Goal: Task Accomplishment & Management: Use online tool/utility

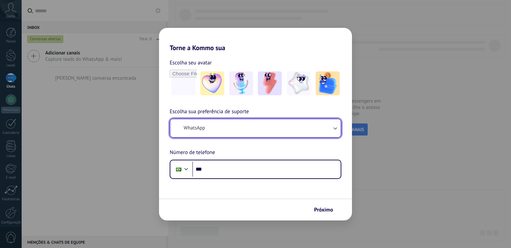
click at [336, 129] on icon "button" at bounding box center [335, 129] width 4 height 2
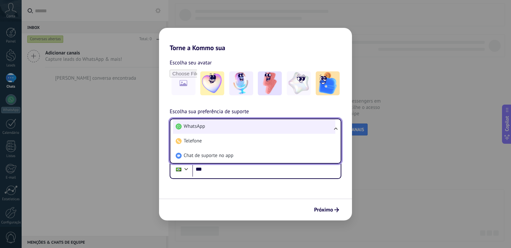
click at [210, 128] on li "WhatsApp" at bounding box center [254, 126] width 162 height 15
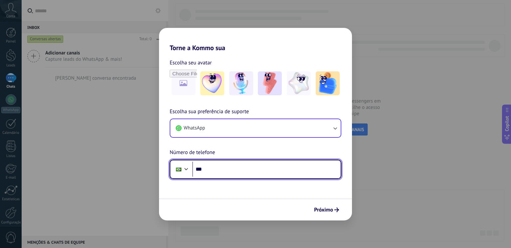
click at [219, 175] on input "***" at bounding box center [266, 169] width 148 height 15
click at [231, 166] on input "********" at bounding box center [266, 169] width 148 height 15
type input "**********"
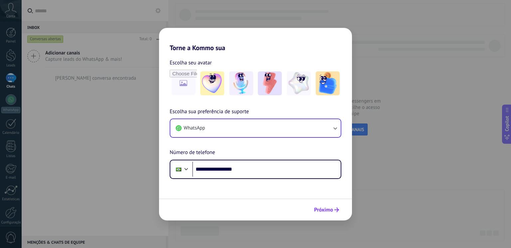
click at [331, 211] on span "Próximo" at bounding box center [323, 210] width 19 height 5
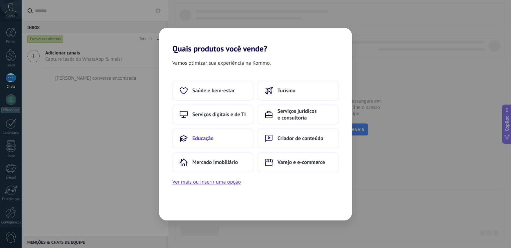
click at [211, 134] on button "Educação" at bounding box center [212, 139] width 81 height 20
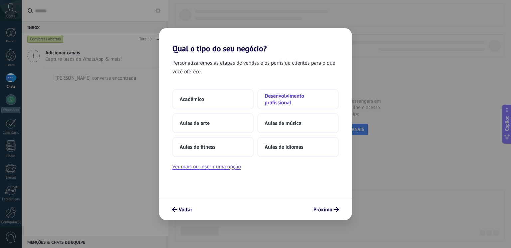
click at [290, 92] on button "Desenvolvimento profissional" at bounding box center [297, 99] width 81 height 20
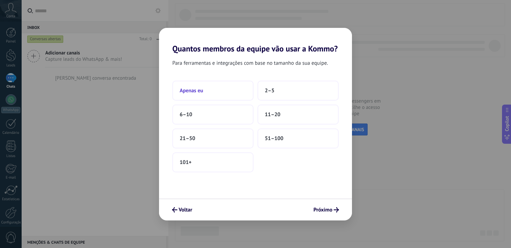
click at [209, 94] on button "Apenas eu" at bounding box center [212, 91] width 81 height 20
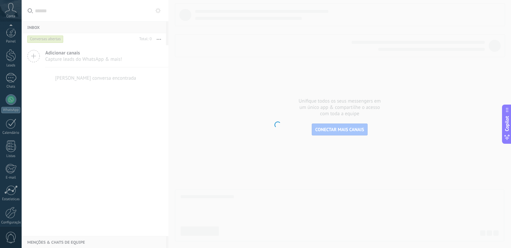
scroll to position [28, 0]
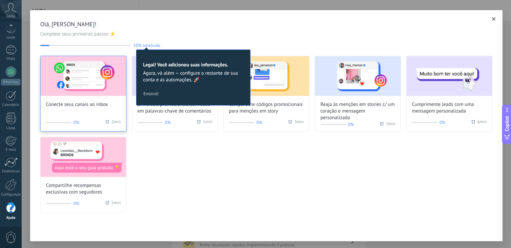
click at [64, 84] on img at bounding box center [83, 76] width 85 height 40
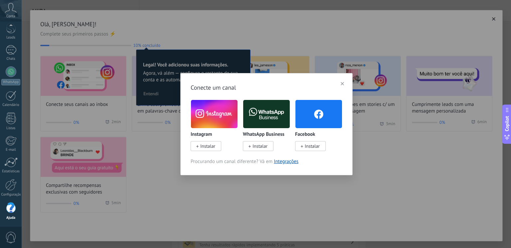
click at [206, 146] on span "Instalar" at bounding box center [207, 146] width 15 height 6
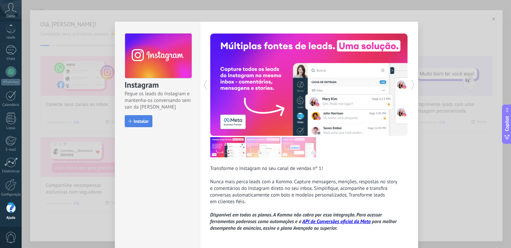
click at [138, 120] on span "Instalar" at bounding box center [141, 121] width 15 height 5
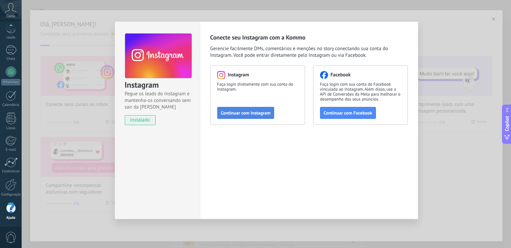
click at [260, 116] on button "Continuar com Instagram" at bounding box center [245, 113] width 57 height 12
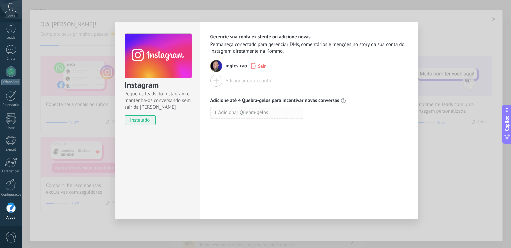
click at [245, 115] on span "Adicionar Quebra-gelos" at bounding box center [243, 112] width 50 height 5
type input "**********"
click at [252, 128] on span "Adicionar Quebra-gelos" at bounding box center [243, 127] width 50 height 5
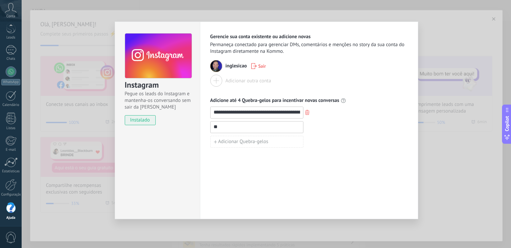
type input "*"
type input "**********"
click at [250, 141] on span "Adicionar Quebra-gelos" at bounding box center [243, 142] width 50 height 5
click at [341, 145] on div at bounding box center [308, 142] width 197 height 12
click at [309, 141] on button "button" at bounding box center [307, 142] width 8 height 9
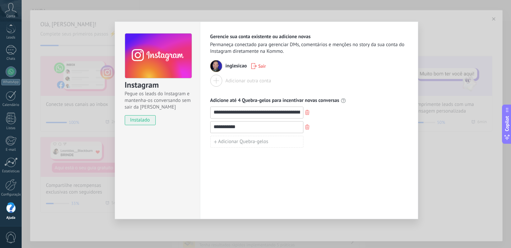
click at [466, 37] on div "**********" at bounding box center [266, 124] width 489 height 248
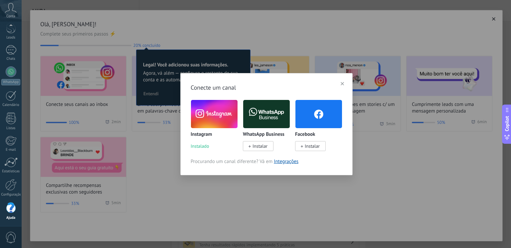
click at [263, 148] on span "Instalar" at bounding box center [259, 146] width 15 height 6
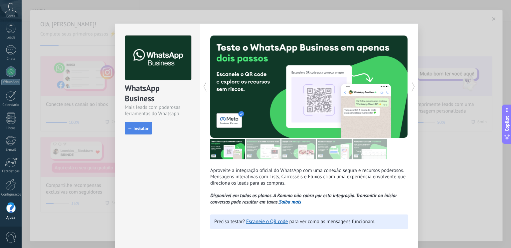
click at [138, 128] on span "Instalar" at bounding box center [140, 128] width 15 height 5
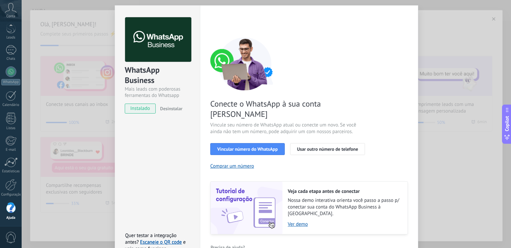
scroll to position [20, 0]
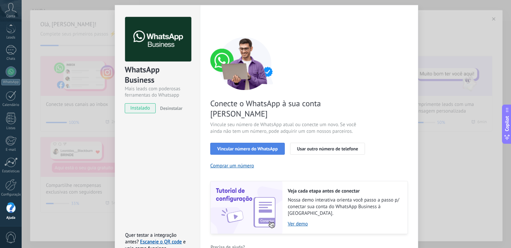
click at [262, 147] on span "Vincular número do WhatsApp" at bounding box center [247, 149] width 61 height 5
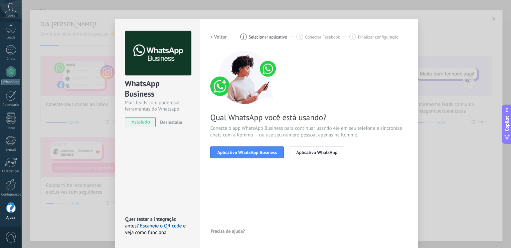
scroll to position [6, 0]
click at [229, 155] on span "Aplicativo WhatsApp Business" at bounding box center [247, 152] width 60 height 5
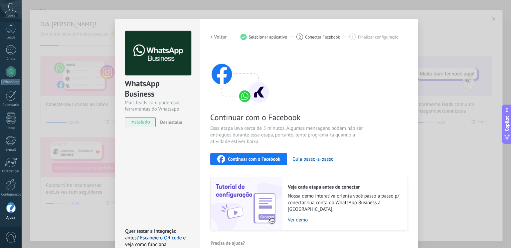
click at [247, 161] on span "Continuar com o Facebook" at bounding box center [254, 159] width 52 height 5
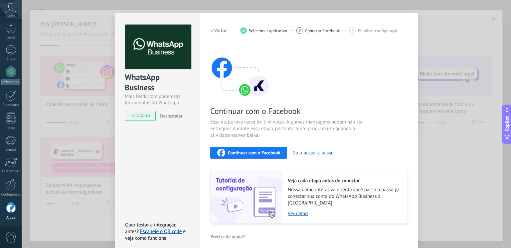
click at [456, 34] on div "WhatsApp Business Mais leads com poderosas ferramentas do Whatsapp instalado De…" at bounding box center [266, 124] width 489 height 248
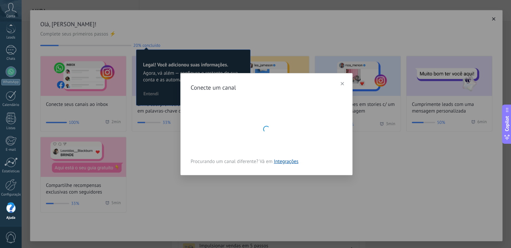
scroll to position [0, 0]
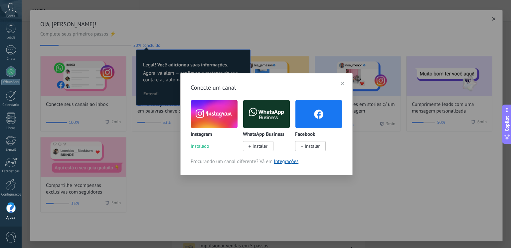
click at [256, 203] on div "Conecte um canal Instagram Instalado WhatsApp Business Instalar Facebook Instal…" at bounding box center [266, 124] width 489 height 248
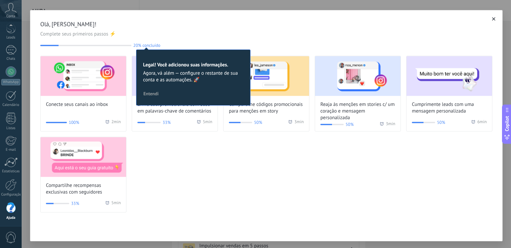
click at [219, 26] on span "Olá, peter zugaib!" at bounding box center [266, 24] width 452 height 8
click at [152, 92] on span "Entendi" at bounding box center [150, 93] width 15 height 5
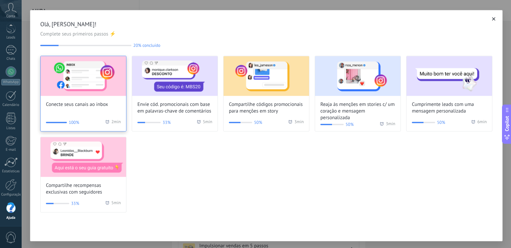
click at [71, 101] on span "Conecte seus canais ao inbox" at bounding box center [77, 104] width 62 height 7
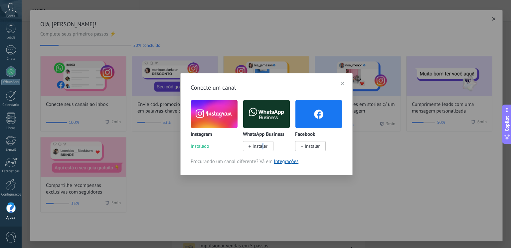
click at [262, 144] on span "Instalar" at bounding box center [259, 146] width 15 height 6
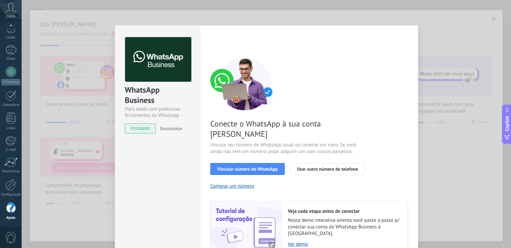
scroll to position [20, 0]
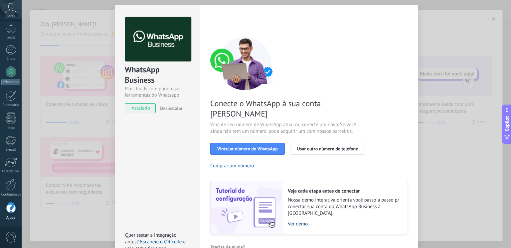
click at [296, 221] on link "Ver demo" at bounding box center [344, 224] width 113 height 6
click at [472, 31] on div "WhatsApp Business Mais leads com poderosas ferramentas do Whatsapp instalado De…" at bounding box center [266, 124] width 489 height 248
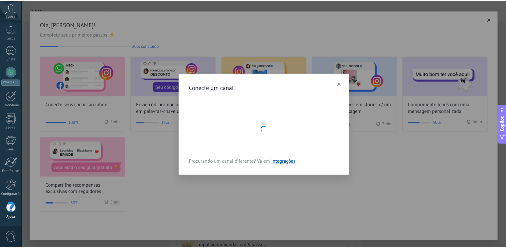
scroll to position [0, 0]
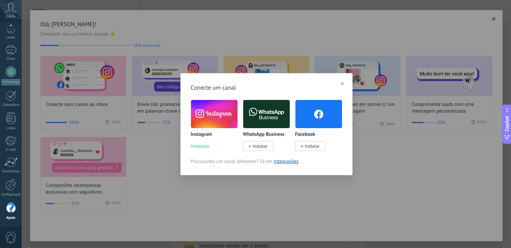
click at [344, 83] on button "button" at bounding box center [341, 84] width 9 height 10
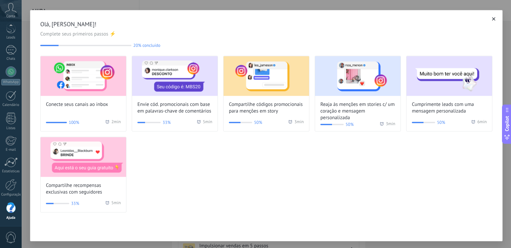
click at [493, 17] on button "button" at bounding box center [493, 19] width 7 height 7
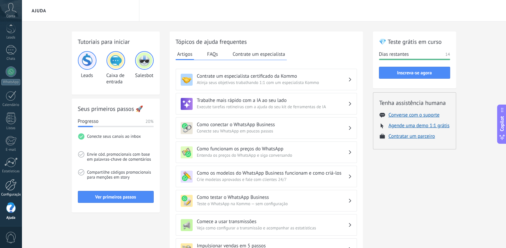
click at [11, 190] on div at bounding box center [10, 185] width 11 height 12
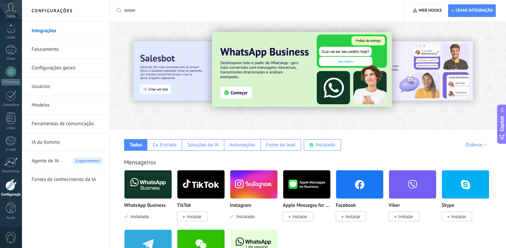
click at [54, 51] on link "Faturamento" at bounding box center [67, 49] width 71 height 19
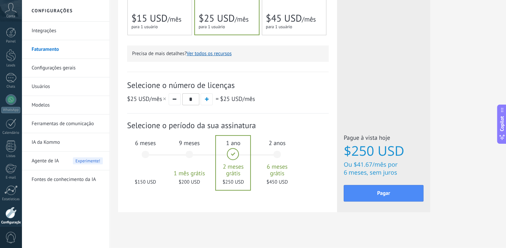
scroll to position [202, 0]
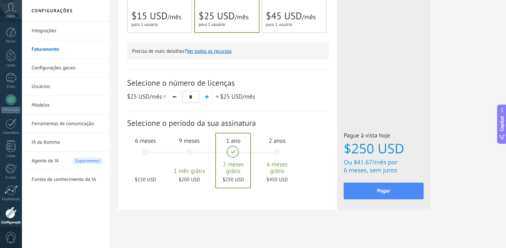
click at [190, 140] on span "9 meses" at bounding box center [189, 141] width 36 height 8
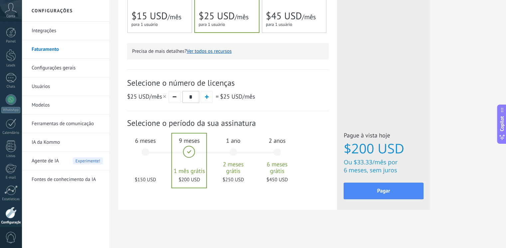
click at [146, 144] on span "6 meses" at bounding box center [145, 141] width 36 height 8
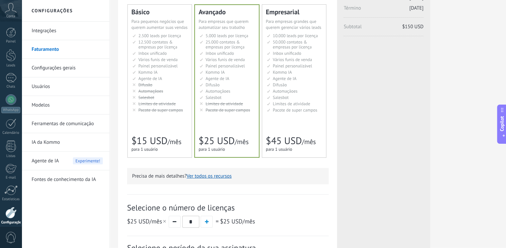
scroll to position [36, 0]
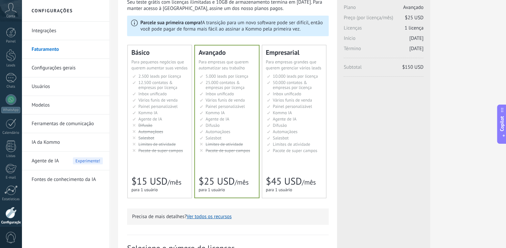
click at [176, 121] on li "AI-агент AI agent Agente de IA AI agent Agente de IA Agen AI AI Temsilcisi" at bounding box center [160, 119] width 56 height 5
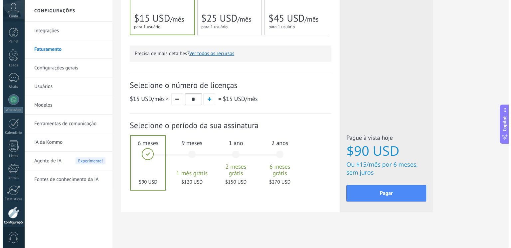
scroll to position [202, 0]
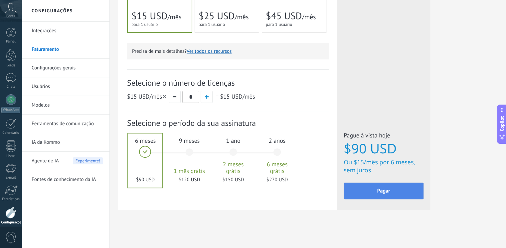
click at [381, 196] on button "Pagar" at bounding box center [383, 191] width 80 height 17
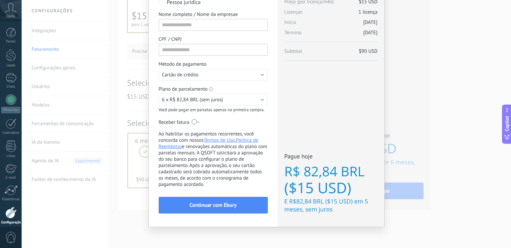
scroll to position [59, 0]
click at [259, 77] on button "Cartão de crédito" at bounding box center [213, 74] width 109 height 12
click at [261, 97] on button "6 x R$ 82,84 BRL (sem juros)" at bounding box center [213, 99] width 109 height 12
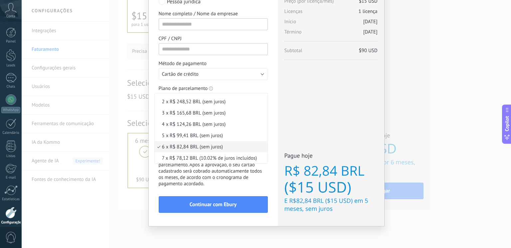
scroll to position [0, 0]
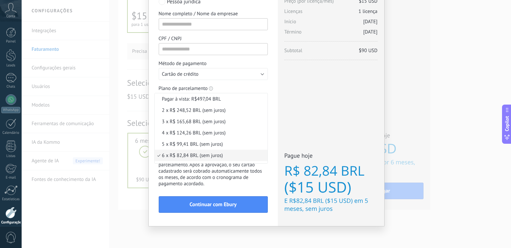
click at [260, 85] on div "Plano de parcelamento Você pode dividir pedidos de mais de $20 em pagamentos me…" at bounding box center [213, 89] width 109 height 8
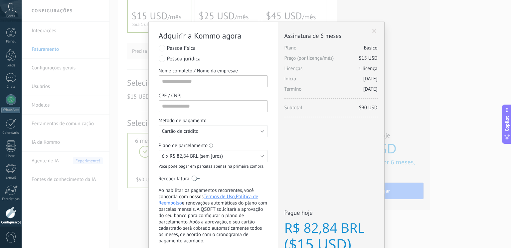
click at [374, 32] on span at bounding box center [374, 31] width 4 height 5
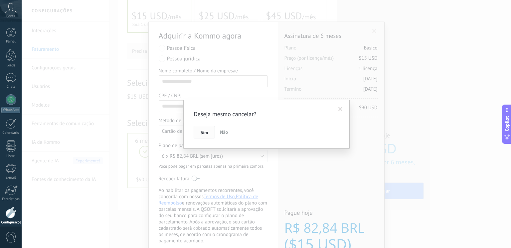
click at [199, 133] on button "Sim" at bounding box center [203, 132] width 21 height 13
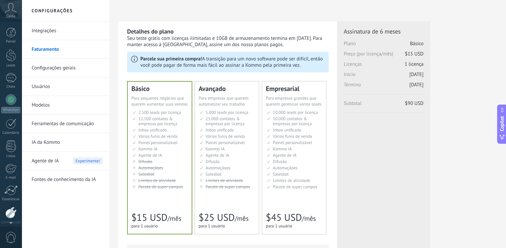
click at [14, 11] on icon at bounding box center [11, 8] width 12 height 10
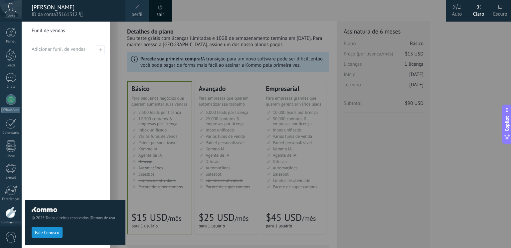
click at [58, 126] on div "© 2025 Todos direitos reservados | Termos de uso Fale Conosco" at bounding box center [75, 135] width 100 height 227
click at [504, 11] on div "Escuro" at bounding box center [500, 12] width 14 height 17
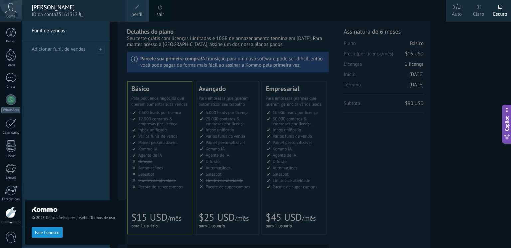
click at [260, 14] on div at bounding box center [277, 124] width 511 height 248
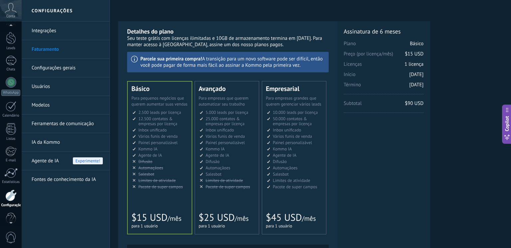
click at [11, 31] on div at bounding box center [11, 27] width 22 height 10
click at [7, 30] on div at bounding box center [11, 33] width 10 height 10
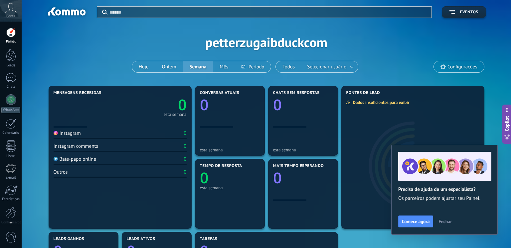
click at [448, 223] on span "Fechar" at bounding box center [444, 221] width 13 height 5
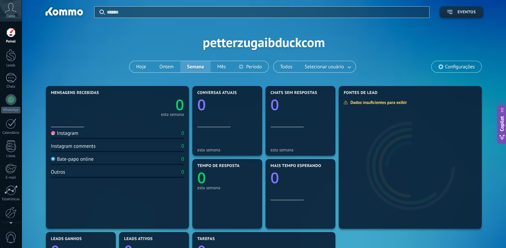
click at [469, 12] on span "Eventos" at bounding box center [466, 12] width 18 height 5
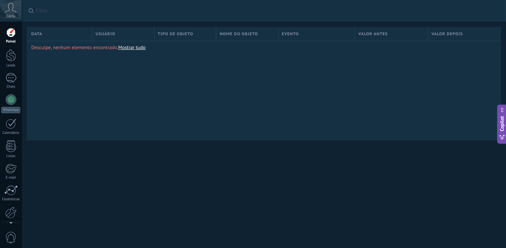
click at [10, 6] on icon at bounding box center [11, 8] width 12 height 10
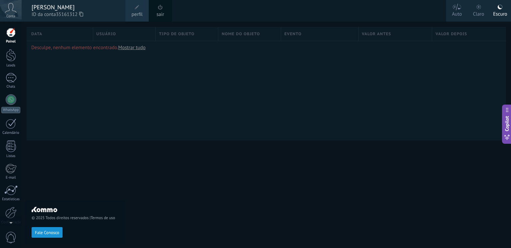
click at [12, 35] on div at bounding box center [11, 33] width 10 height 10
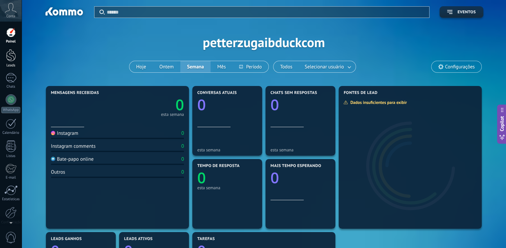
click at [8, 61] on div at bounding box center [11, 55] width 10 height 12
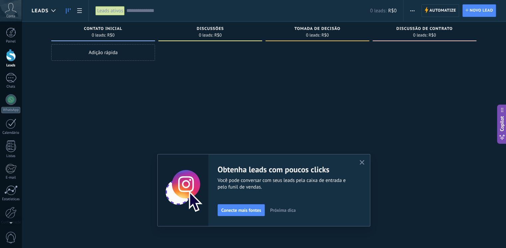
click at [364, 163] on use "button" at bounding box center [361, 162] width 5 height 5
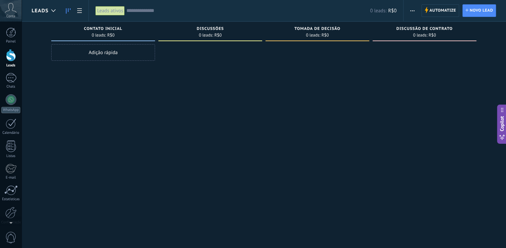
click at [98, 52] on div "Adição rápida" at bounding box center [103, 52] width 104 height 17
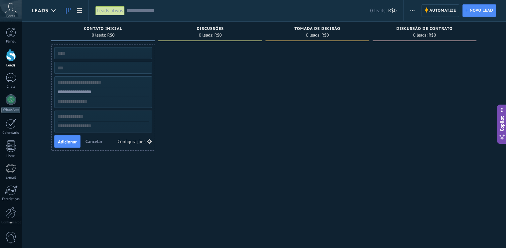
click at [96, 144] on button "Cancelar" at bounding box center [94, 142] width 22 height 10
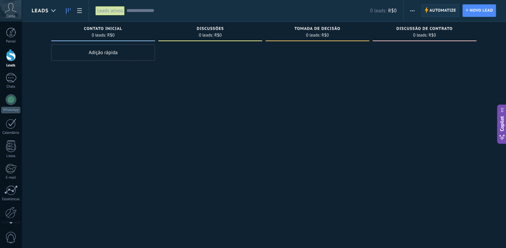
click at [441, 9] on span "Automatize" at bounding box center [442, 11] width 27 height 12
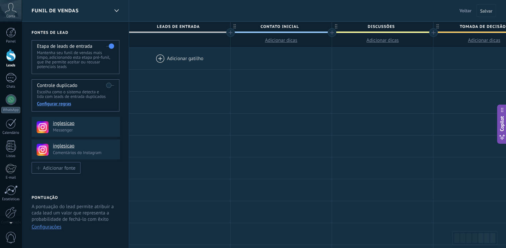
click at [57, 56] on p "Mantenha seu funil de vendas mais limpo, adicionando esta etapa pré-funil, que …" at bounding box center [75, 60] width 77 height 19
drag, startPoint x: 60, startPoint y: 44, endPoint x: 159, endPoint y: 38, distance: 100.0
drag, startPoint x: 80, startPoint y: 43, endPoint x: 114, endPoint y: 45, distance: 34.6
click at [114, 45] on div "Etapa de leads de entrada Mantenha seu funil de vendas mais limpo, adicionando …" at bounding box center [76, 57] width 88 height 34
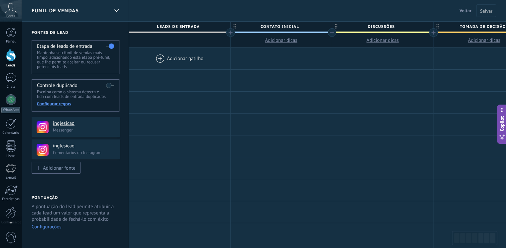
click at [112, 48] on label at bounding box center [110, 46] width 8 height 11
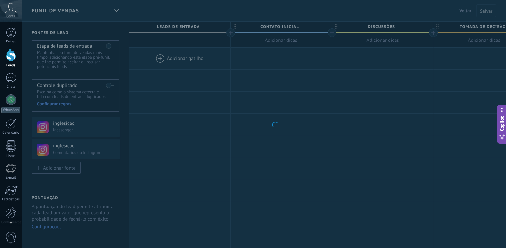
click at [111, 47] on body ".abccls-1,.abccls-2{fill-rule:evenodd}.abccls-2{fill:#fff} .abfcls-1{fill:none}…" at bounding box center [253, 124] width 506 height 248
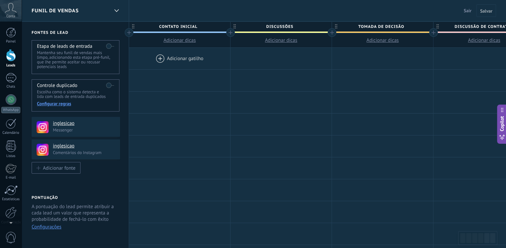
click at [111, 47] on label at bounding box center [110, 46] width 8 height 11
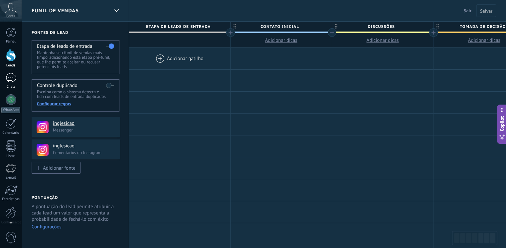
click at [5, 83] on link "Chats" at bounding box center [11, 81] width 22 height 16
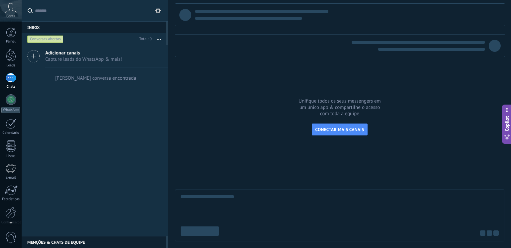
click at [72, 55] on span "Adicionar canais" at bounding box center [83, 53] width 77 height 6
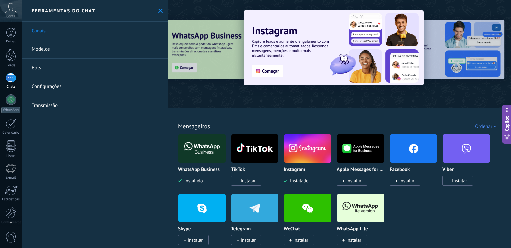
click at [205, 144] on img at bounding box center [201, 149] width 47 height 32
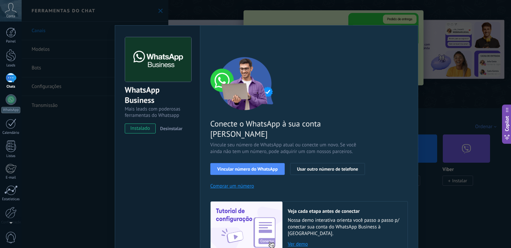
scroll to position [20, 0]
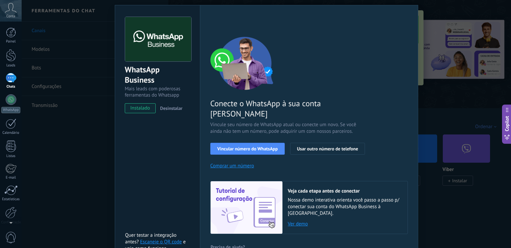
click at [156, 239] on link "Escaneie o QR code" at bounding box center [161, 242] width 42 height 6
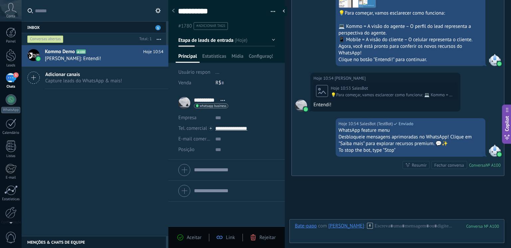
scroll to position [289, 0]
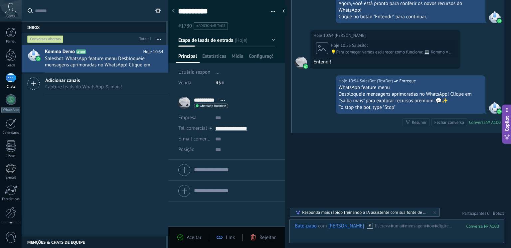
click at [196, 237] on span "Aceitar" at bounding box center [194, 238] width 15 height 6
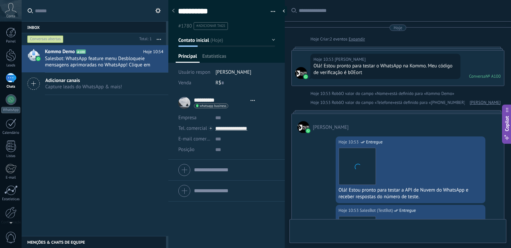
type textarea "**********"
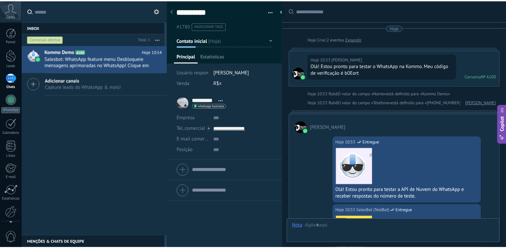
scroll to position [309, 0]
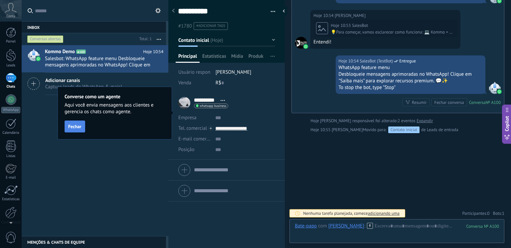
click at [74, 130] on button "Fechar" at bounding box center [74, 127] width 21 height 12
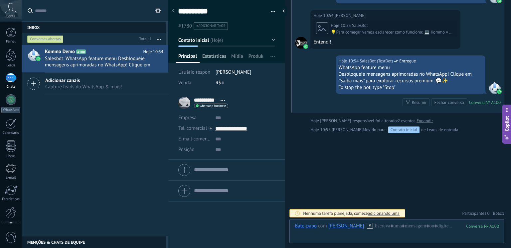
click at [220, 57] on span "Estatísticas" at bounding box center [214, 58] width 24 height 10
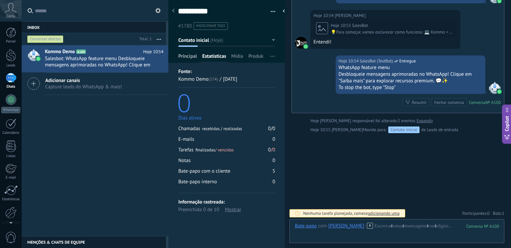
click at [180, 59] on span "Principal" at bounding box center [187, 58] width 19 height 10
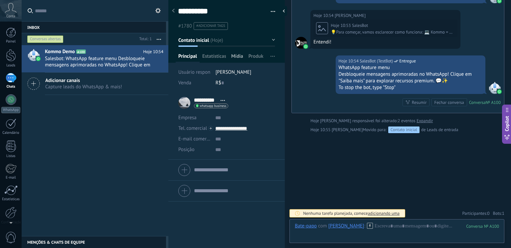
click at [241, 57] on span "Mídia" at bounding box center [237, 58] width 12 height 10
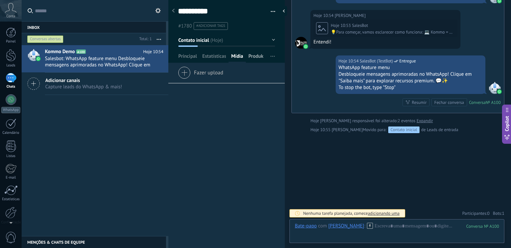
click at [255, 56] on span "Produk" at bounding box center [255, 58] width 15 height 10
click at [271, 58] on span "button" at bounding box center [272, 56] width 4 height 13
click at [195, 72] on span "Adicionar" at bounding box center [196, 71] width 37 height 9
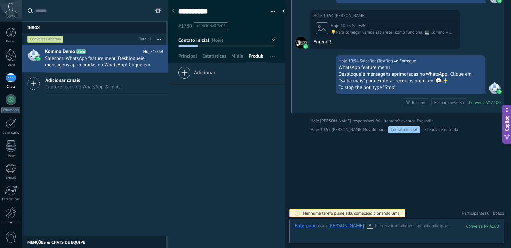
click at [174, 10] on use at bounding box center [173, 11] width 3 height 4
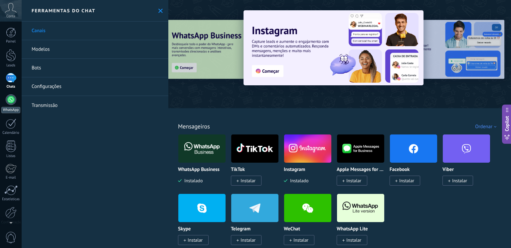
click at [8, 105] on link "WhatsApp" at bounding box center [11, 103] width 22 height 19
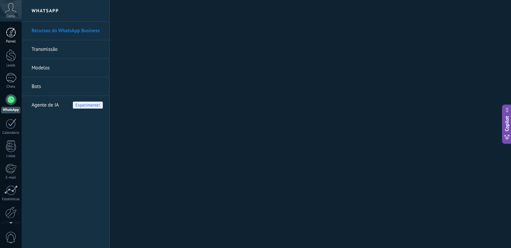
click at [6, 34] on div at bounding box center [11, 33] width 10 height 10
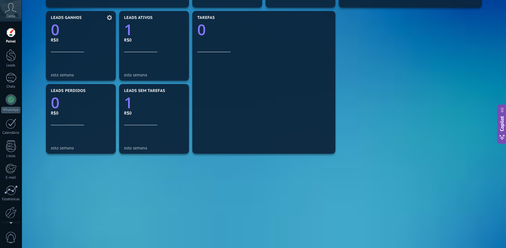
scroll to position [222, 0]
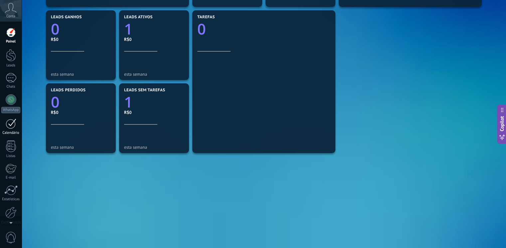
click at [16, 125] on div at bounding box center [11, 124] width 11 height 10
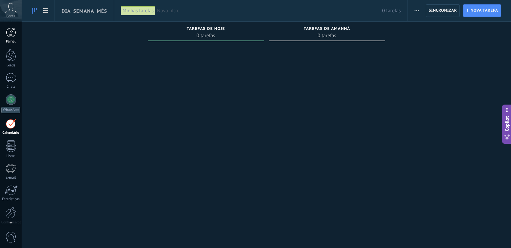
click at [12, 34] on div at bounding box center [11, 33] width 10 height 10
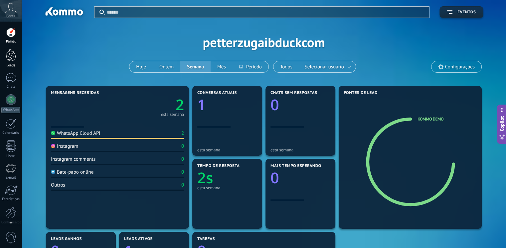
click at [11, 55] on div at bounding box center [11, 55] width 10 height 12
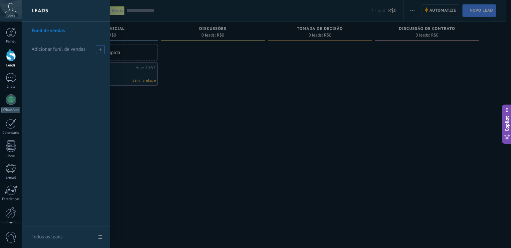
click at [100, 50] on icon at bounding box center [100, 49] width 3 height 3
click at [56, 50] on input "text" at bounding box center [63, 49] width 62 height 11
type input "**********"
click at [105, 47] on li "**********" at bounding box center [66, 49] width 88 height 18
click at [99, 48] on span at bounding box center [101, 49] width 6 height 5
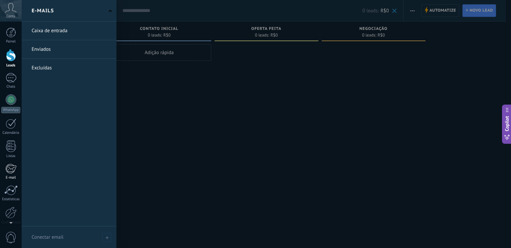
click at [10, 169] on div at bounding box center [10, 169] width 11 height 10
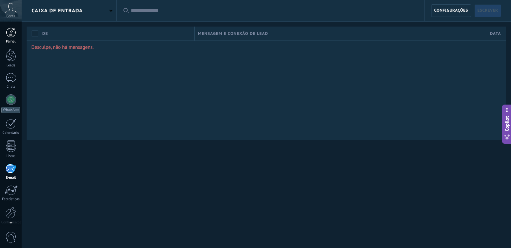
click at [11, 32] on div at bounding box center [11, 33] width 10 height 10
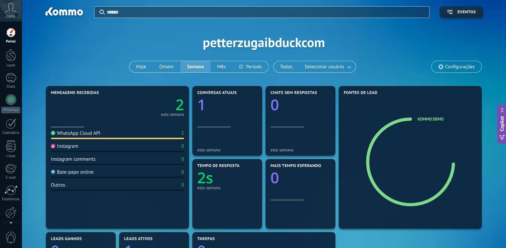
click at [11, 32] on div at bounding box center [11, 33] width 10 height 10
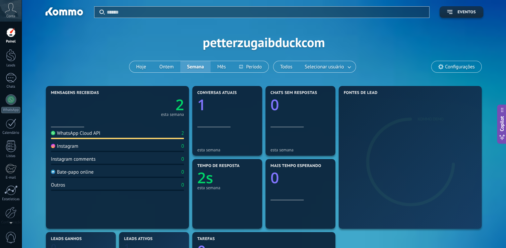
click at [13, 10] on icon at bounding box center [11, 8] width 12 height 10
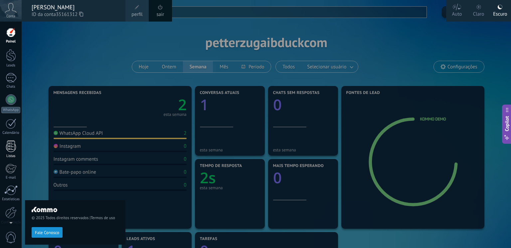
click at [10, 149] on div at bounding box center [11, 147] width 10 height 12
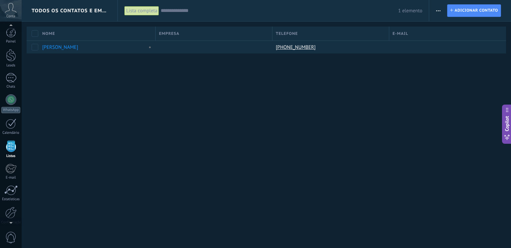
scroll to position [17, 0]
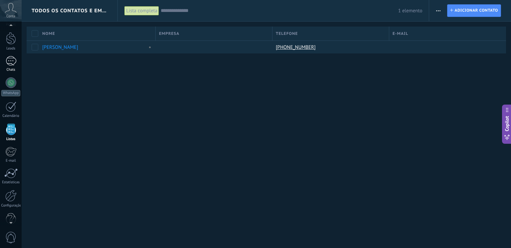
click at [11, 64] on div "1" at bounding box center [11, 61] width 11 height 10
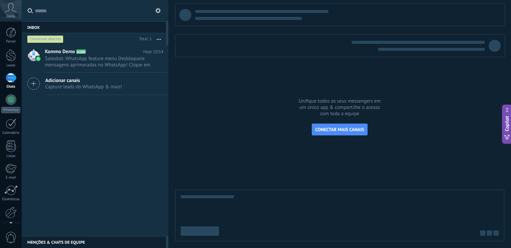
click at [69, 84] on span "Capture leads do WhatsApp & mais!" at bounding box center [83, 87] width 77 height 6
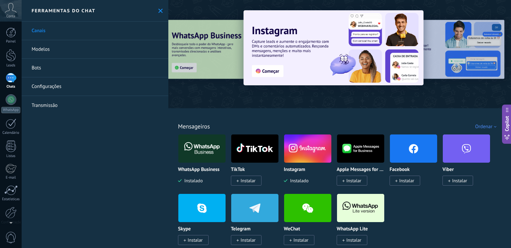
click at [204, 151] on img at bounding box center [201, 149] width 47 height 32
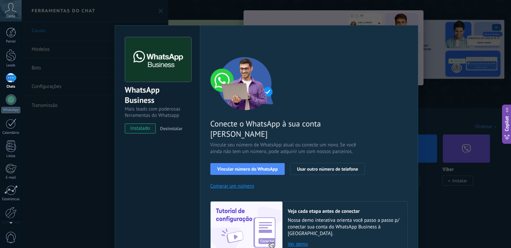
click at [454, 113] on div "WhatsApp Business Mais leads com poderosas ferramentas do Whatsapp instalado De…" at bounding box center [266, 124] width 489 height 248
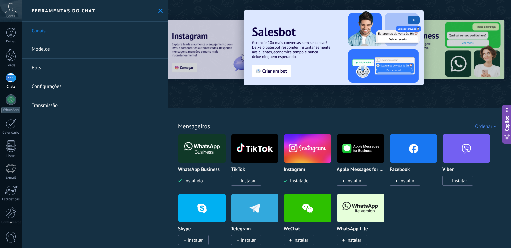
click at [43, 53] on link "Modelos" at bounding box center [95, 49] width 147 height 19
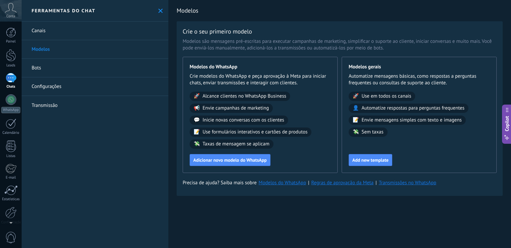
click at [39, 104] on link "Transmissão" at bounding box center [95, 105] width 147 height 19
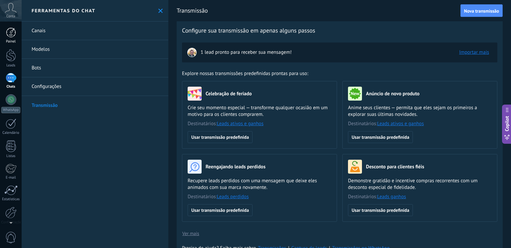
click at [7, 35] on div at bounding box center [11, 33] width 10 height 10
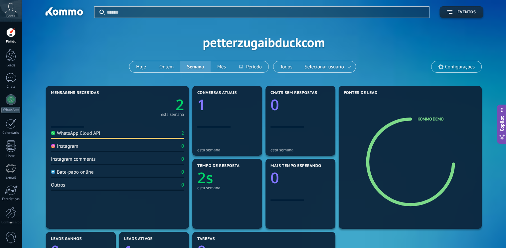
click at [67, 146] on div "Instagram" at bounding box center [64, 146] width 27 height 6
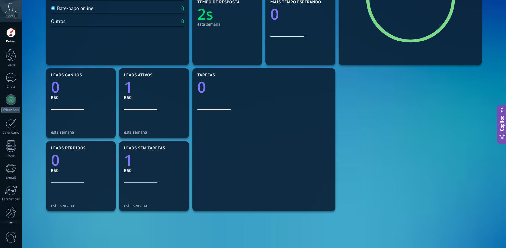
scroll to position [166, 0]
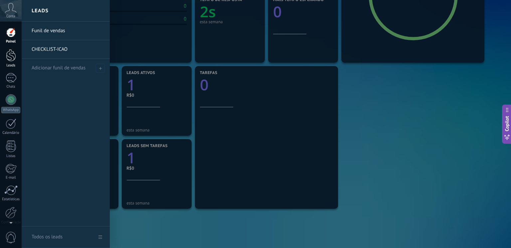
click at [12, 56] on div at bounding box center [11, 55] width 10 height 12
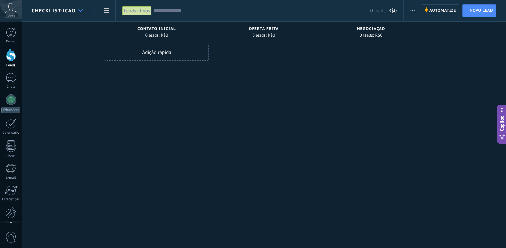
click at [79, 9] on icon at bounding box center [80, 10] width 4 height 3
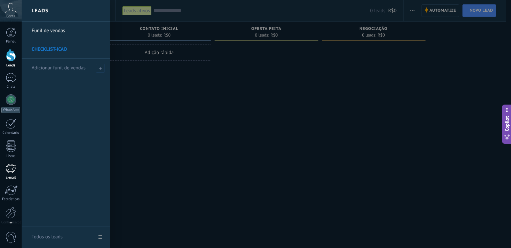
click at [11, 169] on div at bounding box center [10, 169] width 11 height 10
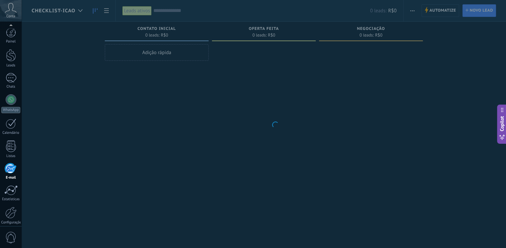
scroll to position [28, 0]
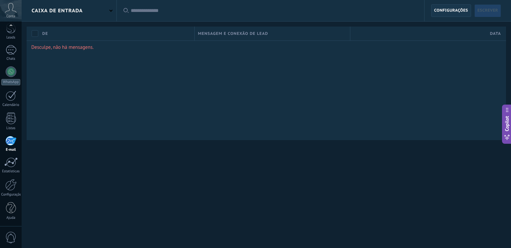
click at [453, 11] on span "Configurações" at bounding box center [451, 11] width 34 height 12
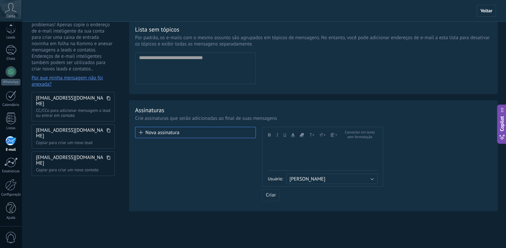
scroll to position [73, 0]
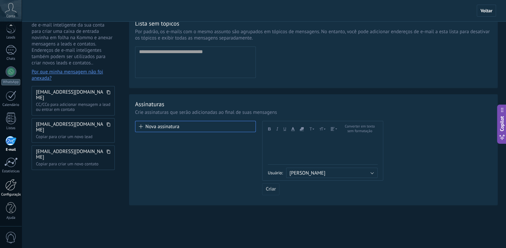
click at [5, 190] on div at bounding box center [10, 185] width 11 height 12
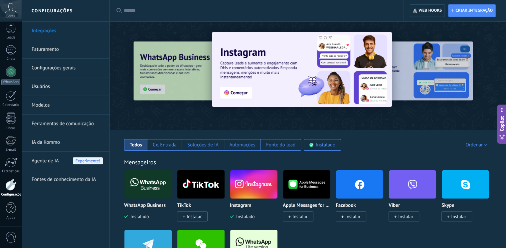
click at [257, 183] on img at bounding box center [253, 185] width 47 height 32
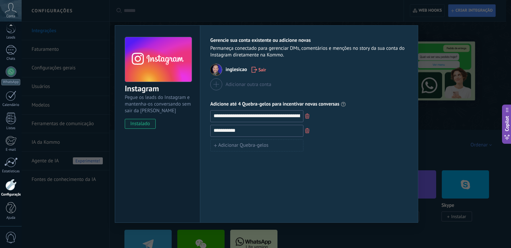
click at [437, 28] on div "**********" at bounding box center [266, 124] width 489 height 248
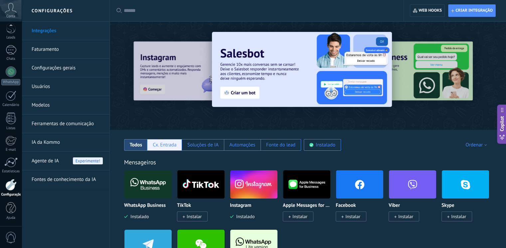
click at [163, 147] on div "Cx. Entrada" at bounding box center [165, 145] width 24 height 6
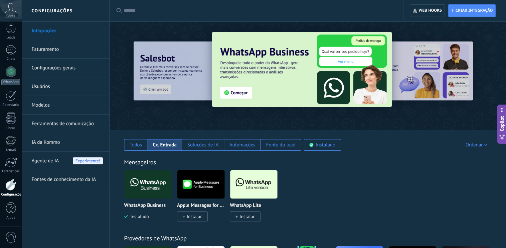
click at [252, 182] on img at bounding box center [253, 185] width 47 height 32
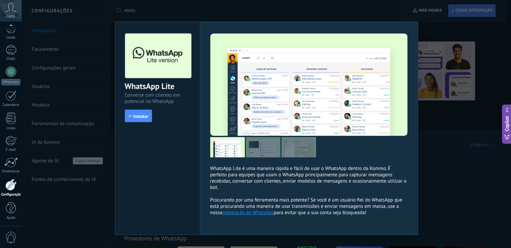
click at [430, 28] on div "WhatsApp Lite Converse com clientes em potencial no WhatsApp install Instalar W…" at bounding box center [266, 124] width 489 height 248
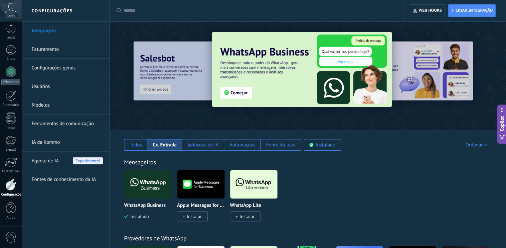
click at [157, 142] on div "Cx. Entrada" at bounding box center [165, 145] width 24 height 6
click at [280, 147] on div "Fonte do lead" at bounding box center [280, 145] width 29 height 6
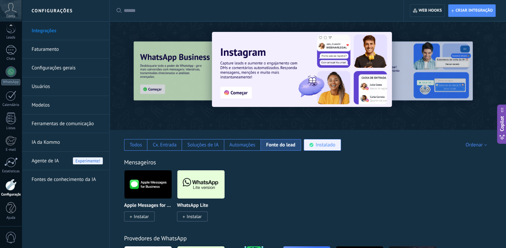
click at [336, 144] on div "Instalado" at bounding box center [322, 145] width 37 height 12
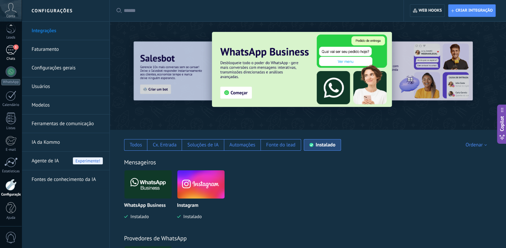
click at [7, 49] on div "1" at bounding box center [11, 50] width 11 height 10
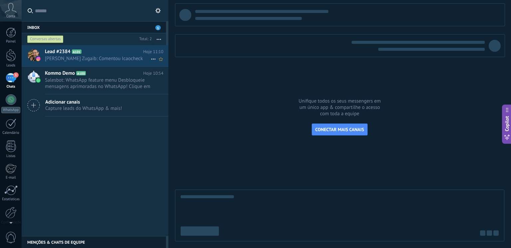
click at [109, 59] on span "[PERSON_NAME] Zugaib: Comentou Icaocheck" at bounding box center [98, 59] width 106 height 6
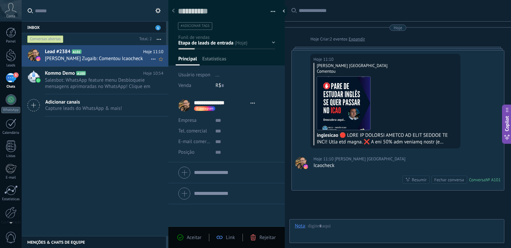
type textarea "**********"
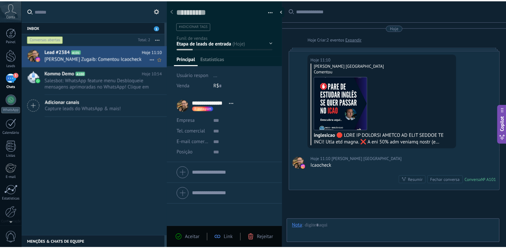
scroll to position [10, 0]
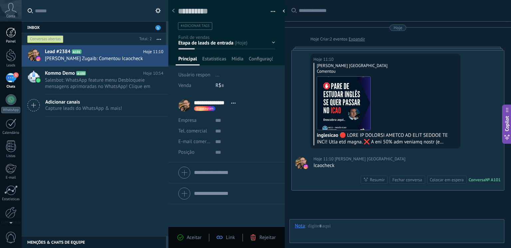
click at [11, 32] on div at bounding box center [11, 33] width 10 height 10
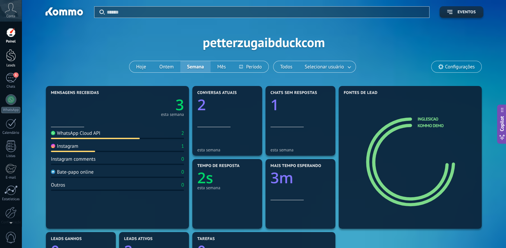
click at [12, 58] on div at bounding box center [11, 55] width 10 height 12
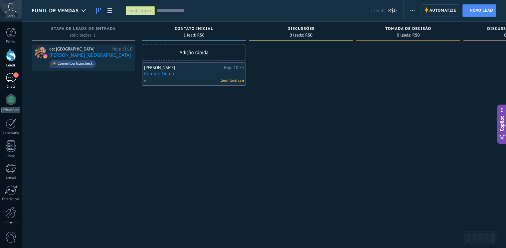
click at [11, 82] on div "1" at bounding box center [11, 78] width 11 height 10
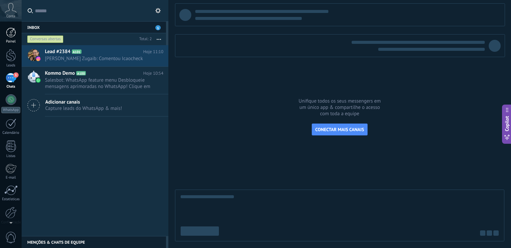
click at [9, 35] on div at bounding box center [11, 33] width 10 height 10
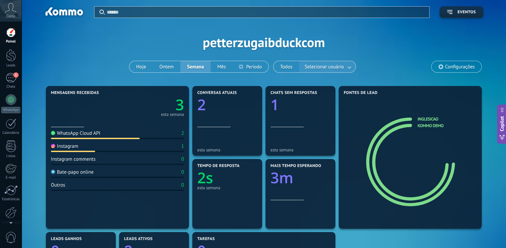
click at [348, 69] on link at bounding box center [349, 67] width 12 height 11
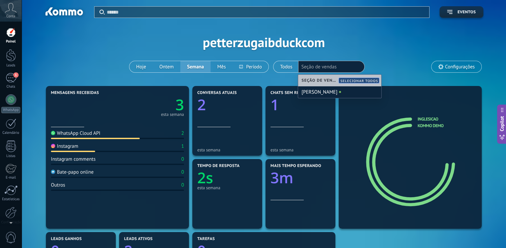
click at [364, 25] on div "Aplicar Eventos petterzugaibduckcom Hoje Ontem Semana Mês Todos Selecionar usuá…" at bounding box center [264, 42] width 464 height 84
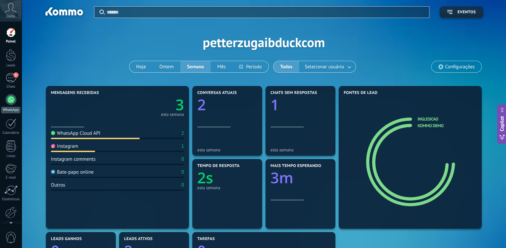
click at [9, 104] on div at bounding box center [11, 99] width 11 height 11
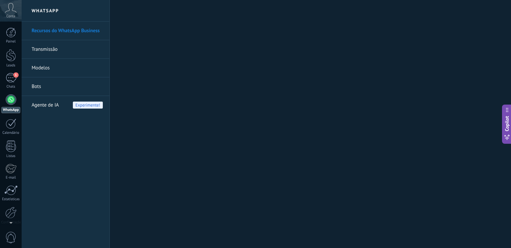
click at [45, 105] on span "Agente de IA" at bounding box center [45, 105] width 27 height 19
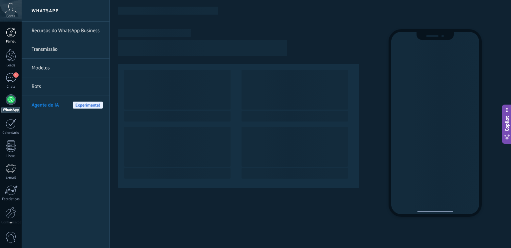
click at [10, 35] on div at bounding box center [11, 33] width 10 height 10
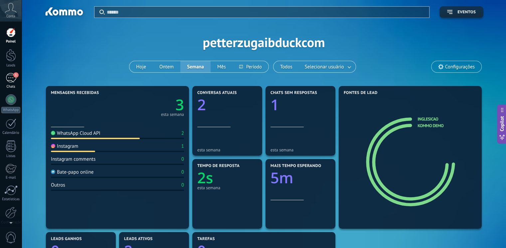
click at [10, 81] on div "1" at bounding box center [11, 78] width 11 height 10
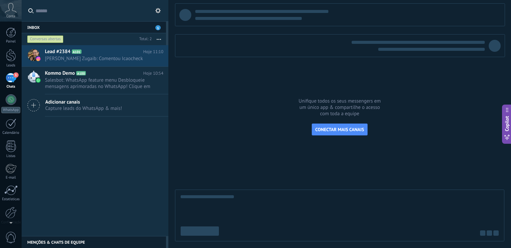
click at [159, 13] on icon at bounding box center [157, 10] width 5 height 5
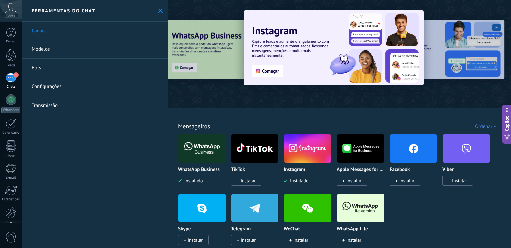
click at [78, 70] on link "Bots" at bounding box center [95, 68] width 147 height 19
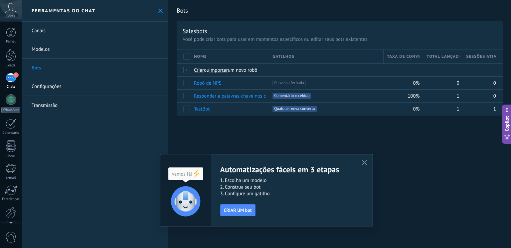
click at [362, 163] on icon "button" at bounding box center [364, 162] width 5 height 5
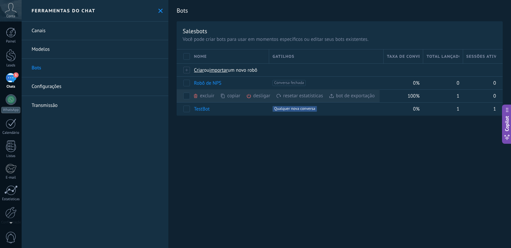
click at [374, 148] on div "Bots Salesbots Você pode criar bots para usar em momentos específicos ou editar…" at bounding box center [339, 124] width 342 height 248
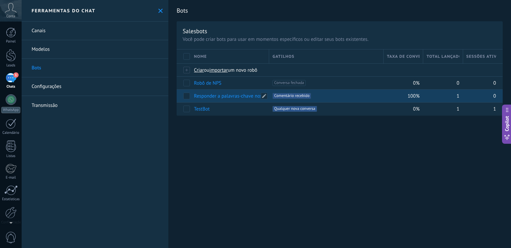
click at [225, 99] on link "Responder a palavras-chave nos comentários" at bounding box center [242, 96] width 96 height 6
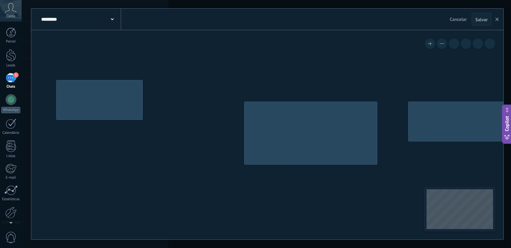
type input "**********"
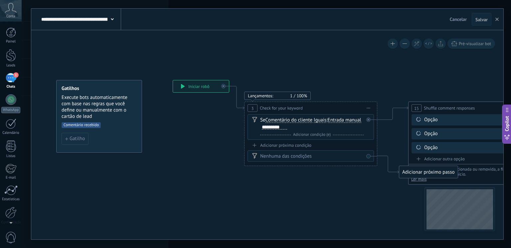
click at [182, 87] on icon at bounding box center [183, 86] width 4 height 5
click at [318, 134] on span "Adicionar condição (e)" at bounding box center [311, 134] width 41 height 5
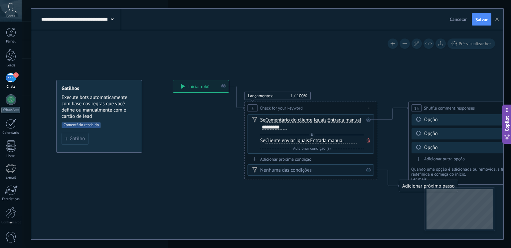
click at [326, 139] on span "Entrada manual" at bounding box center [327, 140] width 34 height 5
click at [326, 139] on button "Entrada manual" at bounding box center [348, 141] width 83 height 12
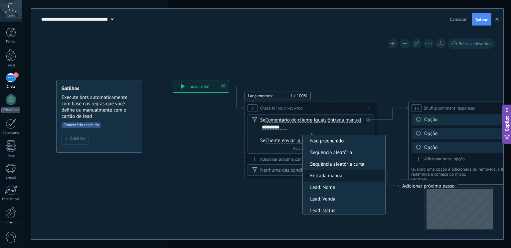
scroll to position [2, 0]
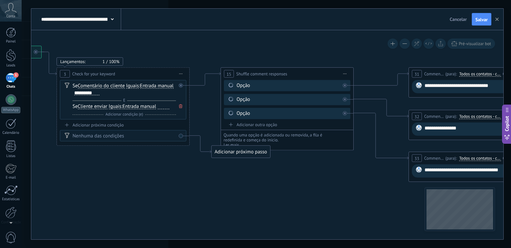
drag, startPoint x: 359, startPoint y: 211, endPoint x: 171, endPoint y: 177, distance: 190.6
click at [171, 177] on icon at bounding box center [477, 114] width 1317 height 468
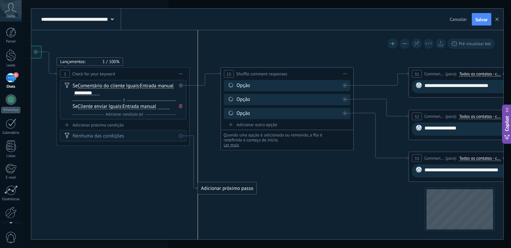
drag, startPoint x: 247, startPoint y: 152, endPoint x: 237, endPoint y: 189, distance: 38.3
click at [237, 189] on div "Adicionar próximo passo" at bounding box center [227, 188] width 59 height 11
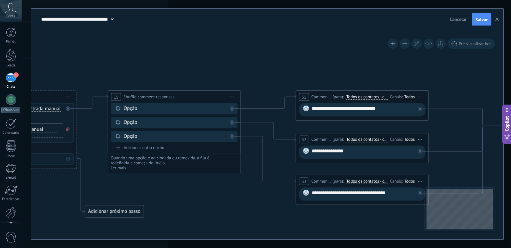
drag, startPoint x: 143, startPoint y: 179, endPoint x: 4, endPoint y: 202, distance: 140.2
click at [4, 202] on body ".abccls-1,.abccls-2{fill-rule:evenodd}.abccls-2{fill:#fff} .abfcls-1{fill:none}…" at bounding box center [255, 124] width 511 height 248
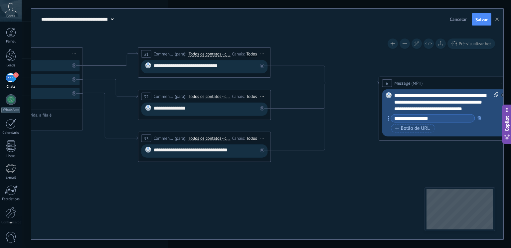
drag, startPoint x: 193, startPoint y: 208, endPoint x: 60, endPoint y: 165, distance: 140.0
click at [60, 165] on icon at bounding box center [206, 100] width 1317 height 481
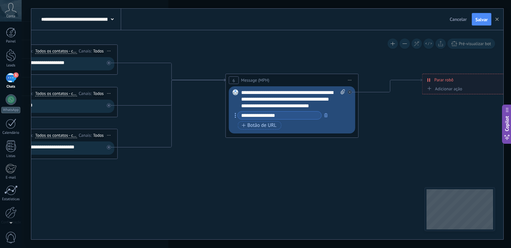
drag, startPoint x: 360, startPoint y: 182, endPoint x: 208, endPoint y: 180, distance: 152.6
click at [208, 180] on icon at bounding box center [53, 97] width 1317 height 481
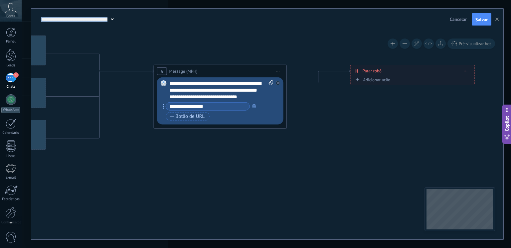
drag, startPoint x: 369, startPoint y: 166, endPoint x: 398, endPoint y: 154, distance: 30.7
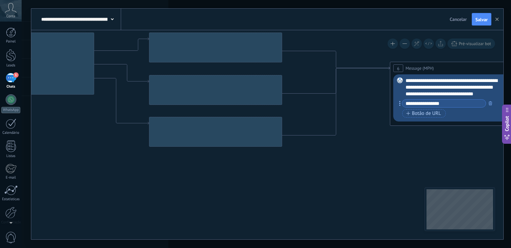
drag, startPoint x: 154, startPoint y: 175, endPoint x: 195, endPoint y: 183, distance: 41.6
click at [320, 175] on icon at bounding box center [218, 85] width 1317 height 481
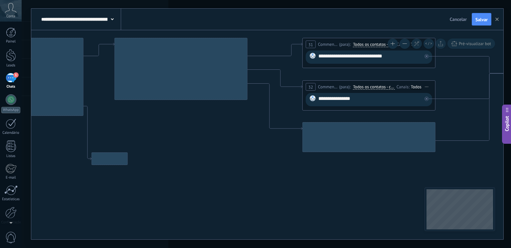
drag, startPoint x: 158, startPoint y: 185, endPoint x: 345, endPoint y: 192, distance: 187.3
click at [345, 192] on icon at bounding box center [371, 90] width 1317 height 481
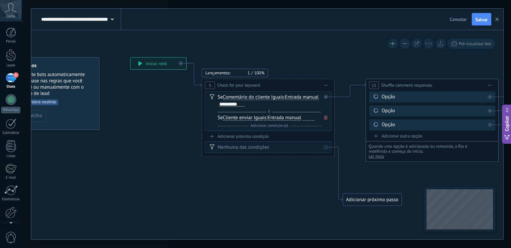
drag, startPoint x: 81, startPoint y: 186, endPoint x: 270, endPoint y: 218, distance: 191.8
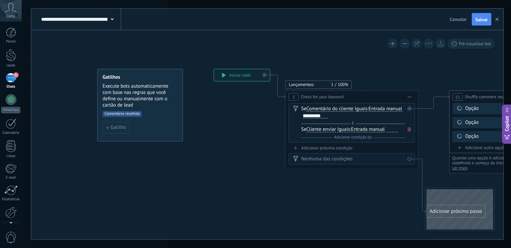
drag, startPoint x: 165, startPoint y: 197, endPoint x: 241, endPoint y: 211, distance: 77.4
click at [130, 116] on span "Comentário recebido" at bounding box center [121, 114] width 39 height 6
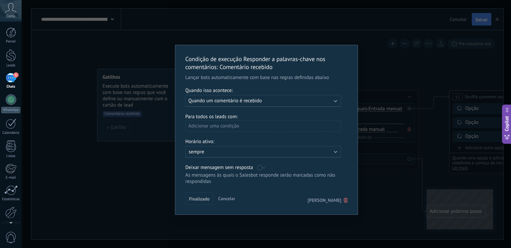
click at [246, 125] on div "Adicionar uma condição" at bounding box center [263, 126] width 156 height 12
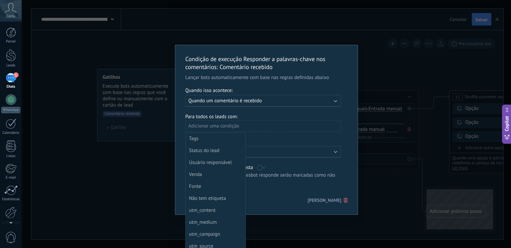
click at [270, 120] on div at bounding box center [266, 130] width 182 height 170
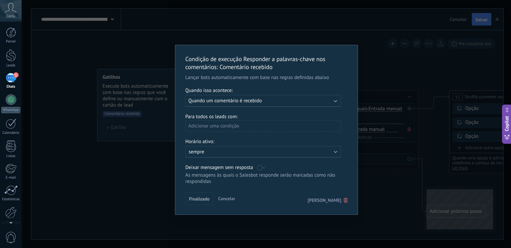
click at [154, 49] on div "Condição de execução Responder a palavras-chave nos comentários : Comentário re…" at bounding box center [266, 124] width 489 height 248
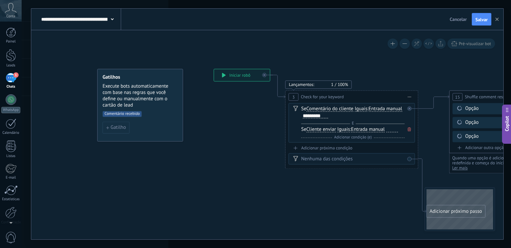
click at [505, 119] on span "Copilot" at bounding box center [506, 123] width 7 height 15
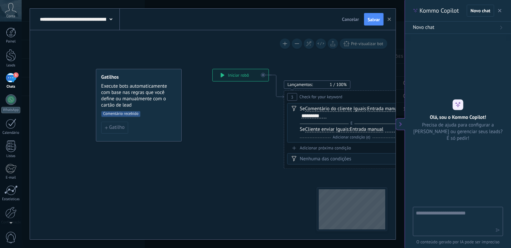
type textarea "**********"
click at [444, 211] on textarea at bounding box center [453, 221] width 75 height 24
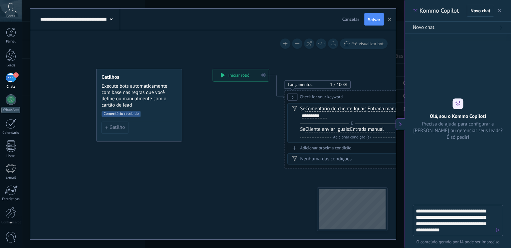
type textarea "**********"
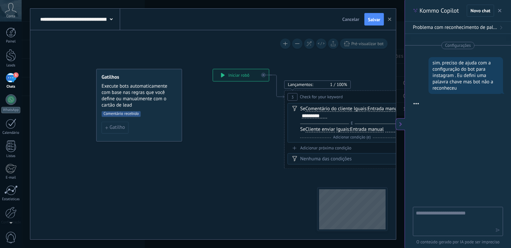
click at [324, 112] on div "Se Comentário do cliente Cliente enviar Comentário do cliente Cliente Código de…" at bounding box center [351, 112] width 103 height 13
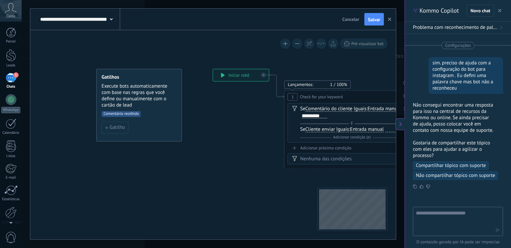
scroll to position [33, 0]
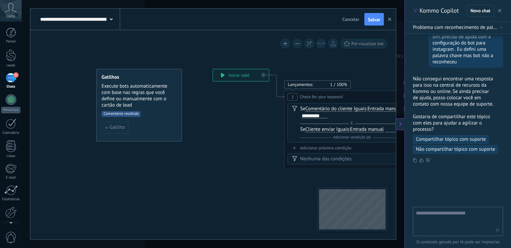
click at [400, 123] on icon at bounding box center [400, 124] width 5 height 5
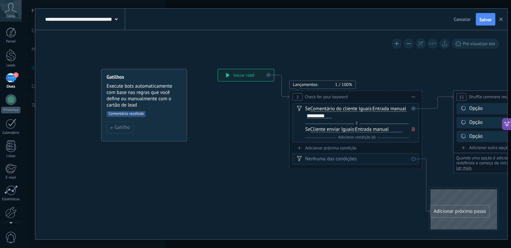
click at [390, 106] on span "Entrada manual Não preenchido Sequência aleatória Sequência aleatória curta Ent…" at bounding box center [389, 109] width 34 height 6
click at [390, 111] on span "Entrada manual" at bounding box center [389, 109] width 34 height 5
click at [390, 111] on button "Entrada manual" at bounding box center [410, 109] width 83 height 12
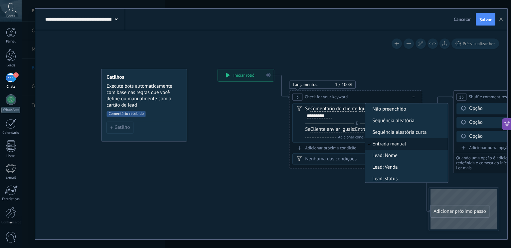
scroll to position [2, 0]
click at [330, 115] on div "*********" at bounding box center [319, 115] width 25 height 5
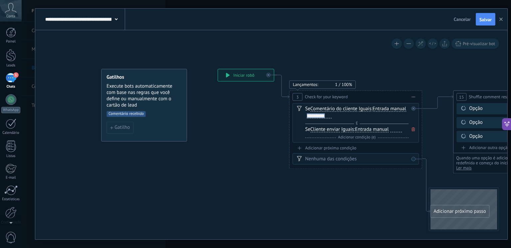
drag, startPoint x: 330, startPoint y: 116, endPoint x: 296, endPoint y: 116, distance: 34.2
click at [296, 116] on div "Se Comentário do cliente Cliente enviar Comentário do cliente Cliente Código de…" at bounding box center [355, 123] width 126 height 40
click at [323, 95] on span "Check for your keyword" at bounding box center [326, 97] width 43 height 6
click at [414, 95] on span "Iniciar pré-visualização aqui [GEOGRAPHIC_DATA] Duplicar Excluir" at bounding box center [413, 97] width 11 height 10
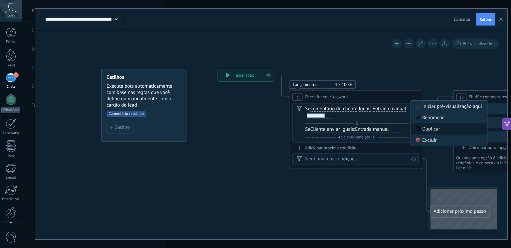
click at [433, 128] on div "Duplicar" at bounding box center [449, 129] width 76 height 11
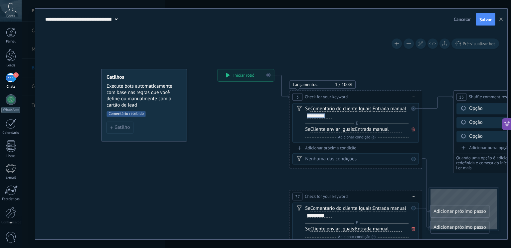
click at [413, 230] on icon at bounding box center [412, 229] width 3 height 4
click at [414, 195] on span "Iniciar pré-visualização aqui [GEOGRAPHIC_DATA] Duplicar Excluir" at bounding box center [413, 197] width 11 height 10
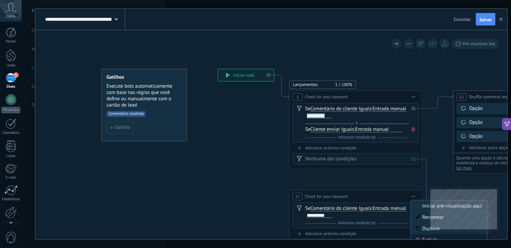
click at [428, 236] on div "Excluir" at bounding box center [449, 240] width 76 height 11
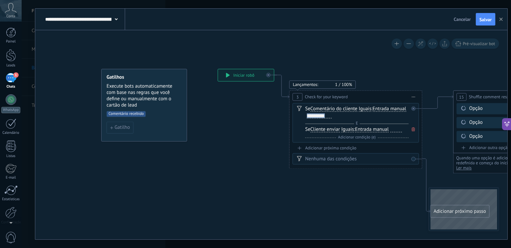
click at [335, 97] on span "Check for your keyword" at bounding box center [326, 97] width 43 height 6
click at [312, 120] on div "Se Comentário do cliente Cliente enviar Comentário do cliente Cliente Código de…" at bounding box center [356, 116] width 103 height 21
click at [328, 117] on div "*********" at bounding box center [319, 115] width 25 height 5
click at [333, 116] on div "Se Comentário do cliente Cliente enviar Comentário do cliente Cliente Código de…" at bounding box center [356, 112] width 103 height 13
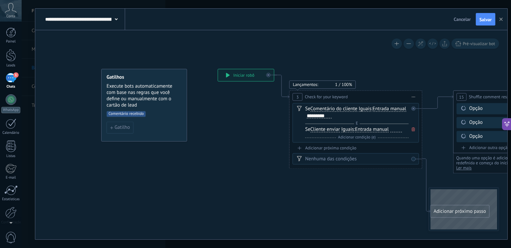
click at [327, 116] on div "*********" at bounding box center [319, 115] width 25 height 5
click at [411, 129] on span at bounding box center [413, 129] width 7 height 7
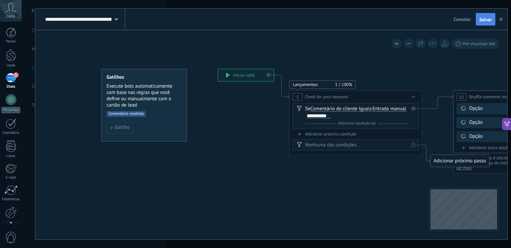
click at [489, 18] on span "Salvar" at bounding box center [485, 19] width 12 height 5
click at [345, 124] on span "Adicionar condição (e)" at bounding box center [356, 123] width 41 height 5
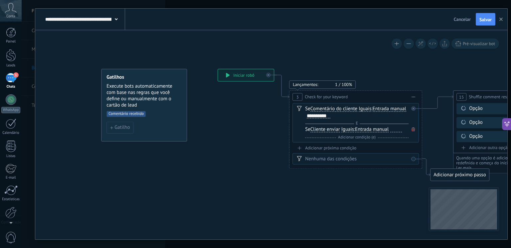
click at [394, 127] on div "Se Cliente enviar Cliente enviar Comentário do cliente Cliente Código de chat a…" at bounding box center [356, 130] width 103 height 7
click at [384, 130] on span "Entrada manual" at bounding box center [372, 129] width 34 height 5
click at [384, 130] on button "Entrada manual" at bounding box center [392, 130] width 83 height 12
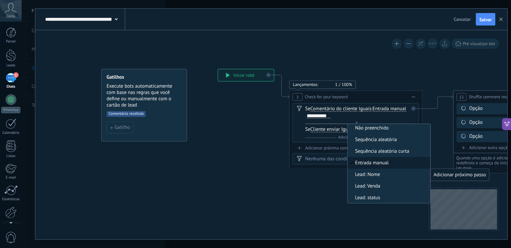
click at [397, 114] on div "Se Comentário do cliente Cliente enviar Comentário do cliente Cliente Código de…" at bounding box center [356, 112] width 103 height 13
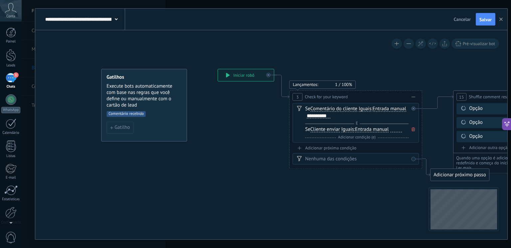
click at [355, 129] on div "Se Cliente enviar Cliente enviar Comentário do cliente Cliente Código de chat a…" at bounding box center [356, 130] width 103 height 7
click at [377, 128] on span "Entrada manual" at bounding box center [372, 129] width 34 height 5
click at [377, 128] on button "Entrada manual" at bounding box center [392, 130] width 83 height 12
click at [0, 0] on span "Não preenchido" at bounding box center [0, 0] width 0 height 0
click at [382, 129] on span "Não preenchido" at bounding box center [372, 129] width 34 height 5
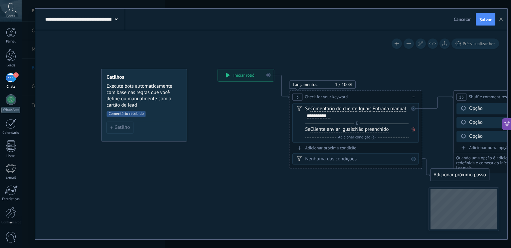
click at [382, 129] on button "Não preenchido" at bounding box center [392, 130] width 83 height 12
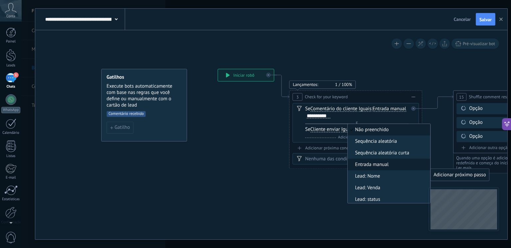
click at [383, 163] on span "Entrada manual" at bounding box center [387, 165] width 80 height 7
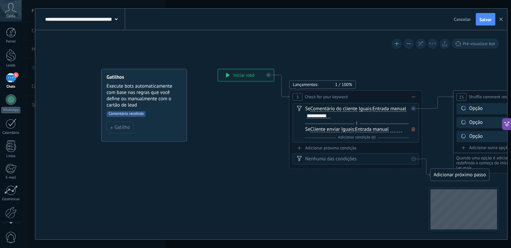
click at [357, 138] on span "Adicionar condição (e)" at bounding box center [356, 137] width 41 height 5
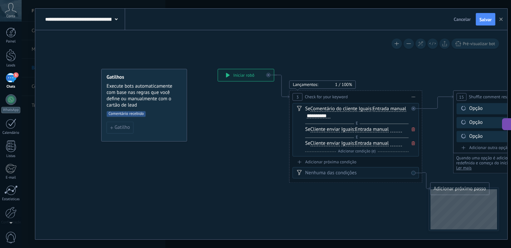
click at [414, 143] on icon at bounding box center [412, 144] width 3 height 4
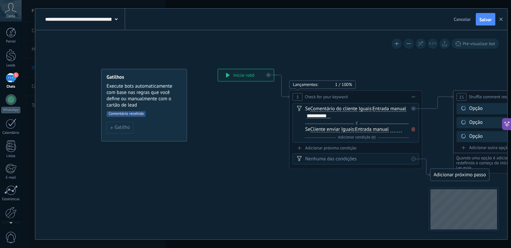
click at [414, 129] on icon at bounding box center [412, 130] width 3 height 4
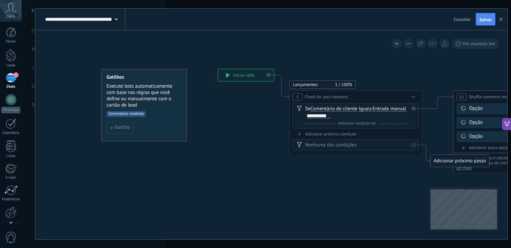
click at [333, 116] on div "Se Comentário do cliente Cliente enviar Comentário do cliente Cliente Código de…" at bounding box center [356, 112] width 103 height 13
click at [364, 109] on span "Iguais" at bounding box center [364, 109] width 13 height 5
click at [364, 109] on button "Iguais" at bounding box center [396, 109] width 83 height 12
click at [365, 132] on span "Contém" at bounding box center [391, 133] width 80 height 7
click at [364, 116] on div "Se Comentário do cliente Cliente enviar Comentário do cliente Cliente Código de…" at bounding box center [356, 112] width 103 height 13
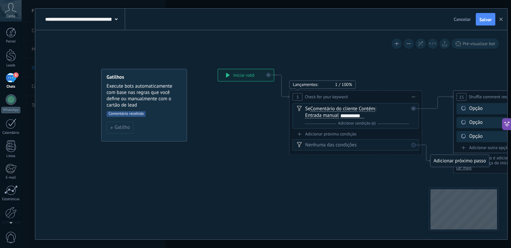
click at [350, 117] on div "**********" at bounding box center [352, 115] width 24 height 5
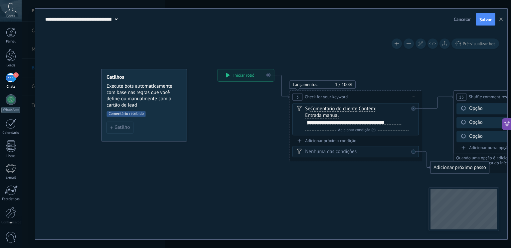
click at [486, 21] on span "Salvar" at bounding box center [485, 19] width 12 height 5
click at [505, 126] on icon at bounding box center [506, 124] width 7 height 7
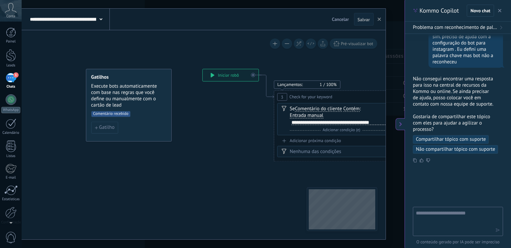
click at [461, 151] on span "Não compartilhar tópico com suporte" at bounding box center [455, 149] width 79 height 7
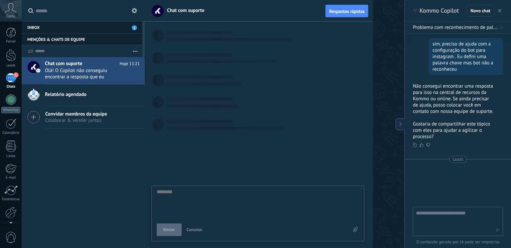
scroll to position [6, 0]
click at [501, 8] on button "button" at bounding box center [499, 11] width 7 height 8
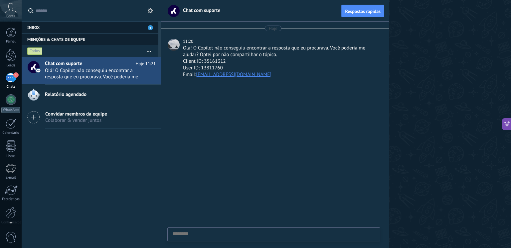
click at [185, 233] on textarea at bounding box center [274, 244] width 202 height 27
type textarea "********"
click at [7, 77] on div "1" at bounding box center [11, 78] width 11 height 10
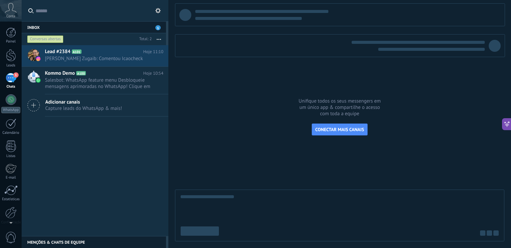
click at [10, 75] on div "1" at bounding box center [11, 78] width 11 height 10
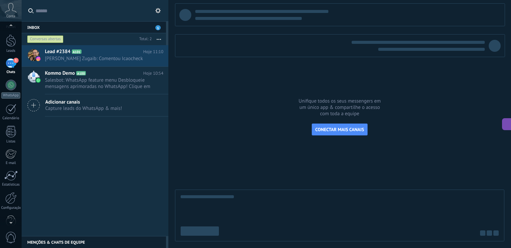
scroll to position [28, 0]
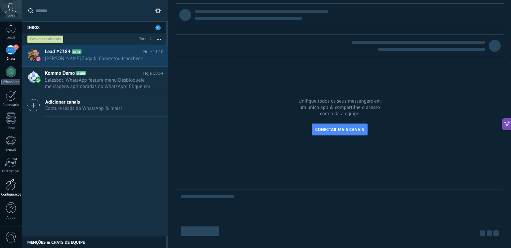
click at [14, 185] on div at bounding box center [10, 185] width 11 height 12
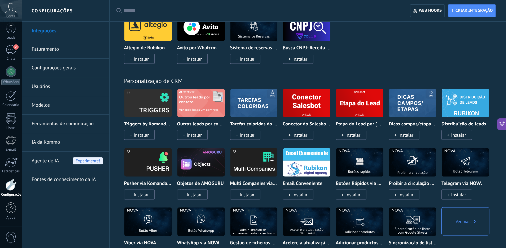
scroll to position [1330, 0]
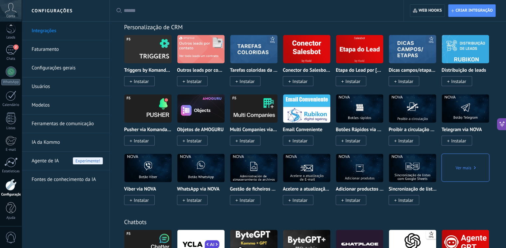
click at [46, 69] on link "Configurações gerais" at bounding box center [67, 68] width 71 height 19
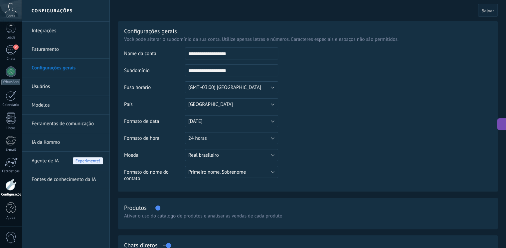
click at [43, 87] on link "Usuários" at bounding box center [67, 86] width 71 height 19
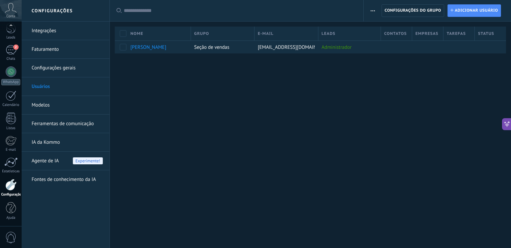
click at [43, 124] on link "Ferramentas de comunicação" at bounding box center [67, 124] width 71 height 19
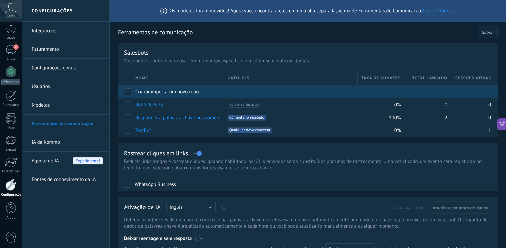
click at [168, 92] on span "importar" at bounding box center [160, 92] width 19 height 6
click at [0, 0] on input "importar um novo robô" at bounding box center [0, 0] width 0 height 0
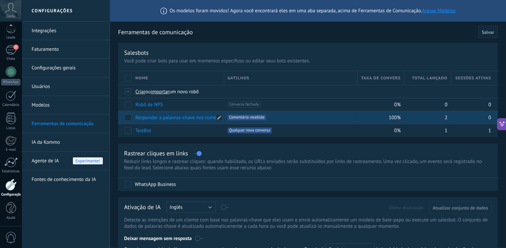
click at [146, 119] on link "Responder a palavras-chave nos comentários" at bounding box center [183, 118] width 96 height 6
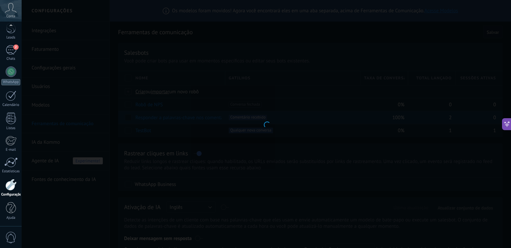
type input "**********"
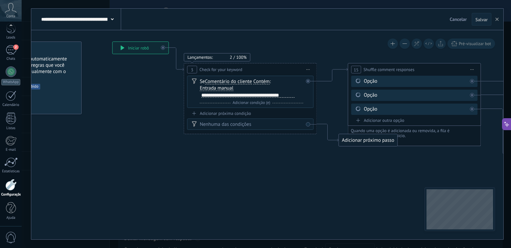
drag, startPoint x: 212, startPoint y: 204, endPoint x: 152, endPoint y: 165, distance: 71.7
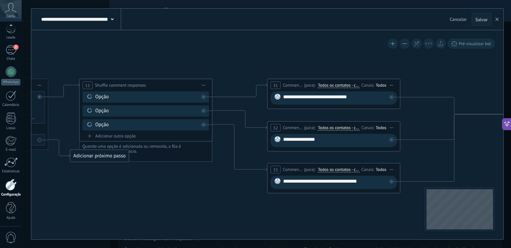
drag, startPoint x: 368, startPoint y: 171, endPoint x: 100, endPoint y: 187, distance: 268.7
click at [100, 187] on icon at bounding box center [336, 125] width 1317 height 468
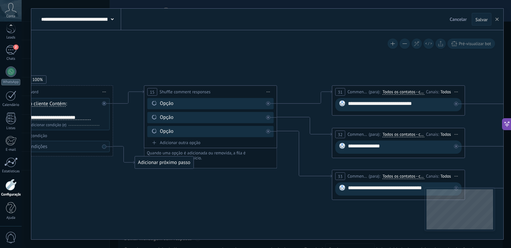
drag, startPoint x: 206, startPoint y: 194, endPoint x: 272, endPoint y: 202, distance: 66.3
click at [274, 201] on icon at bounding box center [400, 132] width 1317 height 468
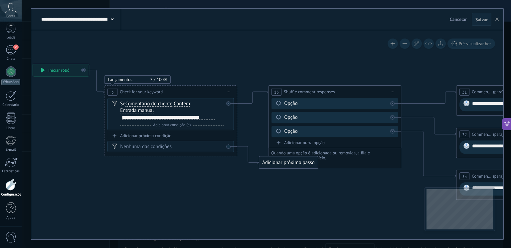
drag, startPoint x: 193, startPoint y: 195, endPoint x: 343, endPoint y: 198, distance: 150.3
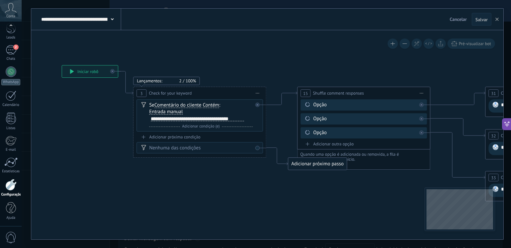
click at [77, 70] on div "**********" at bounding box center [90, 71] width 56 height 12
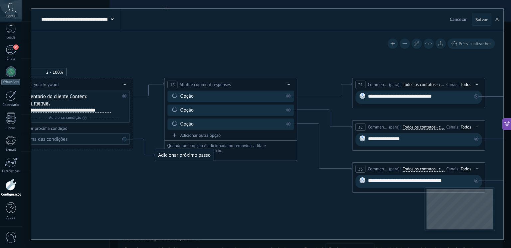
drag, startPoint x: 245, startPoint y: 202, endPoint x: 149, endPoint y: 200, distance: 95.8
click at [107, 193] on icon at bounding box center [420, 124] width 1317 height 468
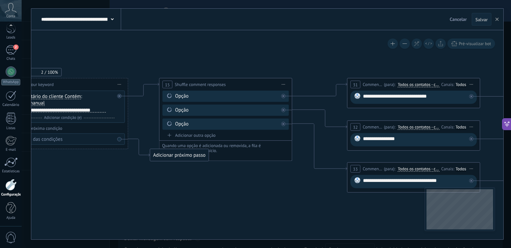
drag, startPoint x: 282, startPoint y: 214, endPoint x: 140, endPoint y: 214, distance: 142.3
click at [141, 214] on icon at bounding box center [415, 124] width 1317 height 468
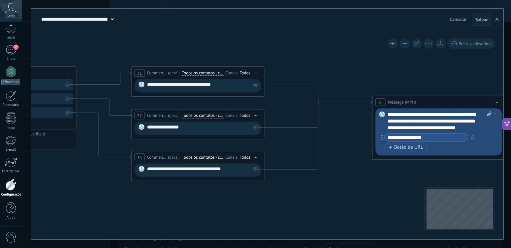
drag, startPoint x: 335, startPoint y: 222, endPoint x: 162, endPoint y: 198, distance: 174.8
click at [162, 198] on icon at bounding box center [200, 113] width 1317 height 468
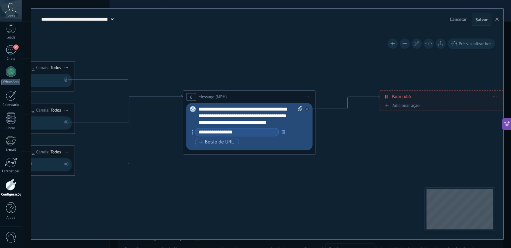
drag, startPoint x: 394, startPoint y: 172, endPoint x: 218, endPoint y: 184, distance: 176.6
click at [218, 184] on icon at bounding box center [11, 108] width 1317 height 468
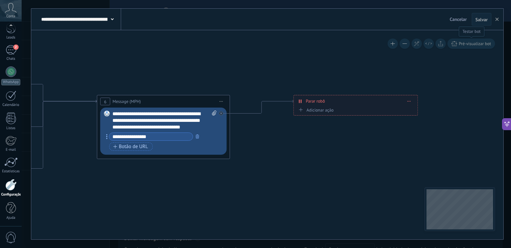
click at [478, 43] on span "Pré-visualizar bot" at bounding box center [474, 44] width 32 height 6
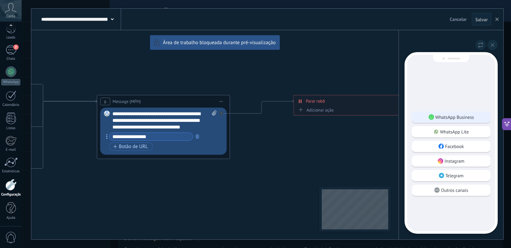
click at [455, 119] on p "WhatsApp Business" at bounding box center [454, 117] width 39 height 6
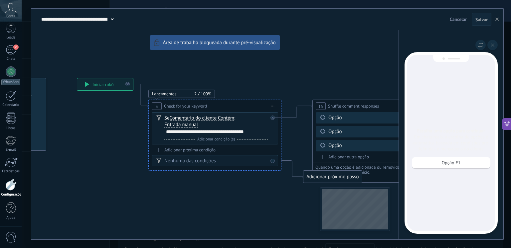
click at [244, 203] on div "**********" at bounding box center [267, 124] width 472 height 231
click at [235, 202] on div "**********" at bounding box center [267, 124] width 472 height 231
drag, startPoint x: 265, startPoint y: 204, endPoint x: 162, endPoint y: 187, distance: 104.4
click at [162, 187] on div "**********" at bounding box center [267, 124] width 472 height 231
click at [289, 47] on div "**********" at bounding box center [267, 124] width 472 height 231
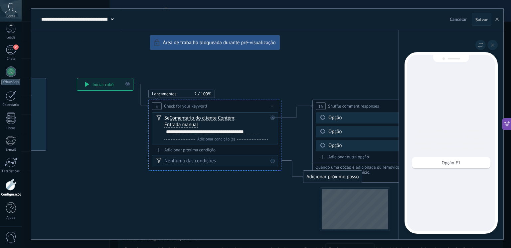
drag, startPoint x: 344, startPoint y: 67, endPoint x: 391, endPoint y: 68, distance: 47.2
click at [345, 67] on div "**********" at bounding box center [267, 124] width 472 height 231
click at [494, 44] on button at bounding box center [492, 45] width 10 height 10
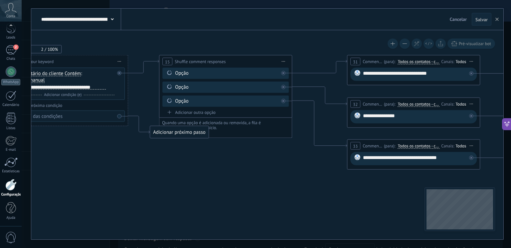
drag, startPoint x: 375, startPoint y: 205, endPoint x: 222, endPoint y: 161, distance: 159.6
click at [222, 161] on icon at bounding box center [415, 101] width 1317 height 468
drag, startPoint x: 155, startPoint y: 132, endPoint x: 135, endPoint y: 179, distance: 50.3
click at [135, 179] on div "Adicionar próximo passo" at bounding box center [159, 178] width 59 height 11
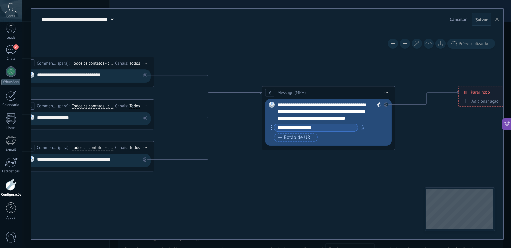
drag, startPoint x: 425, startPoint y: 153, endPoint x: 252, endPoint y: 167, distance: 173.4
click at [252, 167] on icon at bounding box center [90, 110] width 1317 height 483
click at [499, 17] on button "button" at bounding box center [497, 19] width 10 height 13
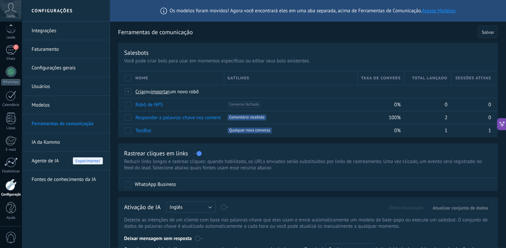
click at [449, 13] on link "Acesse Modelos" at bounding box center [439, 11] width 34 height 6
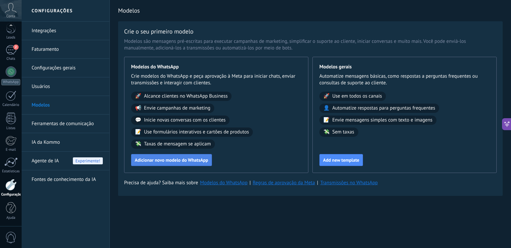
click at [165, 163] on span "Adicionar novo modelo do WhatsApp" at bounding box center [171, 160] width 73 height 5
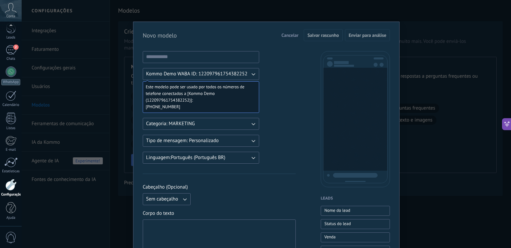
click at [289, 31] on button "Cancelar" at bounding box center [289, 35] width 23 height 10
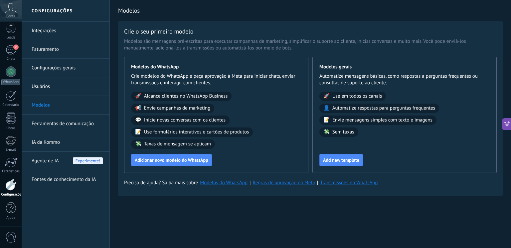
click at [56, 123] on link "Ferramentas de comunicação" at bounding box center [67, 124] width 71 height 19
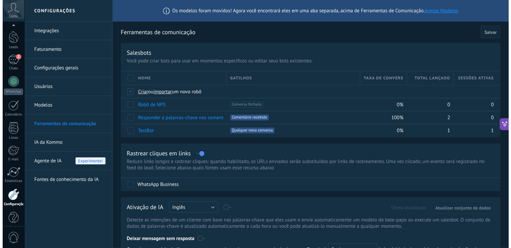
scroll to position [28, 0]
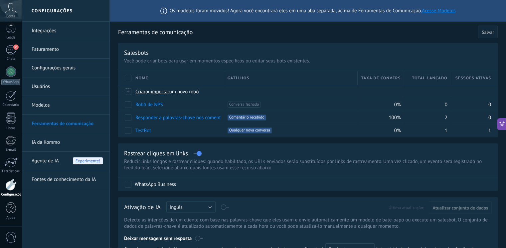
click at [62, 121] on link "Ferramentas de comunicação" at bounding box center [67, 124] width 71 height 19
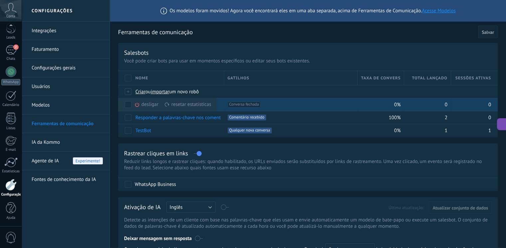
click at [150, 104] on div "desligar mais" at bounding box center [158, 104] width 48 height 13
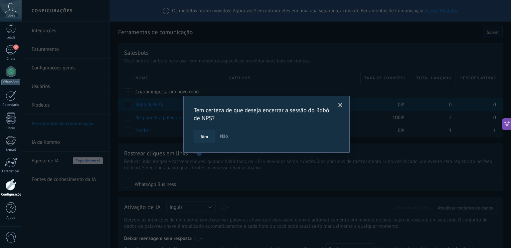
click at [206, 139] on span "Sim" at bounding box center [203, 136] width 7 height 5
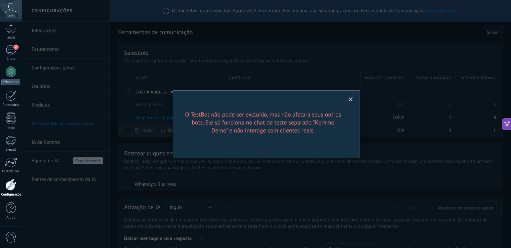
click at [349, 98] on span at bounding box center [350, 99] width 4 height 5
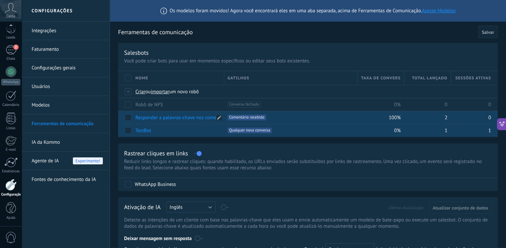
click at [180, 120] on link "Responder a palavras-chave nos comentários" at bounding box center [183, 118] width 96 height 6
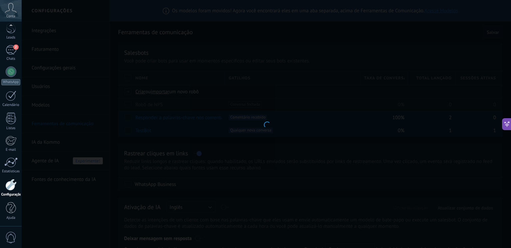
type input "**********"
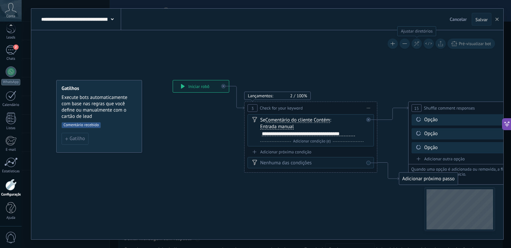
click at [417, 44] on icon at bounding box center [417, 44] width 6 height 6
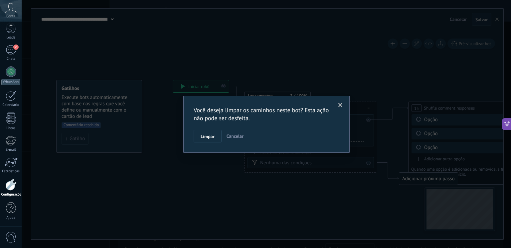
click at [233, 137] on span "Cancelar" at bounding box center [234, 136] width 17 height 6
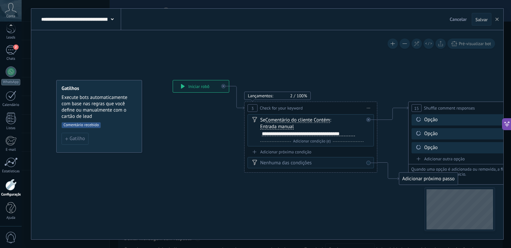
click at [387, 44] on button at bounding box center [392, 44] width 10 height 10
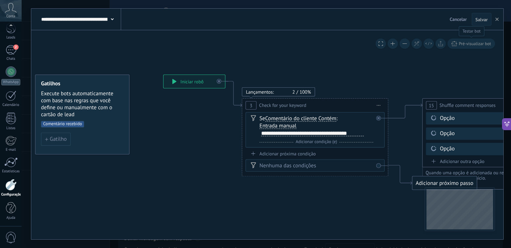
click at [478, 42] on span "Pré-visualizar bot" at bounding box center [474, 44] width 32 height 6
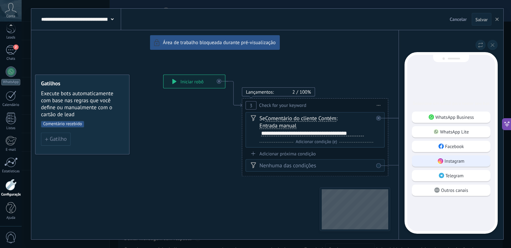
click at [460, 165] on div "Instagram" at bounding box center [451, 161] width 78 height 11
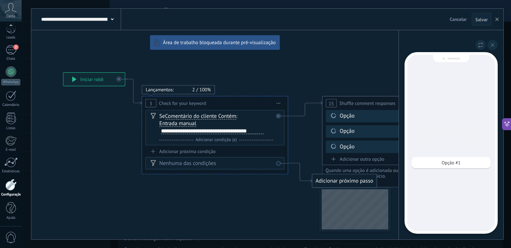
click at [493, 40] on div at bounding box center [450, 45] width 93 height 10
click at [494, 47] on button at bounding box center [492, 45] width 10 height 10
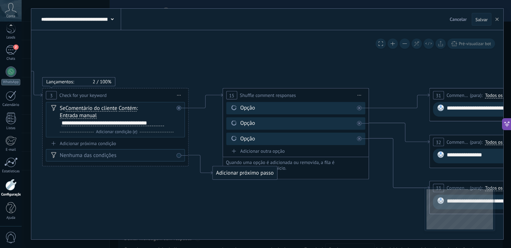
drag, startPoint x: 305, startPoint y: 144, endPoint x: 200, endPoint y: 136, distance: 105.1
click at [201, 136] on icon at bounding box center [505, 139] width 1449 height 515
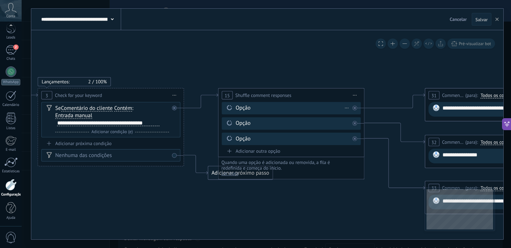
click at [250, 111] on div "Opção" at bounding box center [292, 108] width 114 height 7
click at [347, 108] on icon at bounding box center [347, 108] width 4 height 1
click at [306, 108] on div "Opção" at bounding box center [292, 108] width 114 height 7
click at [242, 107] on div "Opção" at bounding box center [292, 108] width 114 height 7
click at [237, 108] on div "Opção" at bounding box center [292, 108] width 114 height 7
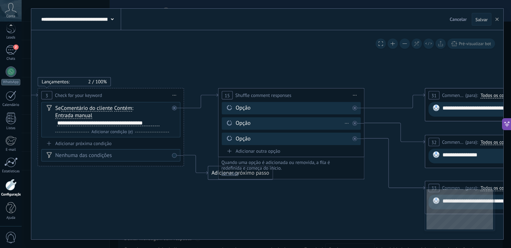
click at [244, 126] on div "Opção" at bounding box center [292, 123] width 114 height 7
click at [241, 141] on div "Opção" at bounding box center [292, 138] width 114 height 7
click at [79, 96] on span "Check for your keyword" at bounding box center [78, 95] width 47 height 7
click at [174, 95] on icon at bounding box center [175, 95] width 4 height 1
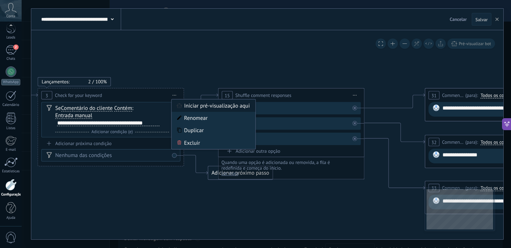
click at [209, 103] on div "Iniciar pré-visualização aqui" at bounding box center [214, 106] width 84 height 12
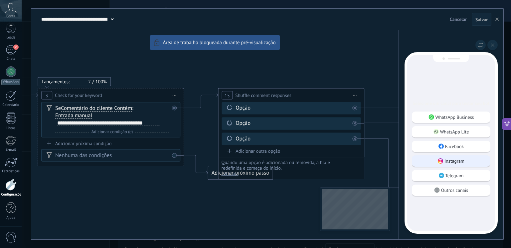
click at [456, 161] on p "Instagram" at bounding box center [454, 161] width 20 height 6
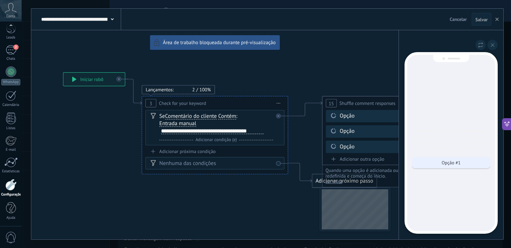
click at [463, 164] on div "Opção #1" at bounding box center [451, 162] width 78 height 11
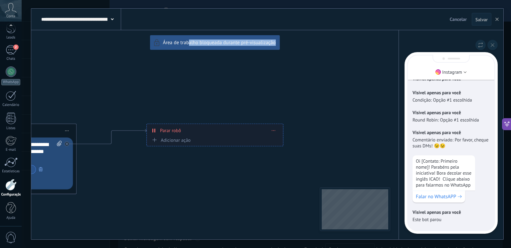
drag, startPoint x: 189, startPoint y: 189, endPoint x: 290, endPoint y: 170, distance: 102.9
click at [293, 168] on div "**********" at bounding box center [267, 124] width 472 height 231
drag, startPoint x: 142, startPoint y: 159, endPoint x: 228, endPoint y: 159, distance: 85.4
click at [228, 159] on div "**********" at bounding box center [267, 124] width 472 height 231
click at [493, 43] on button at bounding box center [492, 45] width 10 height 10
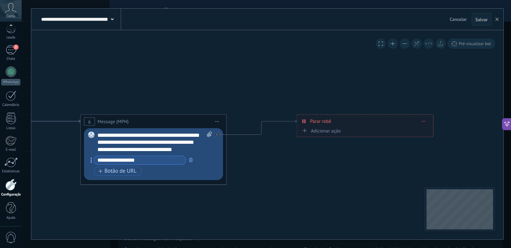
drag, startPoint x: 142, startPoint y: 83, endPoint x: 363, endPoint y: 59, distance: 222.0
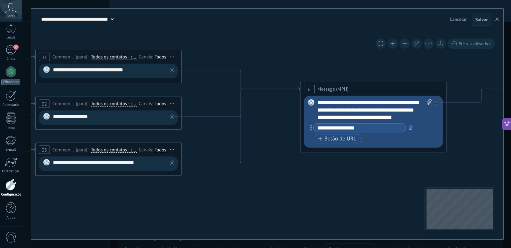
drag, startPoint x: 165, startPoint y: 64, endPoint x: 353, endPoint y: 47, distance: 188.6
click at [363, 39] on icon at bounding box center [111, 100] width 1449 height 515
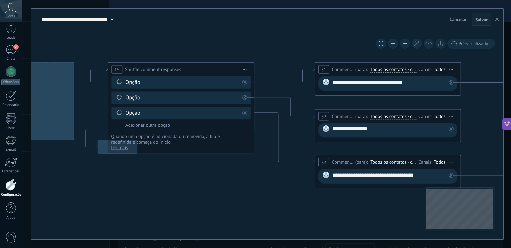
drag, startPoint x: 87, startPoint y: 191, endPoint x: 317, endPoint y: 212, distance: 230.9
click at [317, 212] on icon at bounding box center [390, 113] width 1449 height 515
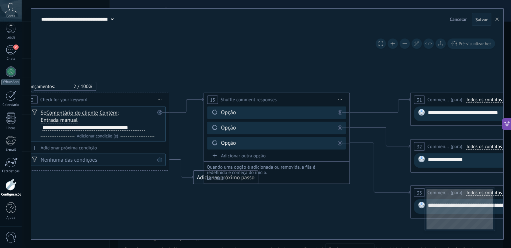
drag, startPoint x: 176, startPoint y: 194, endPoint x: 242, endPoint y: 190, distance: 65.6
click at [266, 224] on icon at bounding box center [486, 143] width 1449 height 515
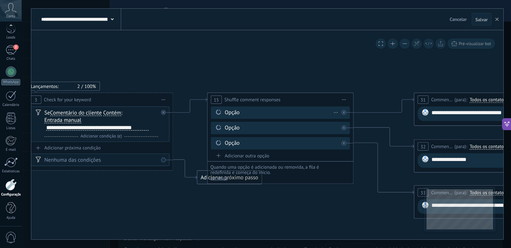
click at [220, 110] on icon at bounding box center [218, 112] width 7 height 7
click at [233, 109] on div "Opção" at bounding box center [282, 112] width 114 height 7
click at [229, 115] on div "Opção" at bounding box center [282, 112] width 114 height 7
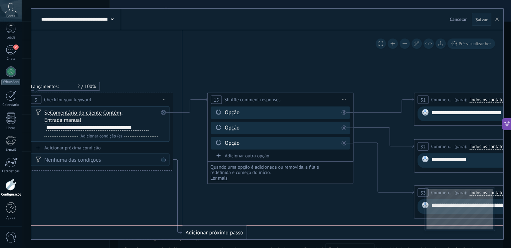
drag, startPoint x: 204, startPoint y: 176, endPoint x: 191, endPoint y: 232, distance: 57.4
click at [191, 232] on div "Adicionar próximo passo" at bounding box center [214, 233] width 64 height 12
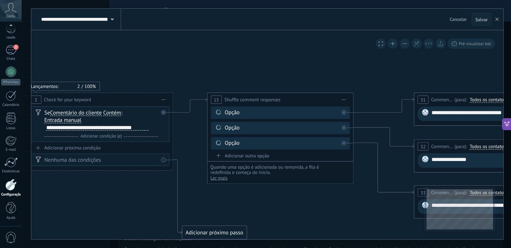
click at [125, 126] on div "**********" at bounding box center [97, 128] width 102 height 6
click at [153, 125] on div "Se Comentário do cliente Cliente enviar Comentário do cliente Cliente Código de…" at bounding box center [101, 121] width 114 height 22
drag, startPoint x: 72, startPoint y: 128, endPoint x: 38, endPoint y: 128, distance: 34.2
click at [38, 128] on div "Se Comentário do cliente Cliente enviar Comentário do cliente Cliente Código de…" at bounding box center [99, 125] width 139 height 36
click at [238, 114] on div "Opção" at bounding box center [282, 112] width 114 height 7
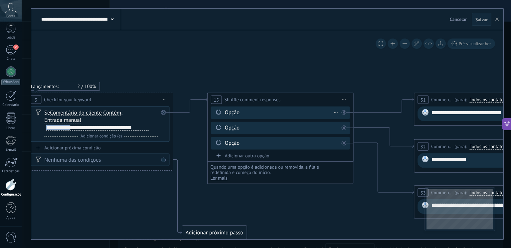
click at [334, 113] on div "Excluir" at bounding box center [336, 112] width 8 height 11
click at [345, 202] on icon at bounding box center [489, 154] width 1449 height 537
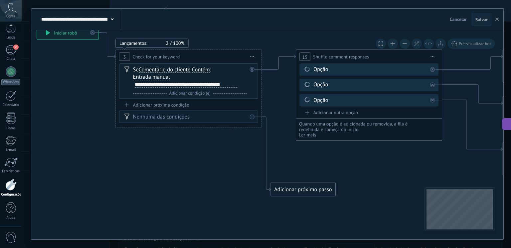
drag, startPoint x: 107, startPoint y: 195, endPoint x: 195, endPoint y: 152, distance: 98.4
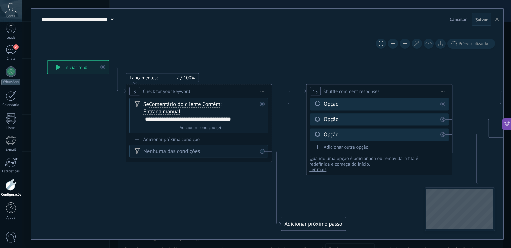
drag, startPoint x: 62, startPoint y: 96, endPoint x: 71, endPoint y: 128, distance: 32.8
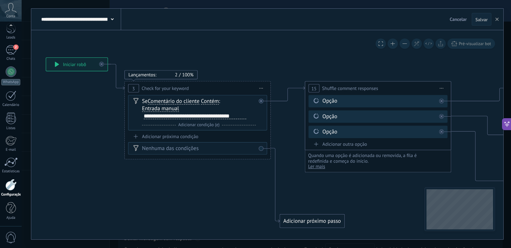
click at [200, 127] on span "Adicionar condição (e)" at bounding box center [198, 125] width 45 height 6
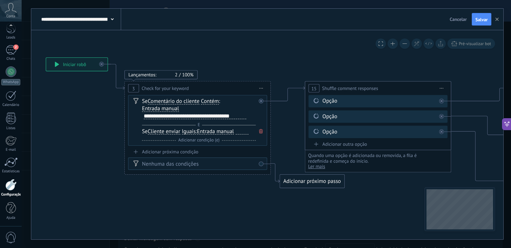
click at [176, 131] on span "Cliente enviar" at bounding box center [164, 132] width 33 height 6
click at [176, 131] on button "Cliente enviar" at bounding box center [189, 131] width 91 height 13
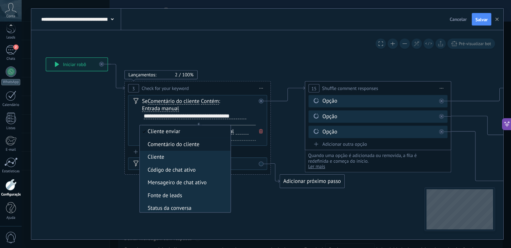
click at [171, 142] on span "Comentário do cliente" at bounding box center [184, 144] width 88 height 7
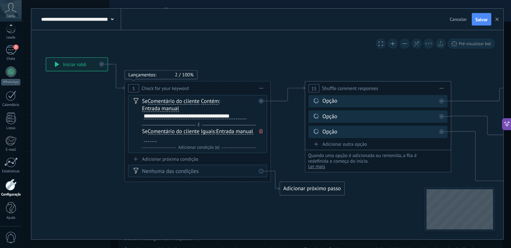
click at [203, 131] on span "Iguais" at bounding box center [208, 132] width 14 height 6
click at [203, 131] on button "Iguais" at bounding box center [242, 131] width 91 height 13
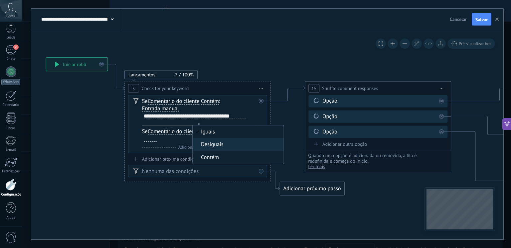
click at [209, 156] on span "Contém" at bounding box center [237, 157] width 88 height 7
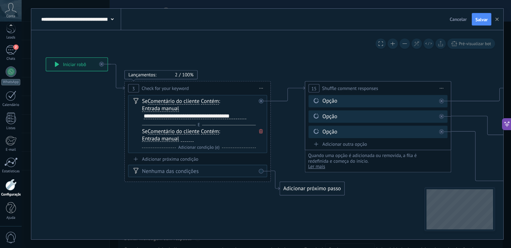
click at [174, 140] on span "Entrada manual" at bounding box center [160, 139] width 37 height 6
click at [174, 140] on button "Entrada manual" at bounding box center [183, 139] width 91 height 13
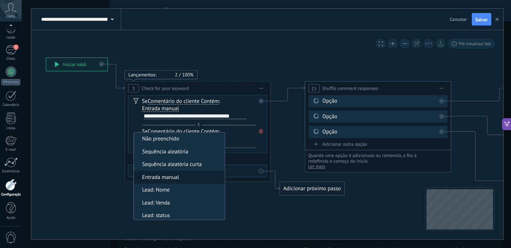
scroll to position [5, 0]
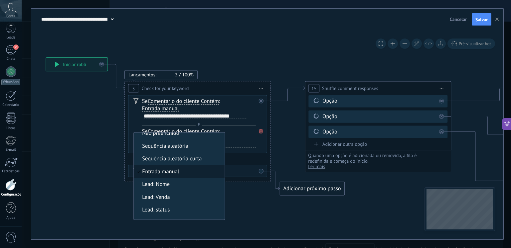
click at [171, 171] on span "Entrada manual" at bounding box center [178, 171] width 88 height 7
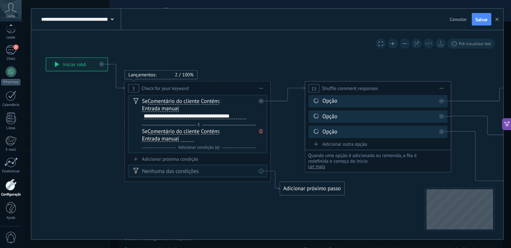
click at [180, 115] on div "**********" at bounding box center [195, 117] width 102 height 6
click at [172, 116] on div "**********" at bounding box center [195, 117] width 102 height 6
drag, startPoint x: 170, startPoint y: 115, endPoint x: 259, endPoint y: 120, distance: 88.6
click at [259, 120] on div "Se Comentário do cliente Cliente enviar Comentário do cliente Cliente Código de…" at bounding box center [197, 124] width 139 height 58
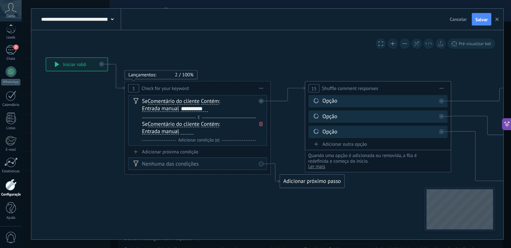
click at [181, 133] on div at bounding box center [187, 132] width 13 height 6
paste div
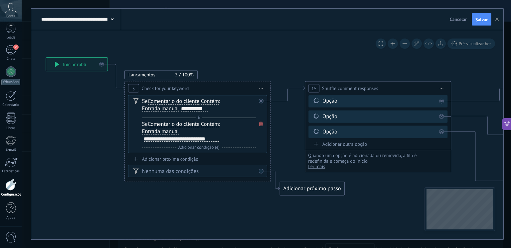
click at [151, 139] on div "**********" at bounding box center [181, 139] width 75 height 6
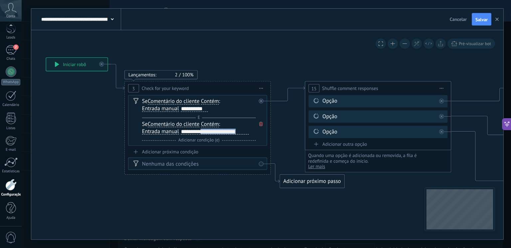
drag, startPoint x: 247, startPoint y: 133, endPoint x: 208, endPoint y: 136, distance: 39.3
click at [208, 136] on div "Se Comentário do cliente Cliente enviar Comentário do cliente Cliente Código de…" at bounding box center [199, 132] width 114 height 23
click at [209, 142] on span "Adicionar condição (e)" at bounding box center [198, 141] width 45 height 6
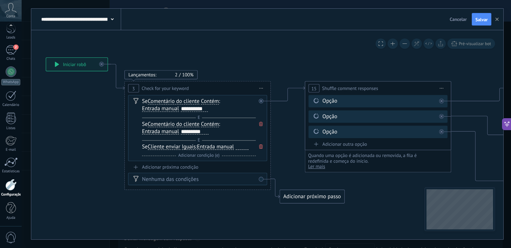
click at [239, 147] on div at bounding box center [242, 147] width 13 height 6
paste div
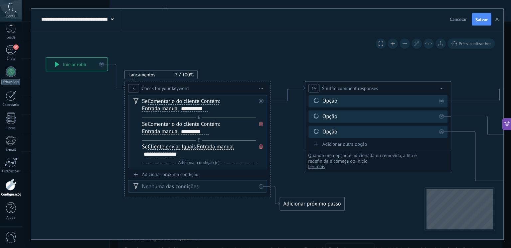
click at [153, 154] on div "**********" at bounding box center [164, 155] width 40 height 6
click at [310, 167] on span "Ler mais" at bounding box center [316, 167] width 17 height 6
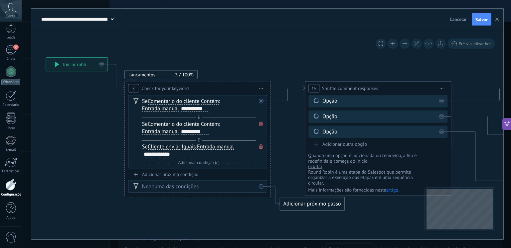
click at [223, 124] on div "Se Comentário do cliente Cliente enviar Comentário do cliente Cliente Código de…" at bounding box center [199, 128] width 114 height 15
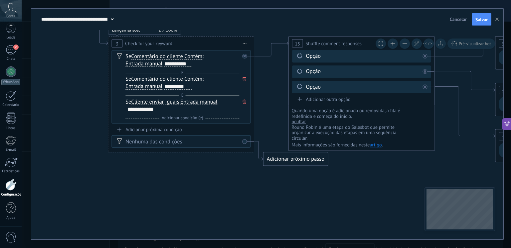
drag, startPoint x: 229, startPoint y: 217, endPoint x: 211, endPoint y: 170, distance: 50.1
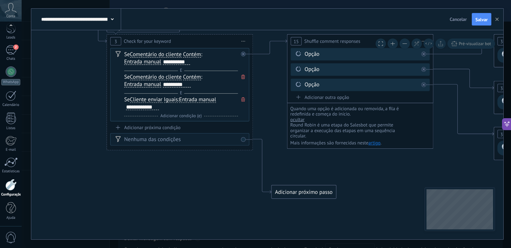
drag, startPoint x: 295, startPoint y: 159, endPoint x: 304, endPoint y: 194, distance: 36.5
click at [304, 194] on div "Adicionar próximo passo" at bounding box center [304, 193] width 64 height 12
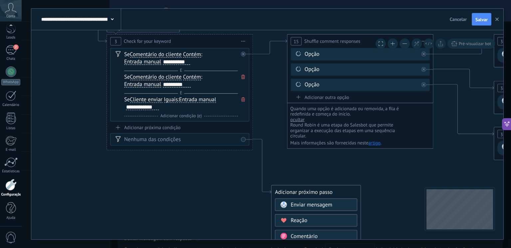
click at [333, 207] on div "Enviar mensagem" at bounding box center [322, 205] width 62 height 7
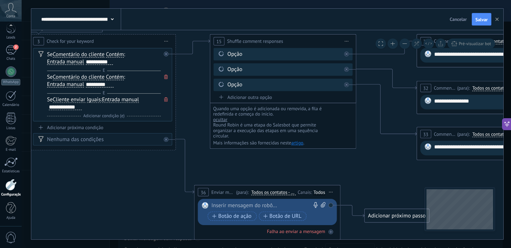
click at [245, 207] on div at bounding box center [265, 205] width 109 height 7
click at [382, 180] on icon at bounding box center [492, 120] width 1449 height 585
click at [351, 229] on icon at bounding box center [492, 120] width 1449 height 585
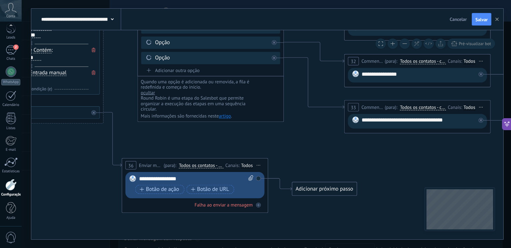
drag, startPoint x: 363, startPoint y: 192, endPoint x: 291, endPoint y: 166, distance: 77.0
click at [291, 166] on icon at bounding box center [419, 93] width 1449 height 585
click at [332, 192] on div "Adicionar próximo passo" at bounding box center [324, 189] width 64 height 12
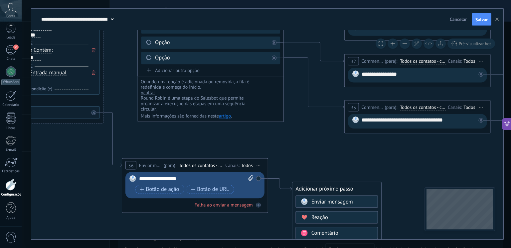
click at [336, 217] on div "Reação" at bounding box center [342, 217] width 62 height 7
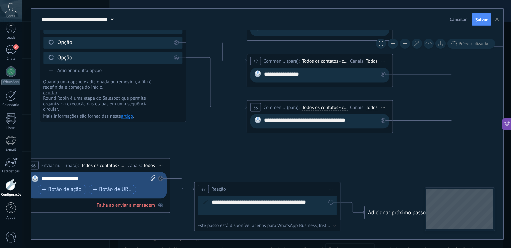
click at [361, 183] on icon at bounding box center [322, 102] width 1449 height 602
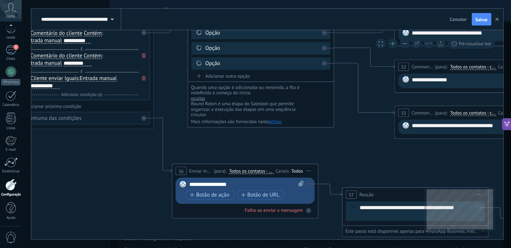
drag, startPoint x: 247, startPoint y: 150, endPoint x: 397, endPoint y: 156, distance: 150.1
click at [398, 156] on icon at bounding box center [470, 108] width 1449 height 602
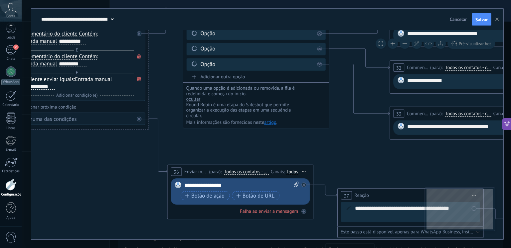
drag, startPoint x: 373, startPoint y: 149, endPoint x: 158, endPoint y: 149, distance: 215.1
click at [158, 149] on icon at bounding box center [465, 108] width 1449 height 602
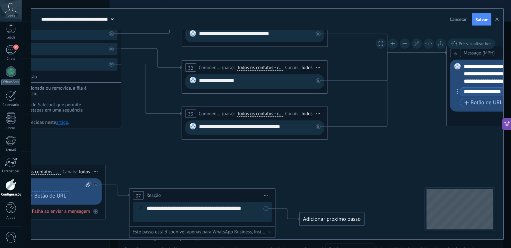
drag, startPoint x: 323, startPoint y: 163, endPoint x: 208, endPoint y: 168, distance: 114.5
click at [179, 168] on icon at bounding box center [257, 108] width 1449 height 602
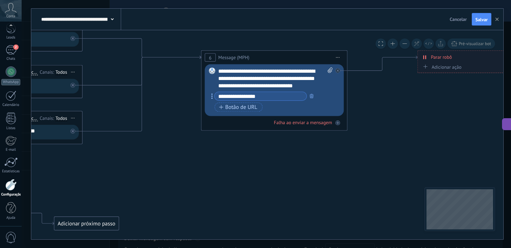
drag, startPoint x: 375, startPoint y: 179, endPoint x: 274, endPoint y: 179, distance: 101.1
click at [274, 179] on icon at bounding box center [12, 113] width 1449 height 602
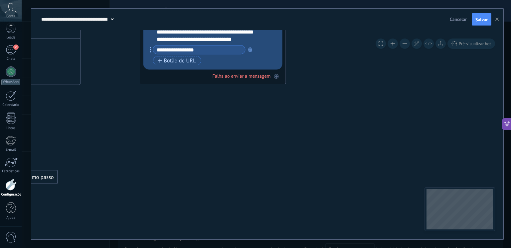
drag, startPoint x: 433, startPoint y: 179, endPoint x: 401, endPoint y: 89, distance: 95.0
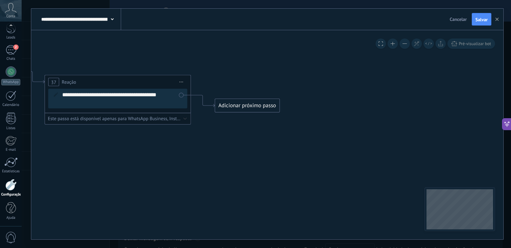
drag, startPoint x: 244, startPoint y: 136, endPoint x: 383, endPoint y: 128, distance: 138.5
click at [239, 108] on div "Adicionar próximo passo" at bounding box center [252, 106] width 64 height 12
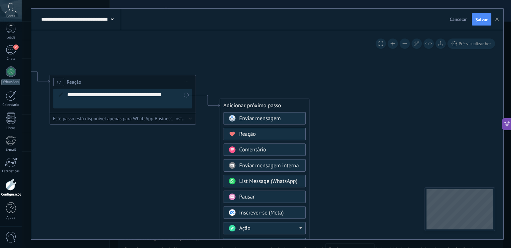
click at [254, 197] on span "Pausar" at bounding box center [246, 197] width 15 height 7
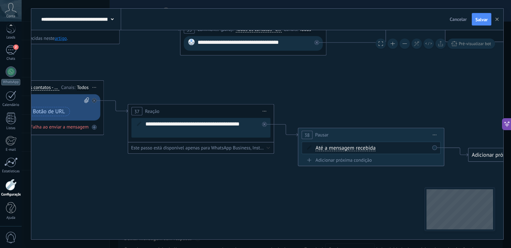
drag, startPoint x: 129, startPoint y: 161, endPoint x: 275, endPoint y: 202, distance: 151.3
click at [274, 201] on icon at bounding box center [256, 36] width 1449 height 626
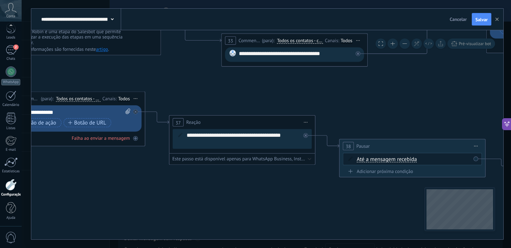
click at [477, 148] on span "Iniciar pré-visualização aqui [GEOGRAPHIC_DATA] Duplicar Excluir" at bounding box center [476, 146] width 12 height 11
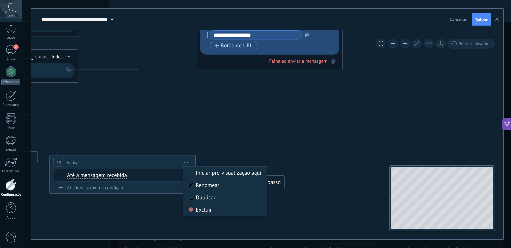
click at [504, 195] on div "**********" at bounding box center [266, 124] width 489 height 248
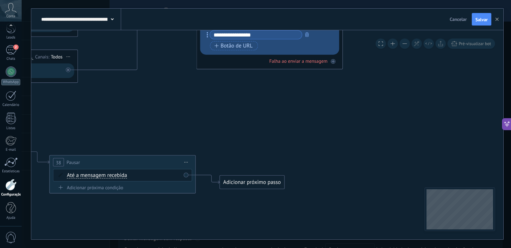
click at [187, 162] on icon at bounding box center [186, 162] width 4 height 1
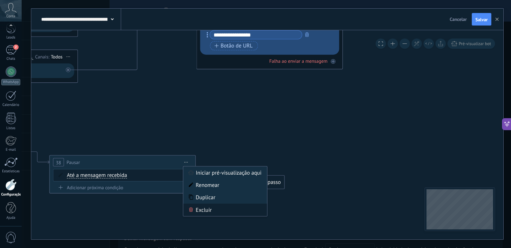
click at [203, 209] on div "Excluir" at bounding box center [225, 210] width 84 height 12
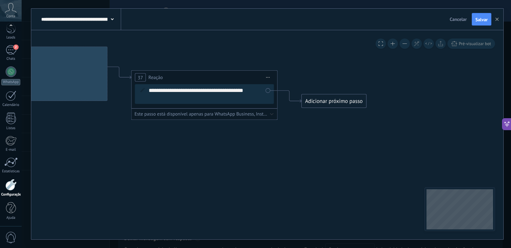
drag, startPoint x: 100, startPoint y: 209, endPoint x: 352, endPoint y: 148, distance: 259.3
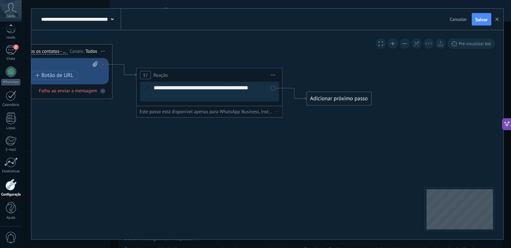
drag, startPoint x: 97, startPoint y: 146, endPoint x: 104, endPoint y: 144, distance: 7.0
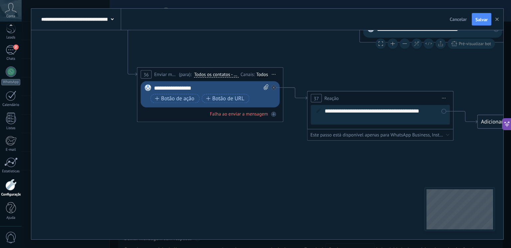
drag, startPoint x: 111, startPoint y: 150, endPoint x: 283, endPoint y: 175, distance: 174.3
click at [283, 175] on icon at bounding box center [435, 11] width 1449 height 602
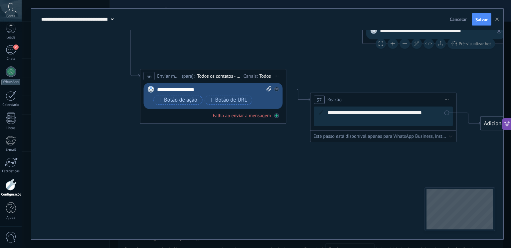
click at [243, 115] on div "Falha ao enviar a mensagem" at bounding box center [241, 116] width 58 height 6
click at [278, 115] on div at bounding box center [276, 116] width 5 height 5
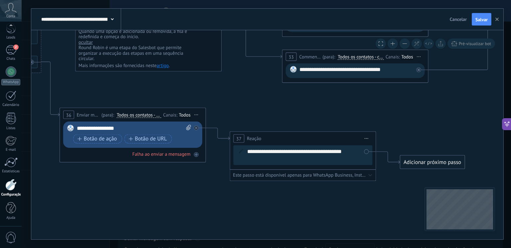
drag, startPoint x: 269, startPoint y: 182, endPoint x: 197, endPoint y: 206, distance: 76.1
click at [188, 224] on icon at bounding box center [357, 66] width 1449 height 633
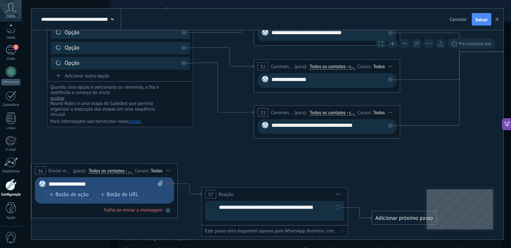
drag, startPoint x: 230, startPoint y: 158, endPoint x: 228, endPoint y: 175, distance: 16.7
click at [228, 175] on icon at bounding box center [329, 122] width 1449 height 633
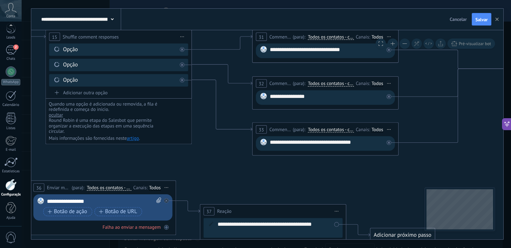
drag, startPoint x: 228, startPoint y: 132, endPoint x: 248, endPoint y: 161, distance: 35.6
click at [224, 168] on icon at bounding box center [328, 139] width 1449 height 633
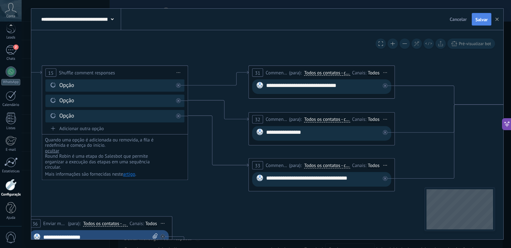
click at [484, 20] on span "Salvar" at bounding box center [481, 19] width 12 height 5
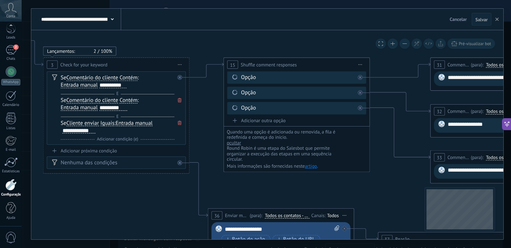
drag, startPoint x: 191, startPoint y: 202, endPoint x: 375, endPoint y: 194, distance: 183.7
click at [375, 194] on icon at bounding box center [506, 167] width 1449 height 633
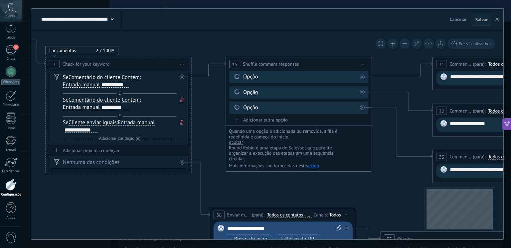
click at [125, 139] on span "Adicionar condição (e)" at bounding box center [119, 139] width 45 height 6
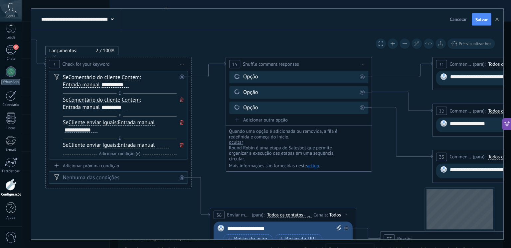
click at [165, 148] on div at bounding box center [163, 146] width 13 height 6
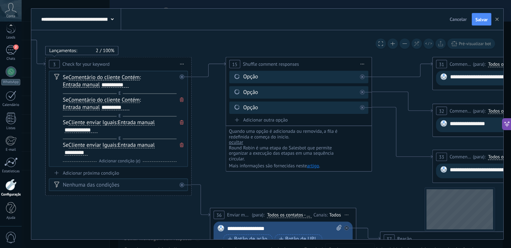
click at [210, 176] on icon at bounding box center [508, 166] width 1449 height 633
click at [485, 19] on span "Salvar" at bounding box center [481, 19] width 12 height 5
click at [499, 22] on button "button" at bounding box center [497, 19] width 10 height 13
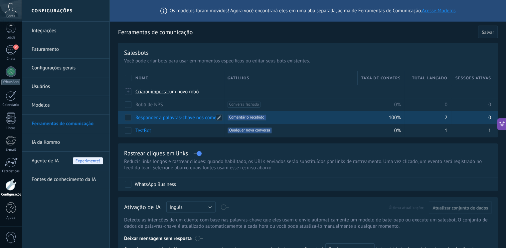
click at [201, 120] on link "Responder a palavras-chave nos comentários" at bounding box center [183, 118] width 96 height 6
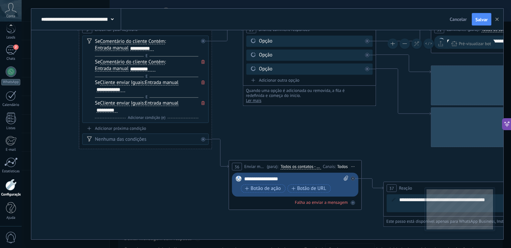
drag, startPoint x: 218, startPoint y: 176, endPoint x: 36, endPoint y: 75, distance: 208.3
click at [36, 75] on icon at bounding box center [499, 109] width 1317 height 548
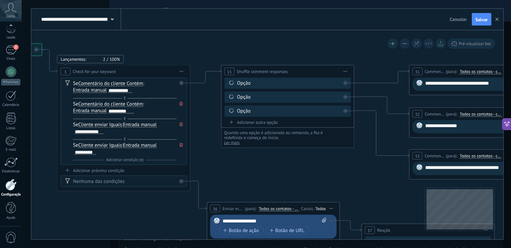
drag, startPoint x: 156, startPoint y: 126, endPoint x: 144, endPoint y: 200, distance: 75.2
click at [144, 200] on icon at bounding box center [477, 151] width 1317 height 548
click at [93, 88] on span "Entrada manual" at bounding box center [90, 90] width 34 height 5
click at [93, 88] on button "Entrada manual" at bounding box center [111, 90] width 83 height 12
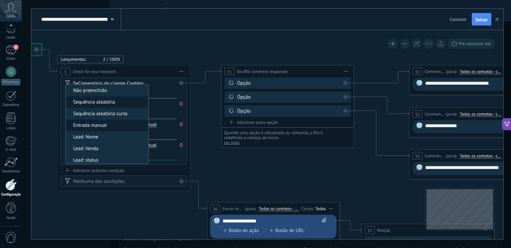
scroll to position [2, 0]
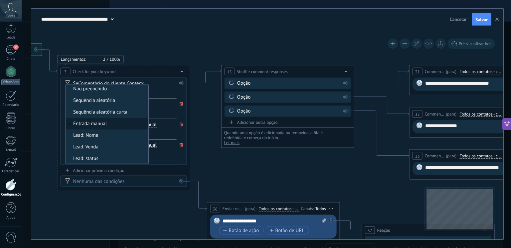
click at [198, 36] on icon at bounding box center [477, 151] width 1317 height 548
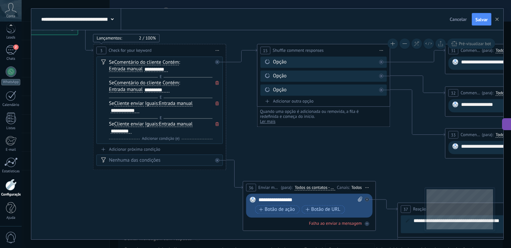
drag, startPoint x: 274, startPoint y: 183, endPoint x: 310, endPoint y: 162, distance: 41.6
click at [310, 162] on icon at bounding box center [513, 130] width 1317 height 548
click at [219, 160] on div at bounding box center [219, 159] width 8 height 8
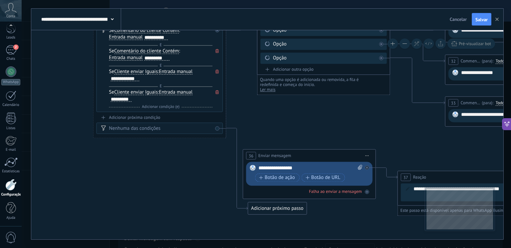
click at [368, 157] on span "Iniciar pré-visualização aqui [GEOGRAPHIC_DATA] Duplicar Excluir" at bounding box center [367, 156] width 11 height 10
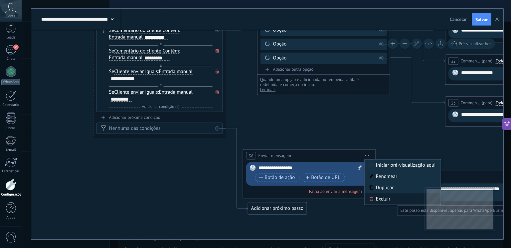
click at [384, 202] on div "Excluir" at bounding box center [402, 199] width 76 height 11
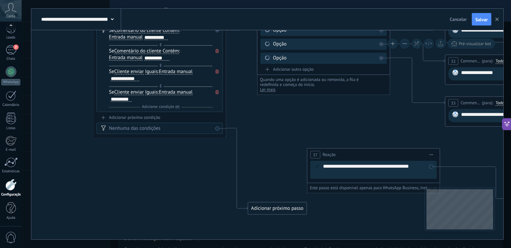
drag, startPoint x: 442, startPoint y: 177, endPoint x: 305, endPoint y: 133, distance: 143.6
click at [307, 149] on div "37 Reação ****** Iniciar pré-visualização aqui [GEOGRAPHIC_DATA] Duplicar Exclu…" at bounding box center [373, 155] width 132 height 12
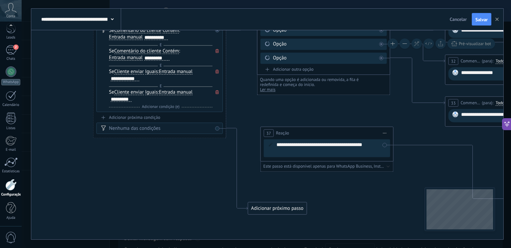
click at [383, 133] on icon at bounding box center [384, 133] width 3 height 1
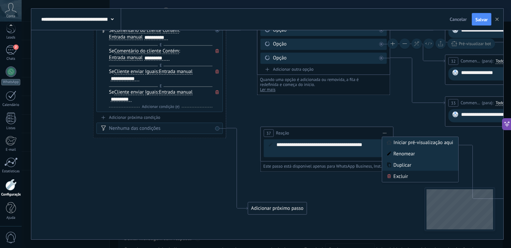
click at [402, 181] on div "Excluir" at bounding box center [420, 176] width 76 height 11
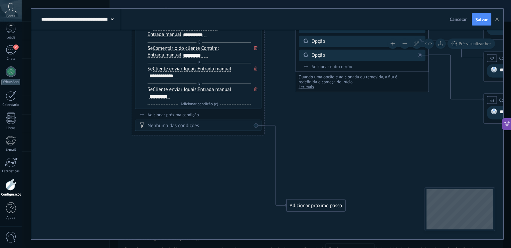
drag, startPoint x: 304, startPoint y: 179, endPoint x: 324, endPoint y: 177, distance: 20.4
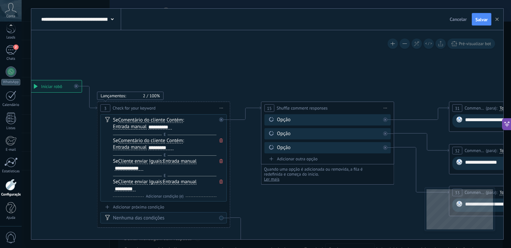
drag, startPoint x: 310, startPoint y: 127, endPoint x: 275, endPoint y: 219, distance: 98.7
click at [275, 219] on icon at bounding box center [517, 192] width 1317 height 557
click at [487, 20] on span "Salvar" at bounding box center [481, 19] width 12 height 5
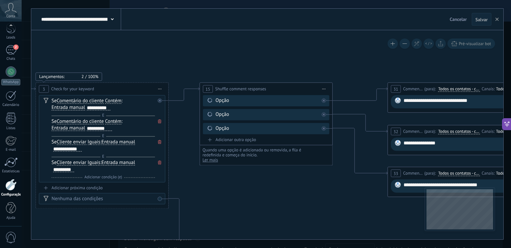
drag, startPoint x: 310, startPoint y: 69, endPoint x: 248, endPoint y: 50, distance: 64.5
click at [248, 50] on icon at bounding box center [456, 173] width 1317 height 557
click at [158, 121] on icon at bounding box center [159, 122] width 3 height 4
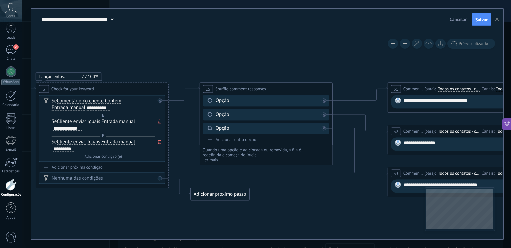
click at [158, 120] on icon at bounding box center [159, 122] width 3 height 4
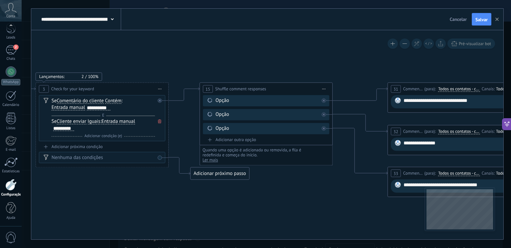
click at [161, 118] on span at bounding box center [159, 121] width 7 height 7
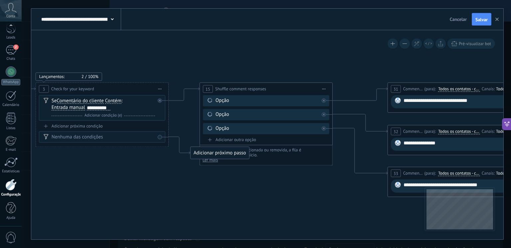
click at [101, 116] on span "Adicionar condição (e)" at bounding box center [103, 115] width 41 height 5
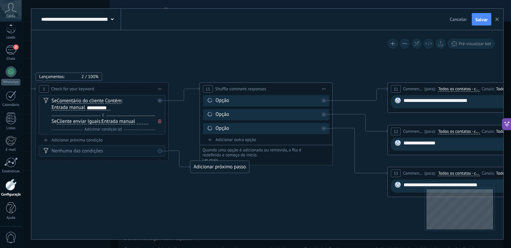
click at [158, 120] on icon at bounding box center [159, 122] width 3 height 4
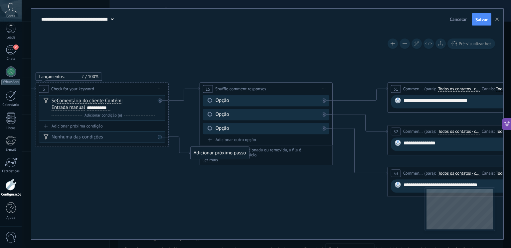
click at [220, 198] on icon at bounding box center [456, 173] width 1317 height 557
click at [479, 19] on span "Salvar" at bounding box center [481, 19] width 12 height 5
click at [125, 180] on icon at bounding box center [456, 173] width 1317 height 557
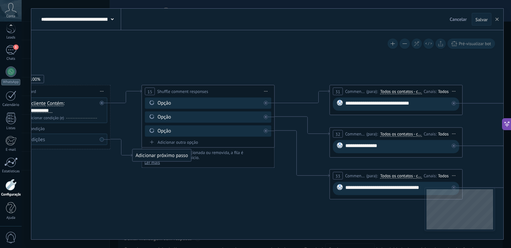
drag, startPoint x: 245, startPoint y: 197, endPoint x: 184, endPoint y: 199, distance: 61.2
click at [184, 199] on icon at bounding box center [398, 175] width 1317 height 557
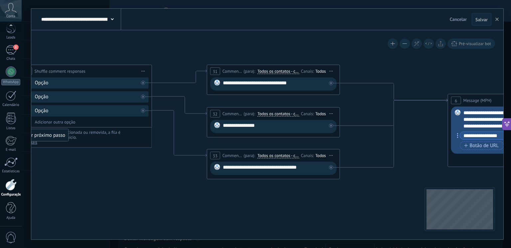
drag, startPoint x: 371, startPoint y: 228, endPoint x: 251, endPoint y: 207, distance: 121.1
click at [251, 207] on icon at bounding box center [275, 155] width 1317 height 557
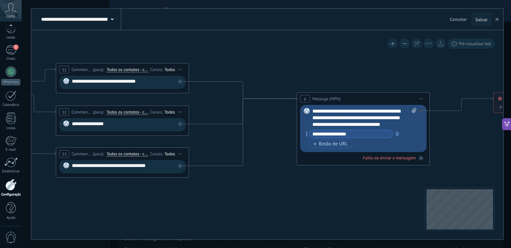
drag, startPoint x: 363, startPoint y: 201, endPoint x: 212, endPoint y: 200, distance: 150.6
click at [212, 200] on icon at bounding box center [124, 109] width 1317 height 468
click at [372, 117] on div "**********" at bounding box center [364, 118] width 104 height 20
click at [112, 83] on div "**********" at bounding box center [124, 82] width 104 height 9
click at [130, 84] on div "**********" at bounding box center [124, 82] width 104 height 9
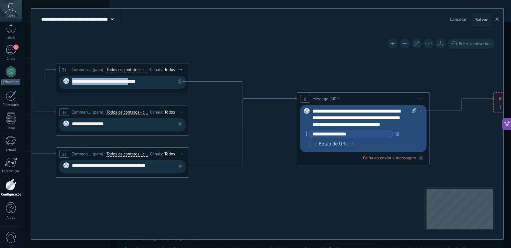
drag, startPoint x: 132, startPoint y: 83, endPoint x: 70, endPoint y: 82, distance: 61.5
click at [70, 82] on div "**********" at bounding box center [122, 82] width 126 height 13
click at [105, 126] on div "**********" at bounding box center [124, 125] width 104 height 9
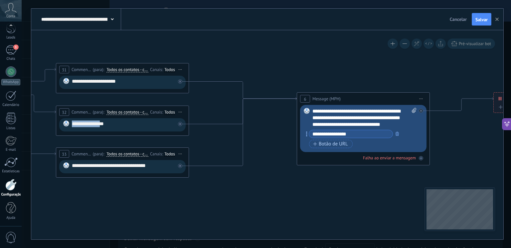
drag, startPoint x: 107, startPoint y: 126, endPoint x: 64, endPoint y: 123, distance: 43.3
click at [64, 123] on div "**********" at bounding box center [122, 124] width 126 height 13
click at [103, 166] on div "**********" at bounding box center [124, 167] width 104 height 9
click at [104, 82] on div "**********" at bounding box center [124, 82] width 104 height 9
click at [108, 82] on div "**********" at bounding box center [124, 82] width 104 height 9
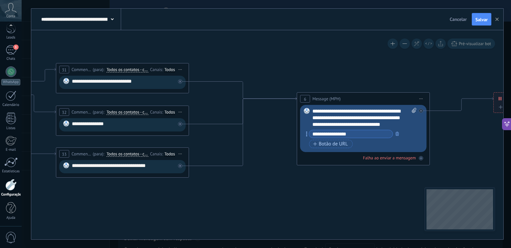
click at [279, 73] on icon at bounding box center [124, 109] width 1317 height 468
click at [483, 21] on span "Salvar" at bounding box center [481, 19] width 12 height 5
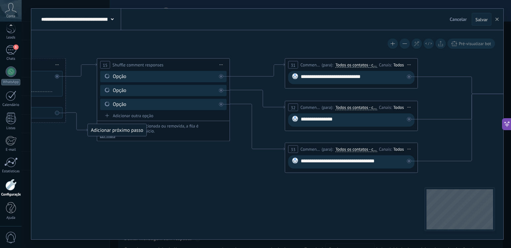
drag, startPoint x: 93, startPoint y: 208, endPoint x: 371, endPoint y: 203, distance: 277.3
click at [368, 203] on icon at bounding box center [353, 105] width 1317 height 468
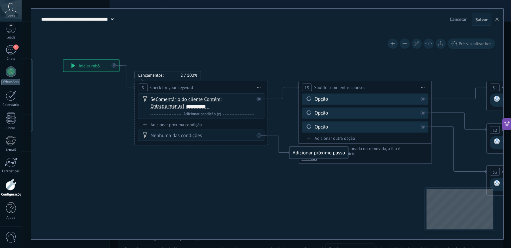
drag, startPoint x: 124, startPoint y: 186, endPoint x: 280, endPoint y: 209, distance: 157.9
click at [257, 87] on icon at bounding box center [258, 87] width 3 height 1
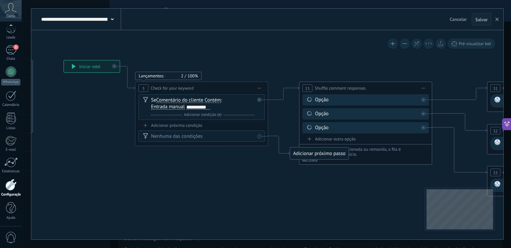
click at [259, 87] on span "Iniciar pré-visualização aqui [GEOGRAPHIC_DATA] Duplicar Excluir" at bounding box center [259, 88] width 11 height 10
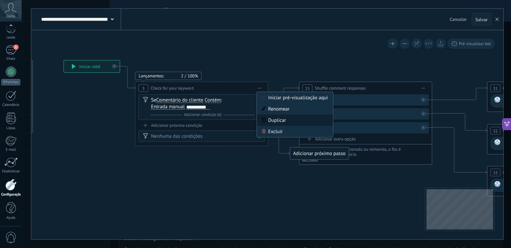
click at [275, 119] on div "Duplicar" at bounding box center [295, 120] width 76 height 11
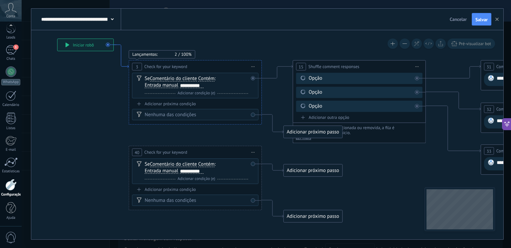
drag, startPoint x: 128, startPoint y: 86, endPoint x: 121, endPoint y: 64, distance: 22.6
click at [256, 152] on span "Iniciar pré-visualização aqui [GEOGRAPHIC_DATA] Duplicar Excluir" at bounding box center [253, 153] width 11 height 10
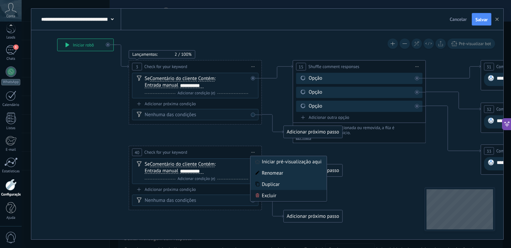
click at [273, 197] on div "Excluir" at bounding box center [288, 195] width 76 height 11
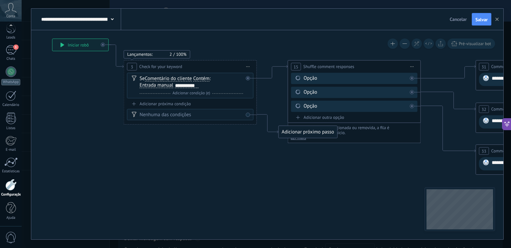
drag, startPoint x: 397, startPoint y: 194, endPoint x: 340, endPoint y: 192, distance: 56.6
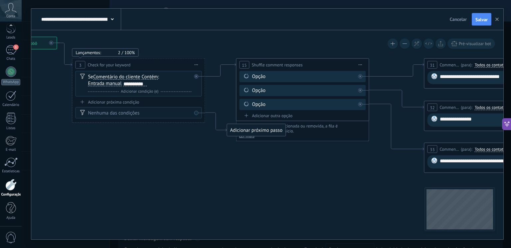
click at [111, 18] on span at bounding box center [112, 19] width 3 height 6
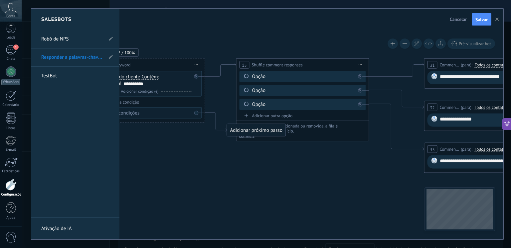
click at [220, 44] on div at bounding box center [267, 124] width 472 height 231
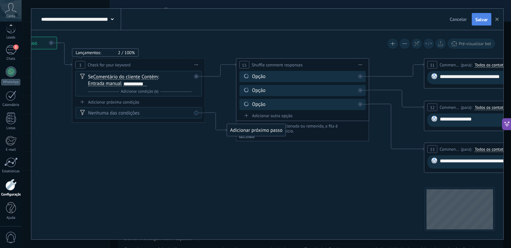
click at [480, 20] on span "Salvar" at bounding box center [481, 19] width 12 height 5
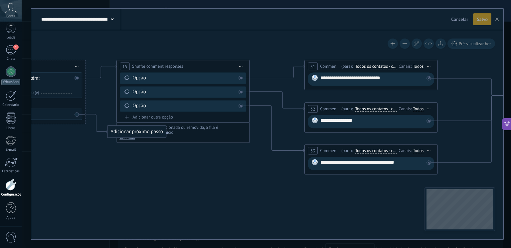
drag, startPoint x: 324, startPoint y: 187, endPoint x: 204, endPoint y: 188, distance: 119.4
click at [204, 188] on icon at bounding box center [373, 130] width 1317 height 517
click at [507, 126] on icon at bounding box center [506, 124] width 7 height 7
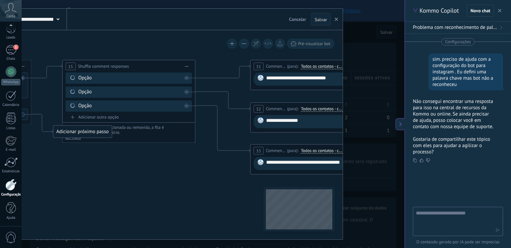
type textarea "********"
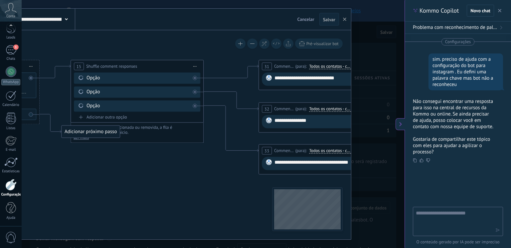
scroll to position [6, 0]
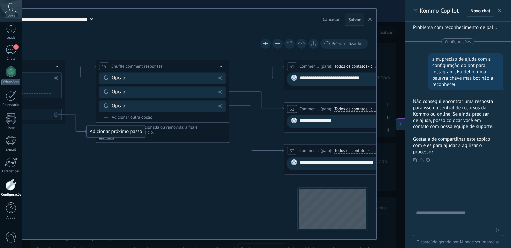
click at [426, 212] on textarea at bounding box center [453, 221] width 75 height 24
type textarea "*"
click at [399, 124] on icon at bounding box center [400, 124] width 5 height 5
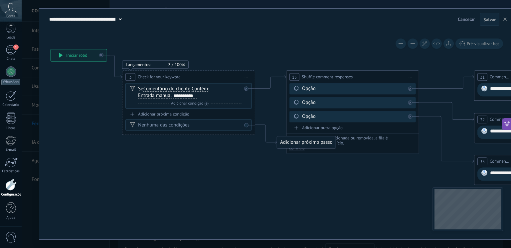
drag, startPoint x: 140, startPoint y: 192, endPoint x: 301, endPoint y: 203, distance: 161.6
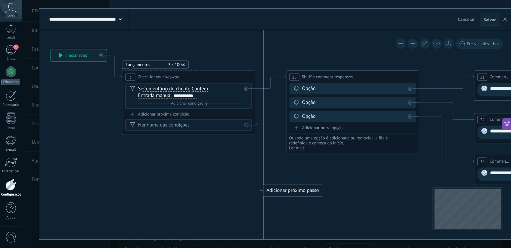
drag, startPoint x: 301, startPoint y: 143, endPoint x: 287, endPoint y: 191, distance: 50.4
click at [287, 191] on div "Adicionar próximo passo" at bounding box center [292, 191] width 59 height 11
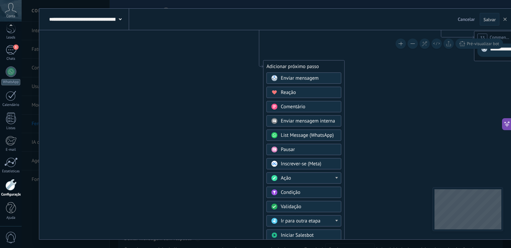
click at [332, 177] on div "Ação" at bounding box center [309, 178] width 56 height 7
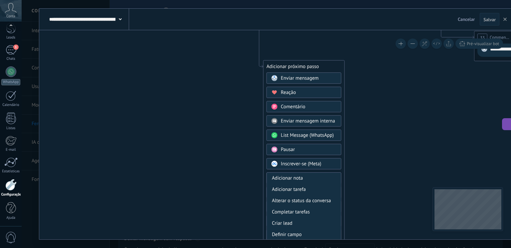
click at [332, 177] on div "Adicionar nota" at bounding box center [304, 178] width 74 height 11
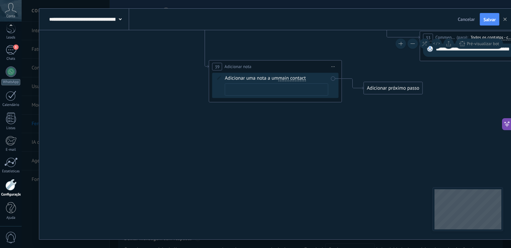
click at [334, 62] on span "Iniciar pré-visualização aqui [GEOGRAPHIC_DATA] Duplicar Excluir" at bounding box center [333, 67] width 11 height 10
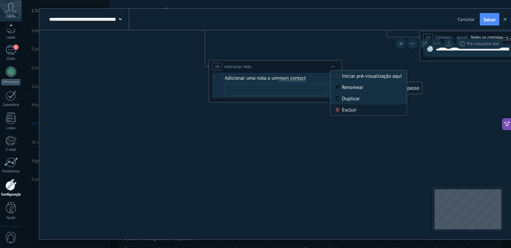
click at [348, 110] on div "Excluir" at bounding box center [368, 109] width 76 height 11
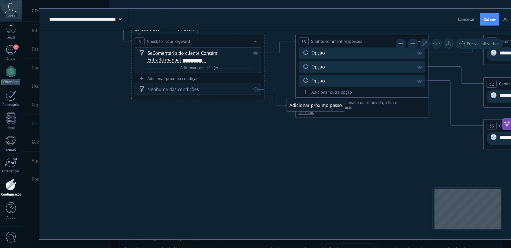
drag, startPoint x: 181, startPoint y: 121, endPoint x: 249, endPoint y: 204, distance: 107.7
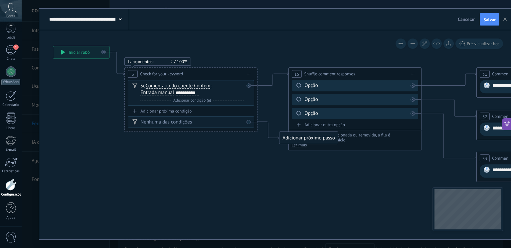
drag, startPoint x: 251, startPoint y: 142, endPoint x: 234, endPoint y: 190, distance: 50.5
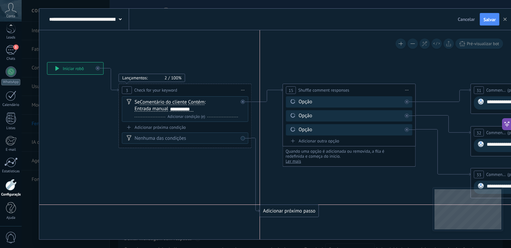
drag, startPoint x: 287, startPoint y: 156, endPoint x: 276, endPoint y: 215, distance: 60.8
click at [276, 215] on div "Adicionar próximo passo" at bounding box center [289, 211] width 59 height 11
click at [293, 211] on div "Adicionar próximo passo" at bounding box center [289, 211] width 59 height 11
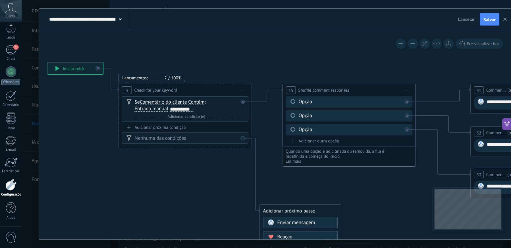
click at [297, 226] on div "Enviar mensagem" at bounding box center [300, 222] width 75 height 11
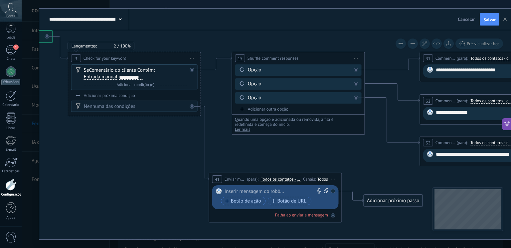
click at [241, 192] on div at bounding box center [273, 191] width 99 height 7
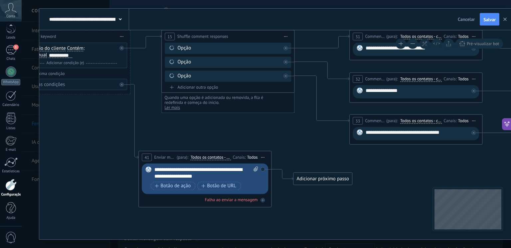
drag, startPoint x: 393, startPoint y: 173, endPoint x: 323, endPoint y: 151, distance: 73.5
click at [323, 151] on icon at bounding box center [418, 104] width 1317 height 525
click at [324, 181] on div "Adicionar próximo passo" at bounding box center [323, 179] width 59 height 11
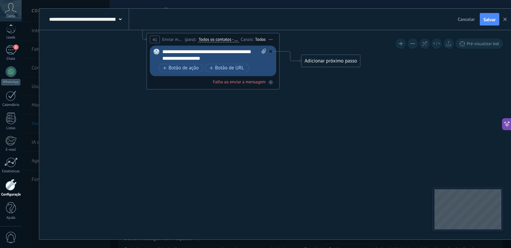
drag, startPoint x: 366, startPoint y: 108, endPoint x: 403, endPoint y: 157, distance: 61.6
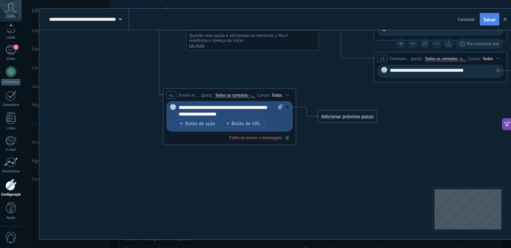
click at [489, 16] on button "Salvar" at bounding box center [489, 19] width 20 height 13
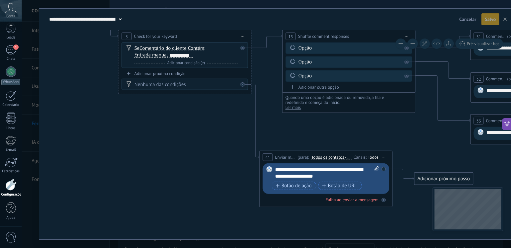
drag, startPoint x: 177, startPoint y: 168, endPoint x: 290, endPoint y: 238, distance: 133.3
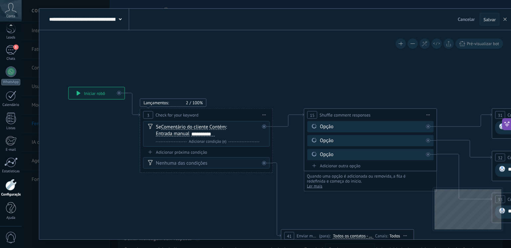
drag, startPoint x: 206, startPoint y: 141, endPoint x: 215, endPoint y: 215, distance: 75.0
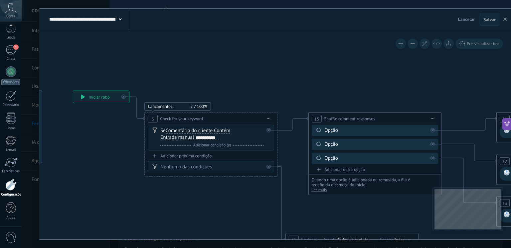
click at [221, 145] on span "Adicionar condição (e)" at bounding box center [211, 145] width 41 height 5
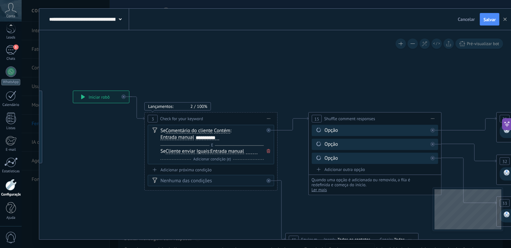
click at [176, 152] on span "Cliente enviar" at bounding box center [181, 151] width 30 height 5
click at [176, 152] on button "Cliente enviar" at bounding box center [203, 152] width 83 height 12
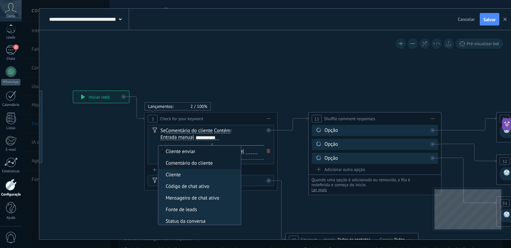
click at [175, 168] on li "Comentário do cliente" at bounding box center [199, 164] width 82 height 12
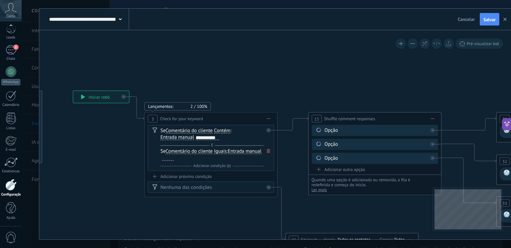
click at [251, 151] on span "Entrada manual" at bounding box center [245, 151] width 34 height 5
click at [251, 151] on button "Entrada manual" at bounding box center [265, 152] width 83 height 12
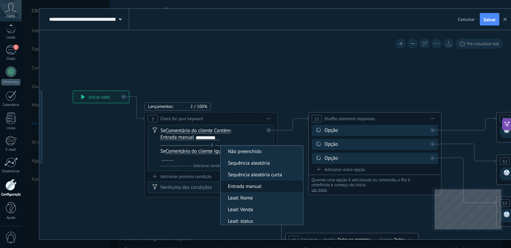
scroll to position [2, 0]
click at [236, 186] on span "Entrada manual" at bounding box center [260, 185] width 80 height 7
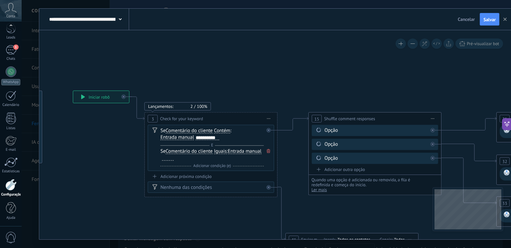
click at [165, 158] on div at bounding box center [168, 158] width 12 height 5
click at [212, 166] on span "Adicionar condição (e)" at bounding box center [211, 166] width 41 height 5
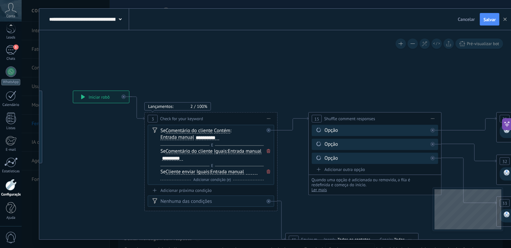
click at [177, 171] on span "Cliente enviar" at bounding box center [181, 172] width 30 height 5
click at [177, 171] on button "Cliente enviar" at bounding box center [203, 172] width 83 height 12
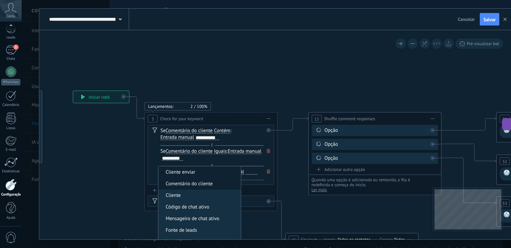
click at [183, 187] on span "Comentário do cliente" at bounding box center [198, 184] width 80 height 7
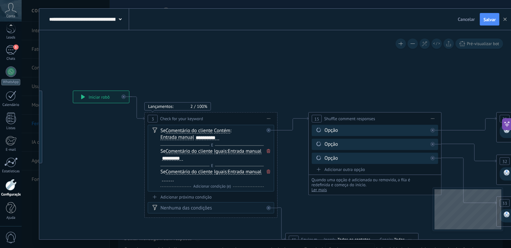
click at [219, 150] on span "Iguais" at bounding box center [220, 151] width 13 height 5
click at [219, 150] on button "Iguais" at bounding box center [251, 152] width 83 height 12
click at [228, 174] on span "Contém" at bounding box center [246, 175] width 80 height 7
click at [222, 174] on span "Iguais" at bounding box center [220, 172] width 13 height 5
click at [222, 174] on button "Iguais" at bounding box center [251, 172] width 83 height 12
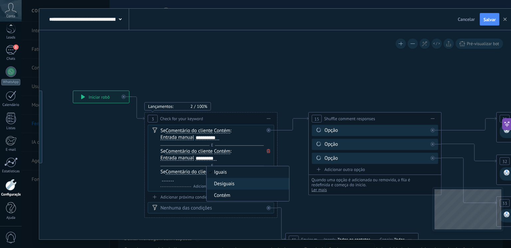
click at [227, 197] on span "Contém" at bounding box center [246, 195] width 80 height 7
click at [200, 178] on div at bounding box center [201, 178] width 12 height 5
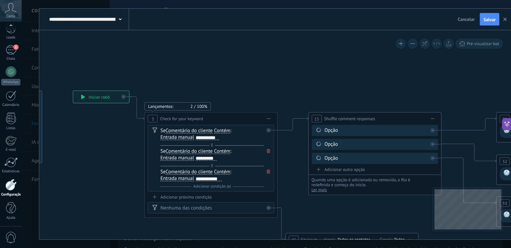
click at [489, 20] on span "Salvar" at bounding box center [489, 19] width 12 height 5
click at [270, 151] on span at bounding box center [268, 151] width 7 height 7
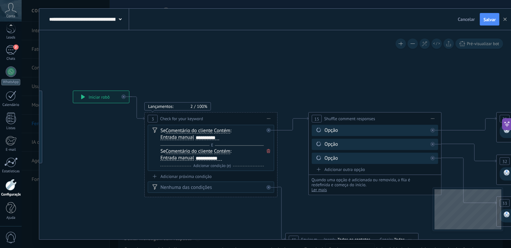
click at [270, 151] on icon at bounding box center [268, 151] width 3 height 4
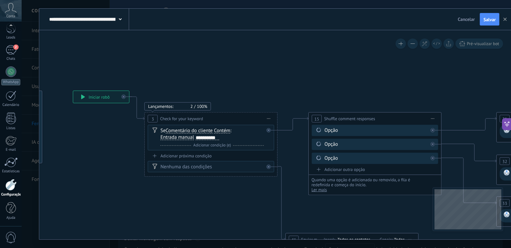
click at [213, 145] on span "Adicionar condição (e)" at bounding box center [211, 145] width 41 height 5
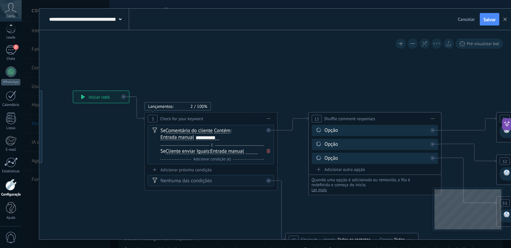
click at [204, 150] on span "Iguais" at bounding box center [202, 151] width 13 height 5
click at [204, 150] on button "Iguais" at bounding box center [234, 152] width 83 height 12
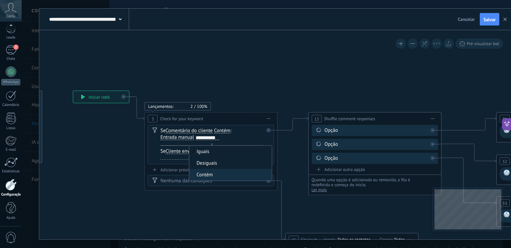
click at [209, 166] on span "Desiguais" at bounding box center [229, 163] width 80 height 7
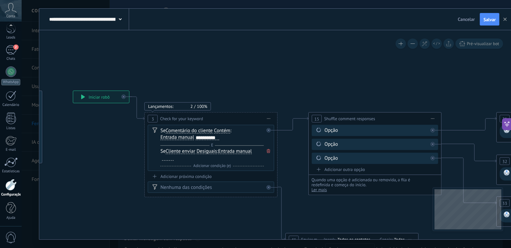
click at [169, 159] on div at bounding box center [168, 158] width 12 height 5
click at [218, 168] on span "Adicionar condição (e)" at bounding box center [211, 166] width 41 height 5
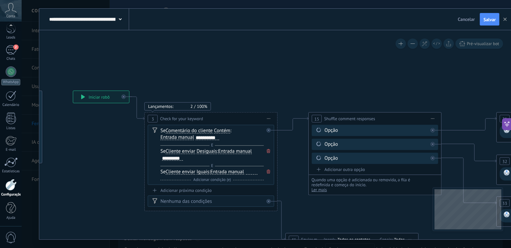
click at [182, 151] on span "Cliente enviar" at bounding box center [181, 151] width 30 height 5
click at [182, 151] on button "Cliente enviar" at bounding box center [203, 152] width 83 height 12
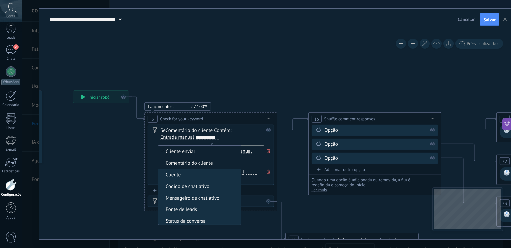
click at [186, 165] on span "Comentário do cliente" at bounding box center [198, 163] width 80 height 7
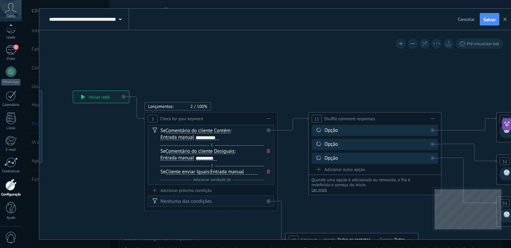
click at [183, 175] on div "Se Cliente enviar Cliente enviar Comentário do cliente Cliente Código de chat a…" at bounding box center [211, 172] width 103 height 7
click at [183, 172] on span "Cliente enviar" at bounding box center [181, 172] width 30 height 5
click at [183, 172] on button "Cliente enviar" at bounding box center [203, 172] width 83 height 12
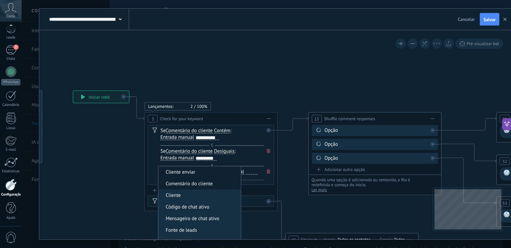
click at [190, 183] on span "Comentário do cliente" at bounding box center [198, 184] width 80 height 7
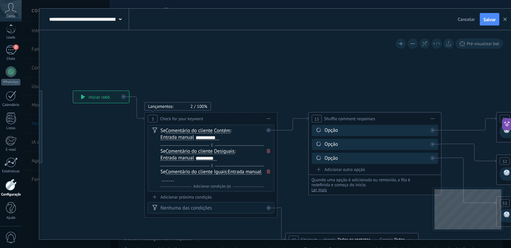
click at [218, 172] on span "Iguais" at bounding box center [220, 172] width 13 height 5
click at [218, 172] on button "Iguais" at bounding box center [251, 172] width 83 height 12
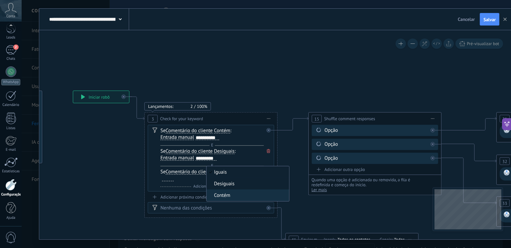
click at [218, 187] on span "Desiguais" at bounding box center [246, 184] width 80 height 7
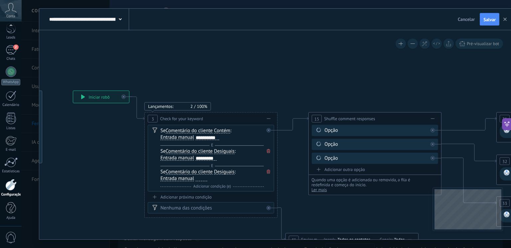
click at [197, 178] on div at bounding box center [201, 178] width 12 height 5
click at [234, 150] on span "Desiguais" at bounding box center [224, 151] width 21 height 5
click at [234, 150] on button "Desiguais" at bounding box center [251, 152] width 83 height 12
click at [229, 178] on span "Contém" at bounding box center [246, 175] width 80 height 7
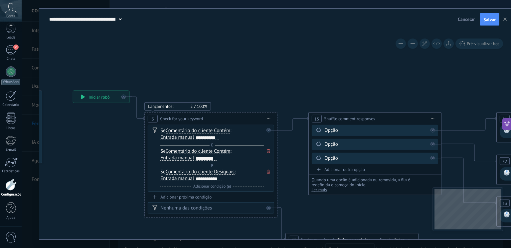
click at [229, 170] on span "Desiguais" at bounding box center [224, 172] width 21 height 5
click at [229, 170] on button "Desiguais" at bounding box center [251, 172] width 83 height 12
click at [226, 197] on span "Contém" at bounding box center [246, 195] width 80 height 7
click at [488, 18] on span "Salvar" at bounding box center [489, 19] width 12 height 5
click at [227, 151] on span "Contém" at bounding box center [222, 151] width 16 height 5
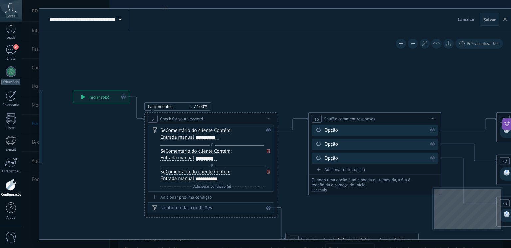
click at [227, 151] on button "Contém" at bounding box center [251, 152] width 83 height 12
drag, startPoint x: 230, startPoint y: 166, endPoint x: 229, endPoint y: 161, distance: 4.6
click at [229, 161] on span "Desiguais" at bounding box center [246, 163] width 80 height 7
click at [226, 173] on span "Contém" at bounding box center [222, 172] width 16 height 5
click at [226, 173] on button "Contém" at bounding box center [251, 172] width 83 height 12
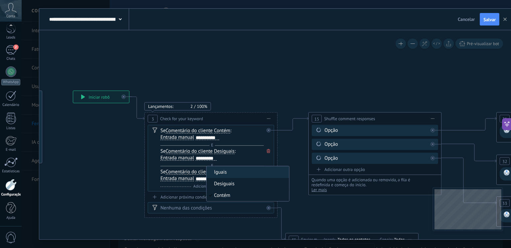
click at [231, 185] on span "Desiguais" at bounding box center [246, 184] width 80 height 7
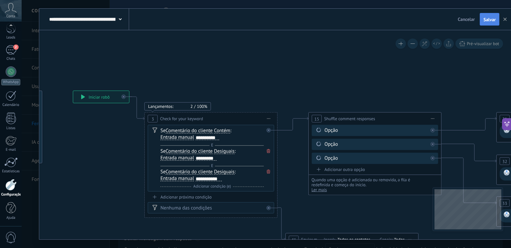
click at [489, 22] on span "Salvar" at bounding box center [489, 19] width 12 height 5
click at [203, 116] on div "**********" at bounding box center [211, 119] width 132 height 12
click at [223, 130] on span "Contém" at bounding box center [222, 130] width 16 height 5
click at [223, 130] on button "Contém" at bounding box center [251, 131] width 83 height 12
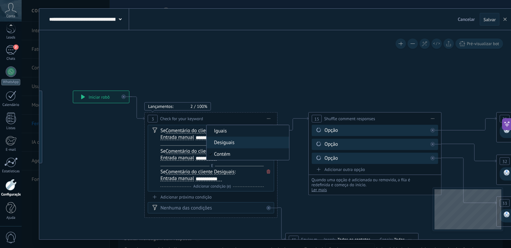
click at [229, 132] on span "Iguais" at bounding box center [246, 131] width 80 height 7
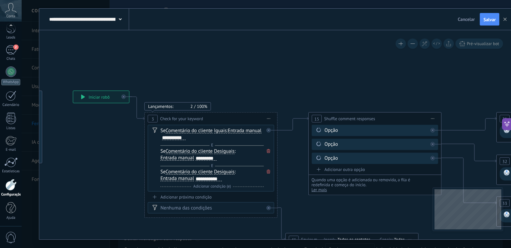
click at [234, 150] on span "Desiguais" at bounding box center [224, 151] width 21 height 5
click at [235, 150] on button "Desiguais" at bounding box center [251, 152] width 83 height 12
click at [225, 151] on span "Iguais" at bounding box center [246, 152] width 80 height 7
click at [228, 171] on span "Desiguais" at bounding box center [224, 172] width 21 height 5
click at [228, 171] on button "Desiguais" at bounding box center [251, 172] width 83 height 12
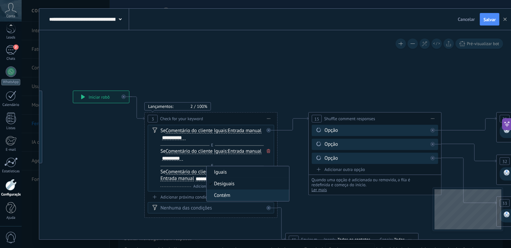
click at [225, 169] on span "Iguais" at bounding box center [246, 172] width 80 height 7
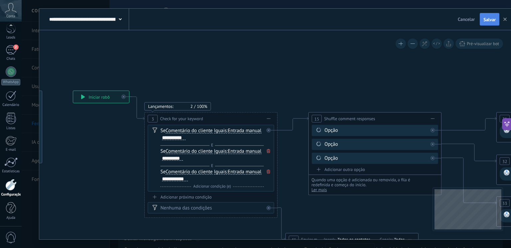
click at [487, 22] on span "Salvar" at bounding box center [489, 19] width 12 height 5
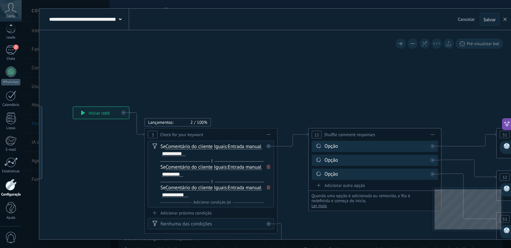
click at [174, 135] on span "Check for your keyword" at bounding box center [181, 135] width 43 height 6
click at [268, 133] on span "Iniciar pré-visualização aqui [GEOGRAPHIC_DATA] Duplicar Excluir" at bounding box center [268, 135] width 11 height 10
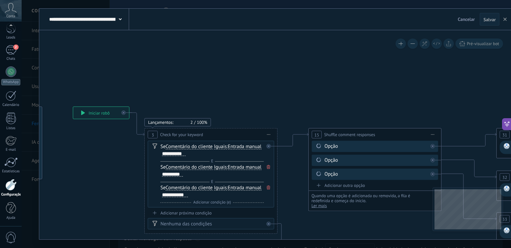
click at [203, 146] on span "Comentário do cliente" at bounding box center [189, 146] width 47 height 5
click at [203, 146] on button "Comentário do cliente" at bounding box center [203, 147] width 83 height 12
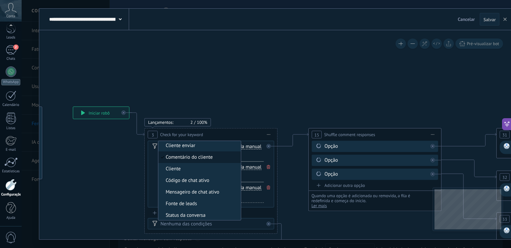
scroll to position [0, 0]
click at [222, 157] on span "Comentário do cliente" at bounding box center [198, 159] width 80 height 7
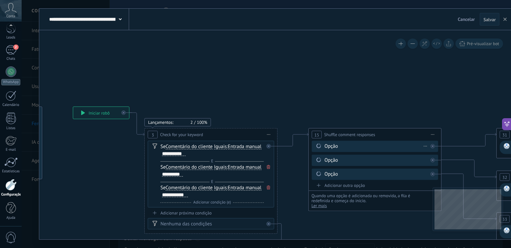
drag, startPoint x: 261, startPoint y: 168, endPoint x: 312, endPoint y: 143, distance: 57.7
click at [73, 107] on div "**********" at bounding box center [73, 107] width 0 height 0
drag, startPoint x: 248, startPoint y: 169, endPoint x: 294, endPoint y: 164, distance: 45.8
click at [73, 107] on div "**********" at bounding box center [73, 107] width 0 height 0
click at [270, 145] on div at bounding box center [268, 146] width 4 height 4
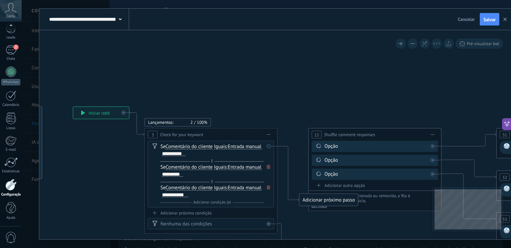
click at [270, 145] on div "Se Comentário do cliente Cliente enviar Comentário do cliente Cliente Código de…" at bounding box center [211, 174] width 126 height 67
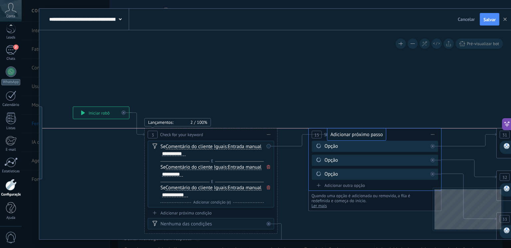
drag, startPoint x: 307, startPoint y: 200, endPoint x: 335, endPoint y: 136, distance: 70.6
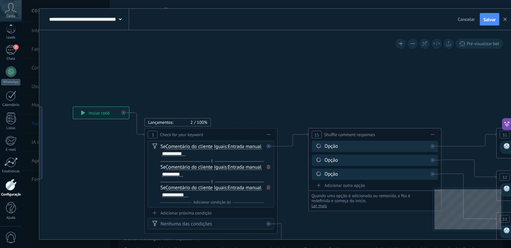
drag, startPoint x: 270, startPoint y: 146, endPoint x: 296, endPoint y: 170, distance: 34.8
click at [73, 107] on div "**********" at bounding box center [73, 107] width 0 height 0
drag, startPoint x: 288, startPoint y: 147, endPoint x: 287, endPoint y: 152, distance: 4.7
click at [288, 147] on icon at bounding box center [292, 139] width 31 height 13
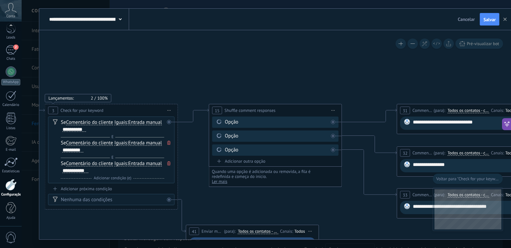
drag, startPoint x: 139, startPoint y: 141, endPoint x: 201, endPoint y: 160, distance: 65.0
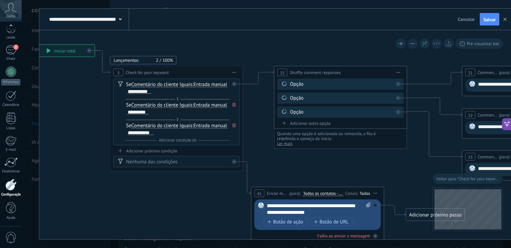
drag, startPoint x: 188, startPoint y: 190, endPoint x: 252, endPoint y: 142, distance: 80.3
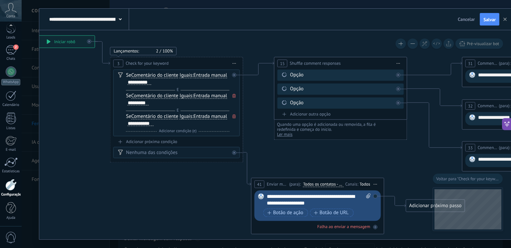
click at [189, 74] on span "Iguais" at bounding box center [186, 75] width 13 height 5
click at [189, 74] on button "Iguais" at bounding box center [217, 76] width 83 height 12
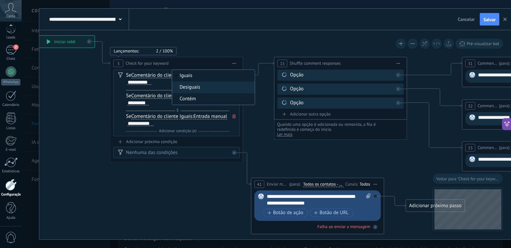
click at [189, 99] on span "Contém" at bounding box center [212, 99] width 80 height 7
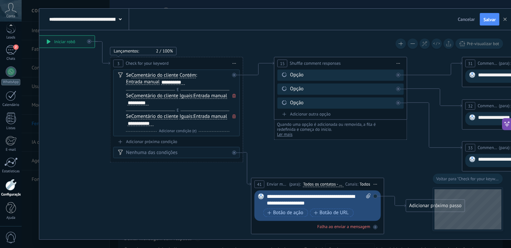
click at [188, 97] on span "Iguais" at bounding box center [186, 96] width 13 height 5
click at [188, 97] on button "Iguais" at bounding box center [217, 96] width 83 height 12
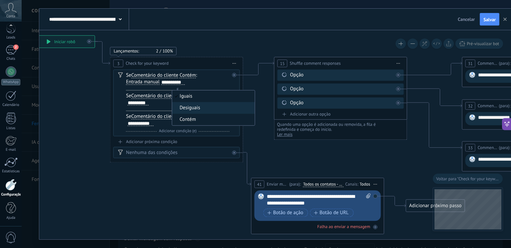
click at [192, 118] on span "Contém" at bounding box center [212, 120] width 80 height 7
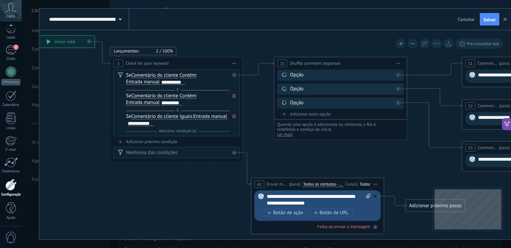
click at [186, 114] on span "Iguais" at bounding box center [186, 116] width 13 height 5
click at [186, 114] on button "Iguais" at bounding box center [217, 117] width 83 height 12
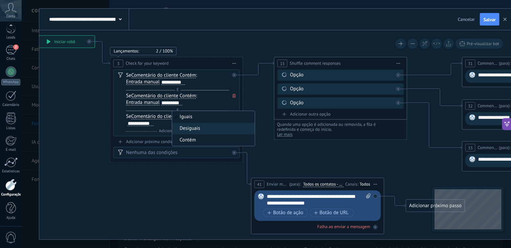
click at [191, 138] on span "Contém" at bounding box center [212, 140] width 80 height 7
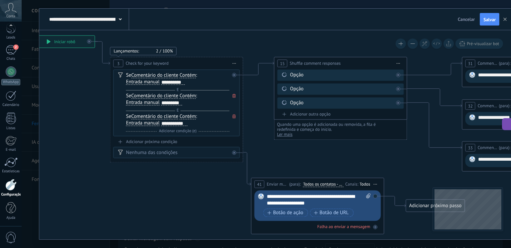
click at [177, 90] on span "E" at bounding box center [177, 90] width 5 height 5
click at [122, 73] on icon at bounding box center [120, 75] width 5 height 6
click at [120, 74] on icon at bounding box center [120, 75] width 5 height 6
click at [234, 63] on span "Iniciar pré-visualização aqui [GEOGRAPHIC_DATA] Duplicar Excluir" at bounding box center [234, 64] width 11 height 10
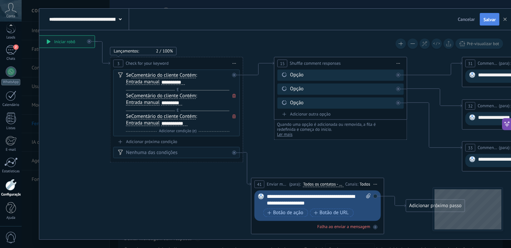
click at [491, 18] on span "Salvar" at bounding box center [489, 19] width 12 height 5
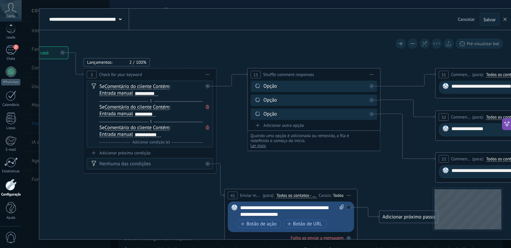
drag, startPoint x: 181, startPoint y: 175, endPoint x: 153, endPoint y: 188, distance: 31.1
click at [153, 188] on icon at bounding box center [504, 145] width 1317 height 531
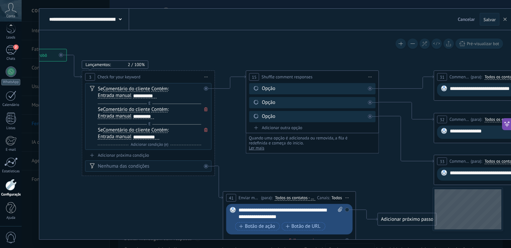
click at [132, 156] on div "Adicionar próxima condição" at bounding box center [148, 156] width 126 height 6
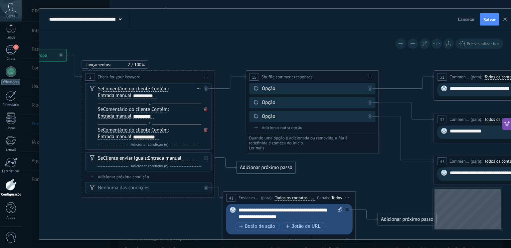
click at [205, 107] on icon at bounding box center [205, 109] width 3 height 4
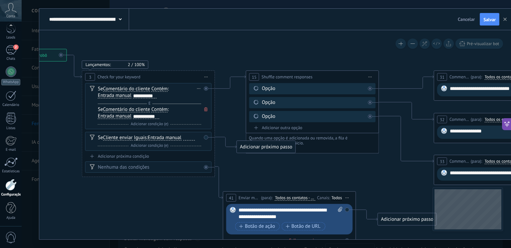
click at [205, 108] on icon at bounding box center [205, 109] width 3 height 4
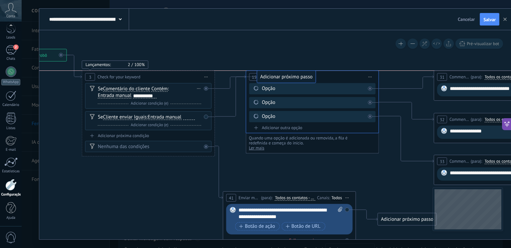
drag, startPoint x: 254, startPoint y: 143, endPoint x: 275, endPoint y: 80, distance: 65.8
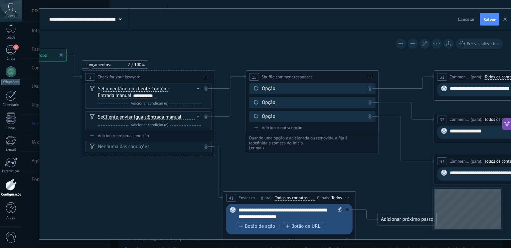
click at [187, 115] on div at bounding box center [189, 117] width 12 height 5
click at [176, 205] on icon at bounding box center [502, 148] width 1317 height 531
click at [129, 116] on span "Cliente enviar" at bounding box center [118, 117] width 30 height 5
click at [129, 116] on button "Cliente enviar" at bounding box center [141, 117] width 83 height 12
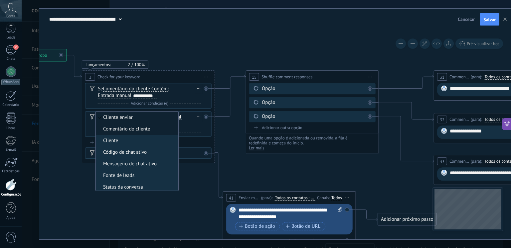
click at [130, 126] on span "Comentário do cliente" at bounding box center [136, 129] width 80 height 7
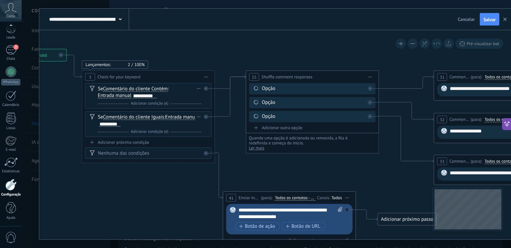
click at [157, 115] on span "Iguais" at bounding box center [157, 117] width 13 height 5
click at [157, 115] on button "Iguais" at bounding box center [189, 117] width 83 height 12
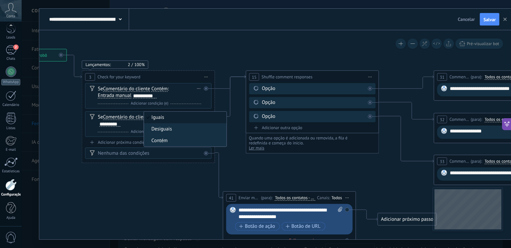
click at [162, 141] on span "Contém" at bounding box center [184, 141] width 80 height 7
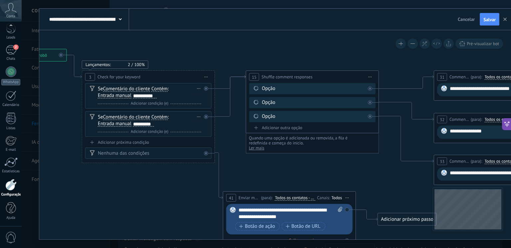
click at [148, 133] on span "Adicionar condição (e)" at bounding box center [149, 131] width 41 height 5
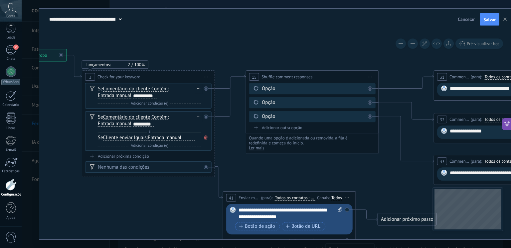
click at [206, 139] on icon at bounding box center [205, 138] width 3 height 4
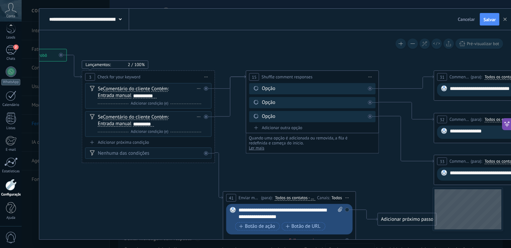
click at [198, 118] on div "Excluir" at bounding box center [198, 117] width 7 height 10
click at [183, 137] on div "Se Comentário do cliente Cliente enviar Comentário do cliente Cliente Código de…" at bounding box center [148, 111] width 126 height 57
click at [157, 133] on span "Adicionar condição (e)" at bounding box center [149, 131] width 41 height 5
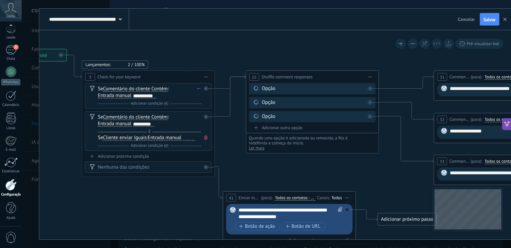
click at [116, 139] on span "Cliente enviar" at bounding box center [118, 137] width 30 height 5
click at [116, 139] on button "Cliente enviar" at bounding box center [141, 138] width 83 height 12
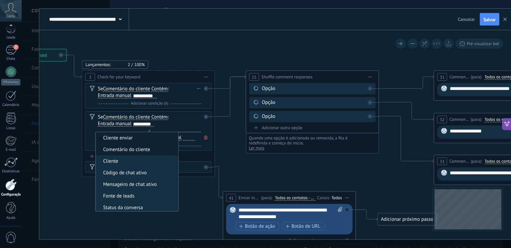
click at [121, 148] on span "Comentário do cliente" at bounding box center [136, 150] width 80 height 7
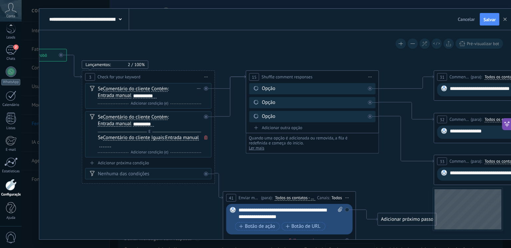
click at [156, 136] on span "Iguais" at bounding box center [157, 137] width 13 height 5
click at [156, 136] on button "Iguais" at bounding box center [189, 138] width 83 height 12
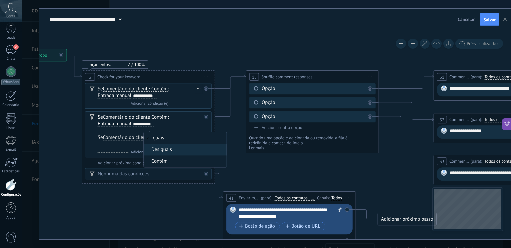
click at [163, 163] on span "Contém" at bounding box center [184, 161] width 80 height 7
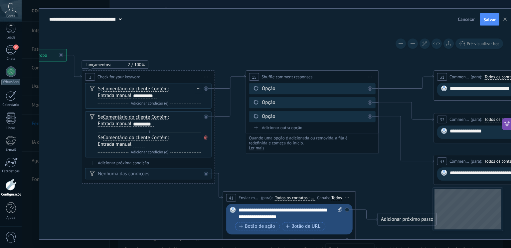
click at [133, 145] on div at bounding box center [139, 144] width 12 height 5
click at [10, 49] on div "**********" at bounding box center [10, 49] width 0 height 0
click at [186, 203] on icon at bounding box center [502, 148] width 1317 height 531
click at [186, 205] on icon at bounding box center [502, 148] width 1317 height 531
click at [206, 248] on html ".abccls-1,.abccls-2{fill-rule:evenodd}.abccls-2{fill:#fff} .abfcls-1{fill:none}…" at bounding box center [255, 124] width 511 height 248
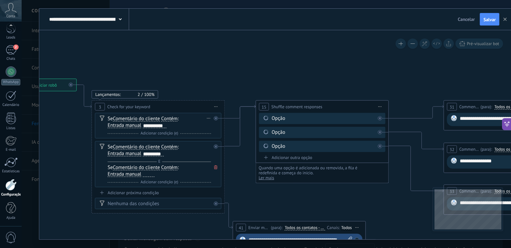
click at [132, 224] on icon at bounding box center [512, 178] width 1317 height 531
click at [148, 175] on div at bounding box center [149, 174] width 12 height 5
click at [173, 229] on icon at bounding box center [512, 178] width 1317 height 531
click at [162, 181] on span "Adicionar condição (e)" at bounding box center [159, 182] width 41 height 5
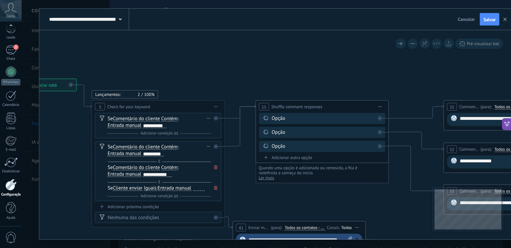
click at [124, 188] on span "Cliente enviar" at bounding box center [128, 188] width 30 height 5
click at [124, 188] on button "Cliente enviar" at bounding box center [150, 189] width 83 height 12
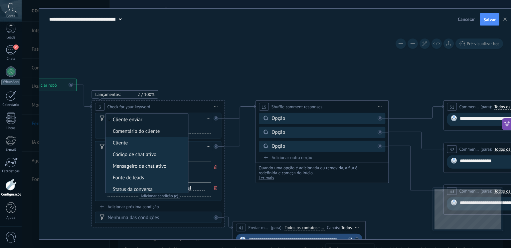
click at [141, 127] on li "Comentário do cliente" at bounding box center [146, 132] width 82 height 12
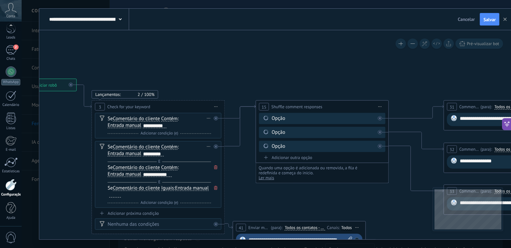
click at [167, 187] on span "Iguais" at bounding box center [167, 188] width 13 height 5
click at [167, 187] on button "Iguais" at bounding box center [199, 189] width 83 height 12
click at [174, 211] on span "Contém" at bounding box center [194, 212] width 80 height 7
click at [141, 196] on div at bounding box center [147, 195] width 13 height 6
click at [143, 194] on div at bounding box center [149, 194] width 12 height 5
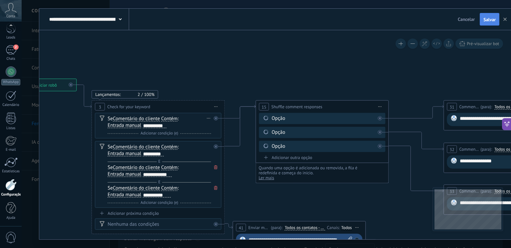
click at [486, 23] on button "Salvar" at bounding box center [489, 19] width 20 height 13
click at [215, 166] on icon at bounding box center [215, 168] width 3 height 4
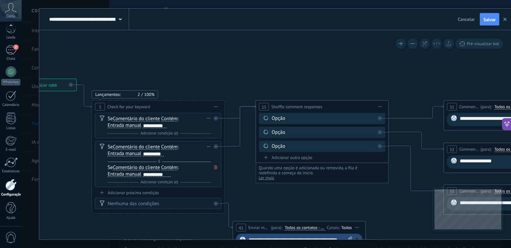
click at [214, 166] on icon at bounding box center [215, 168] width 3 height 4
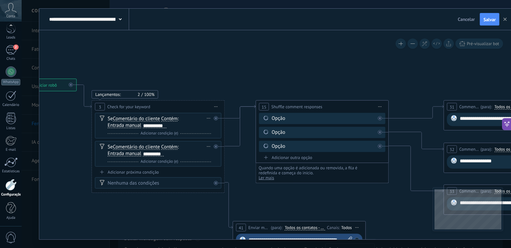
click at [141, 173] on div "Adicionar próxima condição" at bounding box center [158, 173] width 126 height 6
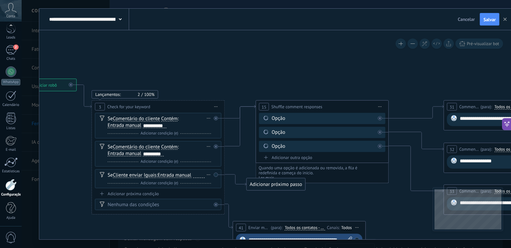
click at [133, 174] on span "Cliente enviar" at bounding box center [128, 175] width 30 height 5
click at [133, 174] on button "Cliente enviar" at bounding box center [150, 176] width 83 height 12
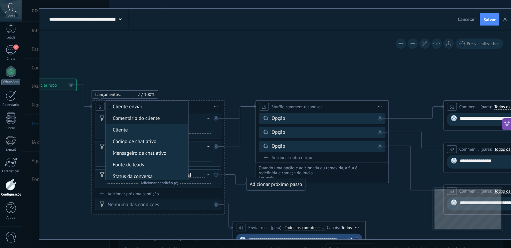
click at [146, 117] on span "Comentário do cliente" at bounding box center [145, 118] width 80 height 7
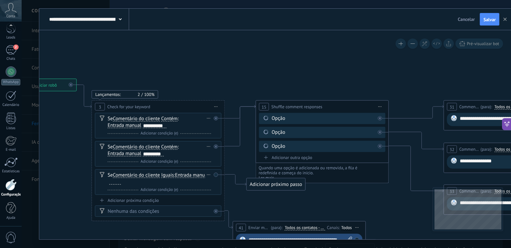
click at [171, 174] on span "Iguais" at bounding box center [167, 175] width 13 height 5
click at [171, 174] on button "Iguais" at bounding box center [199, 176] width 83 height 12
click at [176, 198] on span "Contém" at bounding box center [194, 199] width 80 height 7
click at [148, 184] on div at bounding box center [149, 182] width 12 height 5
click at [140, 199] on div "Adicionar próxima condição" at bounding box center [158, 201] width 126 height 6
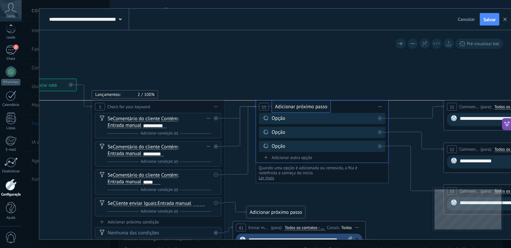
drag, startPoint x: 253, startPoint y: 184, endPoint x: 278, endPoint y: 105, distance: 83.1
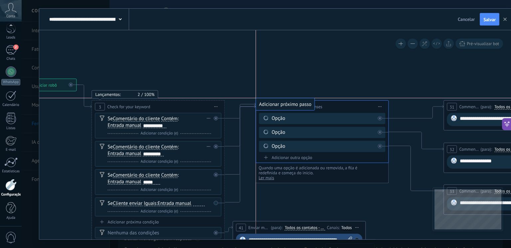
drag, startPoint x: 265, startPoint y: 211, endPoint x: 275, endPoint y: 101, distance: 110.6
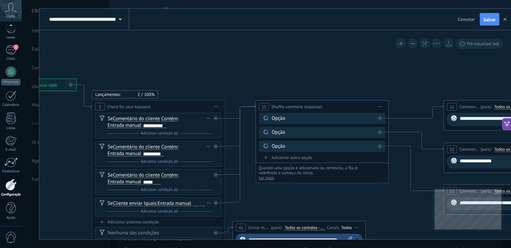
click at [132, 203] on span "Cliente enviar" at bounding box center [128, 203] width 30 height 5
click at [132, 203] on button "Cliente enviar" at bounding box center [150, 204] width 83 height 12
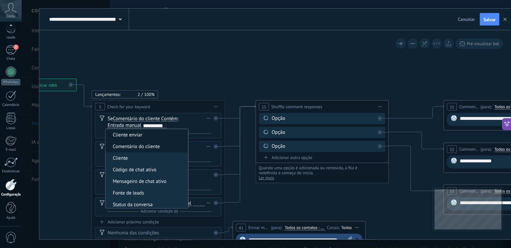
click at [151, 144] on span "Comentário do cliente" at bounding box center [145, 147] width 80 height 7
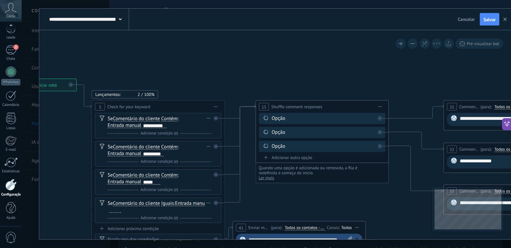
click at [164, 204] on span "Iguais" at bounding box center [167, 203] width 13 height 5
click at [164, 204] on button "Iguais" at bounding box center [199, 204] width 83 height 12
click at [172, 228] on span "Contém" at bounding box center [194, 227] width 80 height 7
click at [148, 208] on div at bounding box center [149, 210] width 12 height 5
click at [261, 212] on icon at bounding box center [512, 178] width 1317 height 531
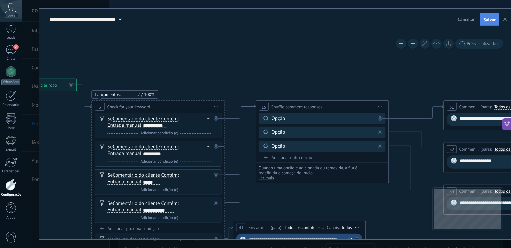
click at [491, 17] on span "Salvar" at bounding box center [489, 19] width 12 height 5
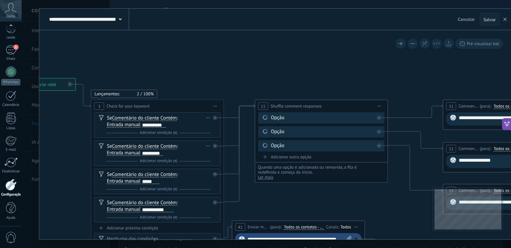
click at [351, 211] on icon at bounding box center [511, 177] width 1317 height 531
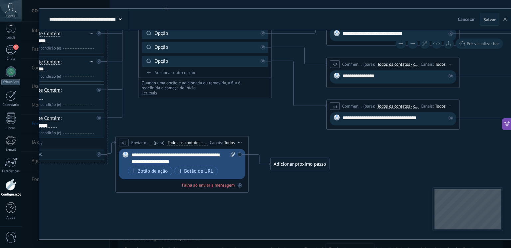
drag, startPoint x: 374, startPoint y: 200, endPoint x: 258, endPoint y: 116, distance: 143.5
click at [258, 116] on icon at bounding box center [395, 92] width 1317 height 531
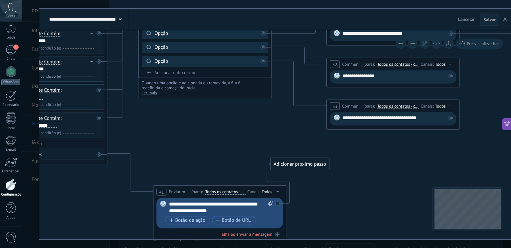
drag, startPoint x: 200, startPoint y: 138, endPoint x: 237, endPoint y: 187, distance: 61.2
click at [237, 187] on div "**********" at bounding box center [220, 192] width 132 height 12
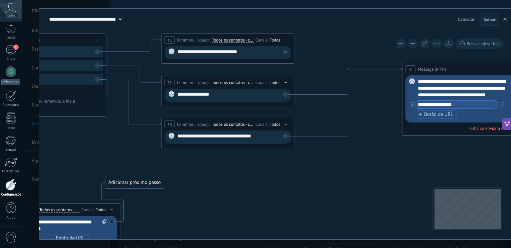
drag, startPoint x: 398, startPoint y: 151, endPoint x: 207, endPoint y: 172, distance: 192.0
click at [207, 172] on icon at bounding box center [230, 136] width 1317 height 580
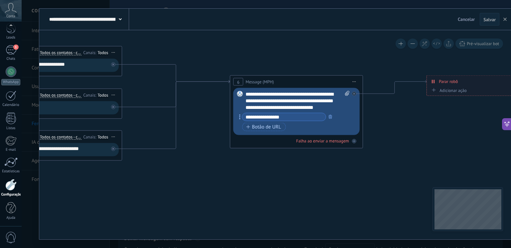
drag, startPoint x: 398, startPoint y: 186, endPoint x: 240, endPoint y: 195, distance: 158.2
click at [241, 198] on icon at bounding box center [58, 148] width 1317 height 580
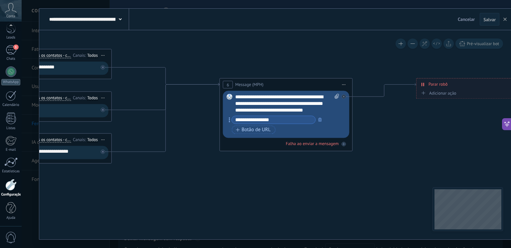
click at [277, 119] on input "**********" at bounding box center [273, 120] width 83 height 8
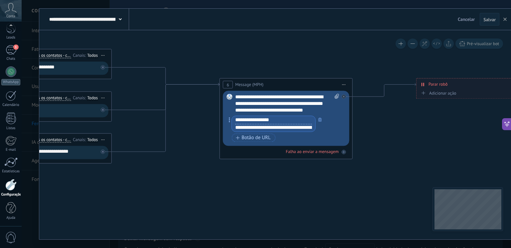
click at [279, 130] on input "**********" at bounding box center [273, 128] width 83 height 8
drag, startPoint x: 234, startPoint y: 129, endPoint x: 362, endPoint y: 128, distance: 127.7
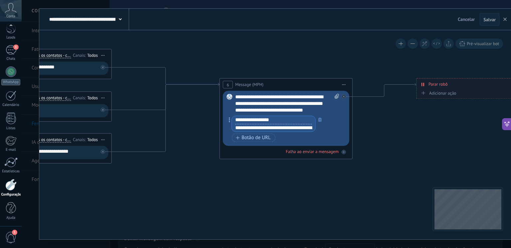
click at [290, 125] on input "**********" at bounding box center [273, 128] width 83 height 8
paste input "**********"
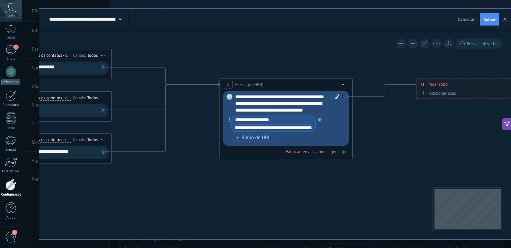
type input "**********"
click at [382, 144] on icon at bounding box center [47, 151] width 1317 height 580
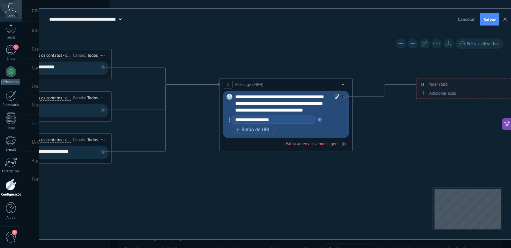
scroll to position [0, 0]
click at [489, 17] on span "Salvar" at bounding box center [489, 19] width 12 height 5
click at [240, 94] on div "**********" at bounding box center [287, 104] width 104 height 20
click at [288, 97] on div "**********" at bounding box center [287, 104] width 104 height 20
click at [289, 98] on div "**********" at bounding box center [287, 104] width 104 height 20
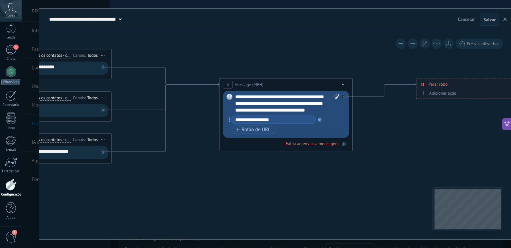
click at [254, 105] on div "**********" at bounding box center [287, 104] width 104 height 20
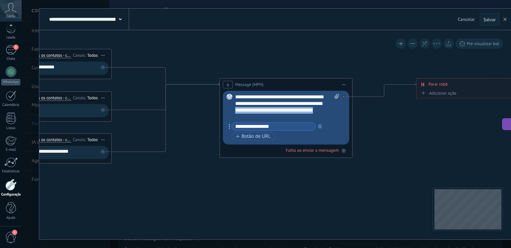
drag, startPoint x: 250, startPoint y: 111, endPoint x: 300, endPoint y: 119, distance: 50.2
click at [300, 119] on div "**********" at bounding box center [287, 107] width 104 height 27
click at [330, 120] on div "**********" at bounding box center [287, 107] width 104 height 27
click at [265, 109] on div "**********" at bounding box center [287, 107] width 104 height 27
click at [285, 119] on div "**********" at bounding box center [287, 107] width 104 height 27
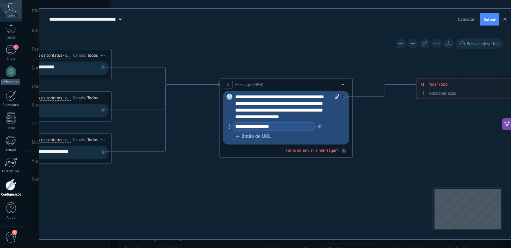
click at [278, 189] on icon at bounding box center [47, 151] width 1317 height 580
click at [492, 23] on button "Salvar" at bounding box center [489, 19] width 20 height 13
click at [321, 117] on div "**********" at bounding box center [287, 107] width 104 height 27
drag, startPoint x: 485, startPoint y: 19, endPoint x: 490, endPoint y: 23, distance: 6.2
click at [490, 23] on button "Salvar" at bounding box center [489, 19] width 20 height 13
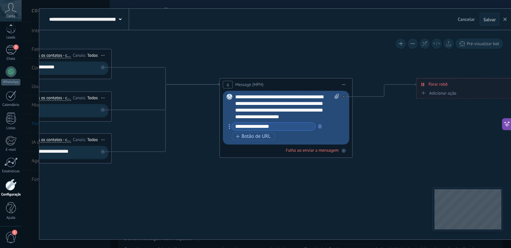
click at [319, 194] on icon at bounding box center [47, 151] width 1317 height 580
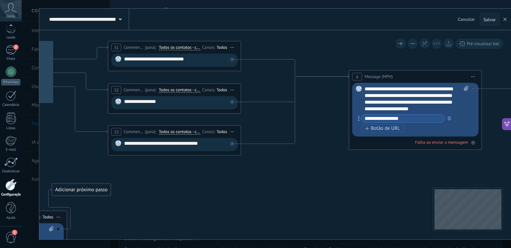
drag, startPoint x: 152, startPoint y: 203, endPoint x: 291, endPoint y: 198, distance: 139.0
click at [291, 198] on icon at bounding box center [177, 143] width 1317 height 580
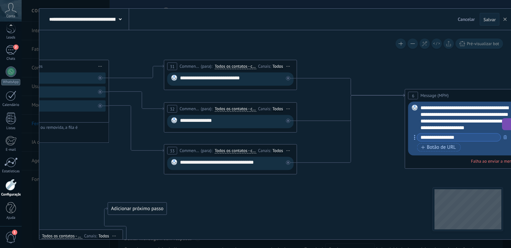
drag, startPoint x: 190, startPoint y: 186, endPoint x: 187, endPoint y: 204, distance: 18.3
click at [349, 220] on icon at bounding box center [232, 162] width 1317 height 580
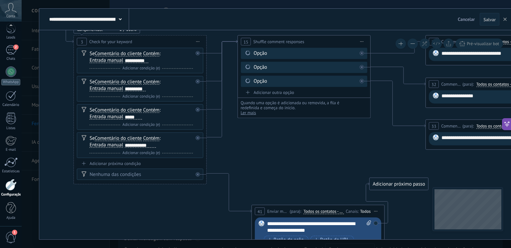
drag, startPoint x: 289, startPoint y: 158, endPoint x: 274, endPoint y: 156, distance: 15.1
click at [274, 156] on icon at bounding box center [494, 137] width 1317 height 580
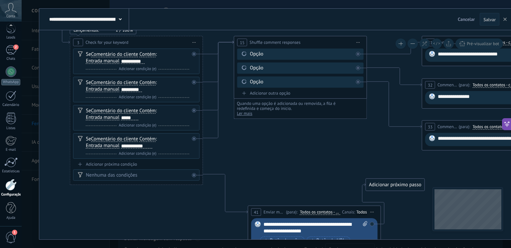
drag, startPoint x: 198, startPoint y: 213, endPoint x: 194, endPoint y: 214, distance: 3.7
click at [194, 214] on icon at bounding box center [490, 138] width 1317 height 580
click at [327, 226] on div "**********" at bounding box center [315, 227] width 104 height 13
click at [330, 159] on icon at bounding box center [490, 138] width 1317 height 580
click at [489, 22] on span "Salvar" at bounding box center [489, 19] width 12 height 5
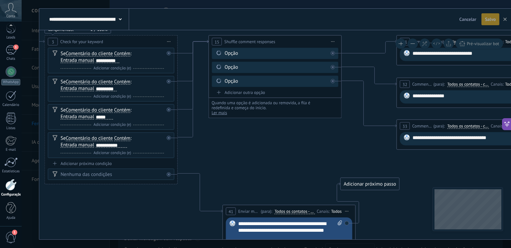
drag, startPoint x: 371, startPoint y: 165, endPoint x: 332, endPoint y: 158, distance: 39.8
click at [333, 163] on icon at bounding box center [465, 137] width 1317 height 580
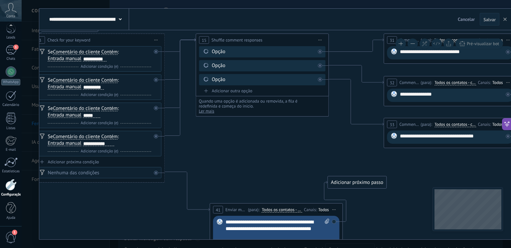
click at [243, 156] on icon at bounding box center [452, 136] width 1317 height 580
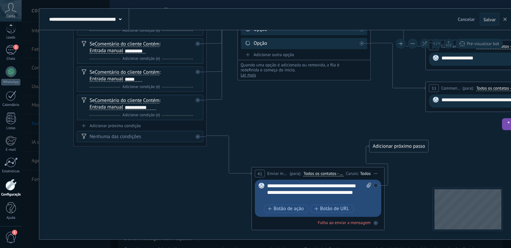
drag, startPoint x: 243, startPoint y: 156, endPoint x: 295, endPoint y: 120, distance: 62.9
click at [295, 120] on icon at bounding box center [494, 100] width 1317 height 580
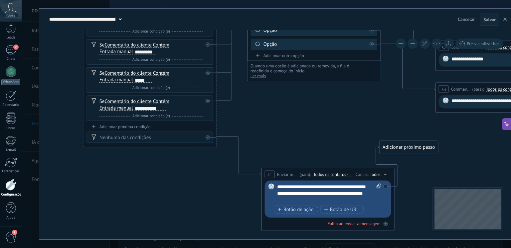
click at [146, 126] on div "Adicionar próxima condição" at bounding box center [150, 127] width 126 height 6
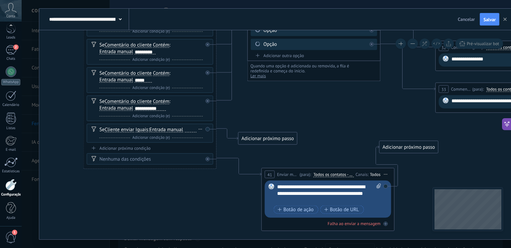
click at [124, 129] on span "Cliente enviar" at bounding box center [119, 129] width 30 height 5
click at [124, 129] on button "Cliente enviar" at bounding box center [142, 130] width 83 height 12
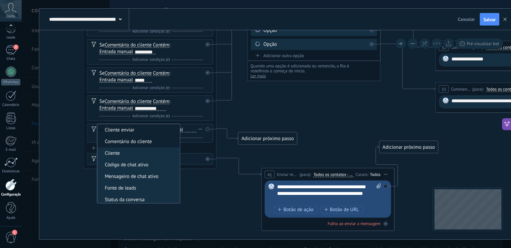
click at [133, 141] on span "Comentário do cliente" at bounding box center [137, 142] width 80 height 7
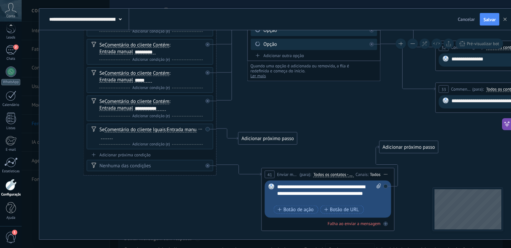
click at [161, 128] on span "Iguais" at bounding box center [159, 129] width 13 height 5
click at [161, 128] on button "Iguais" at bounding box center [191, 130] width 83 height 12
click at [161, 152] on span "Contém" at bounding box center [186, 153] width 80 height 7
click at [137, 132] on div "Se Comentário do cliente Cliente enviar Comentário do cliente Cliente Código de…" at bounding box center [150, 133] width 103 height 13
click at [138, 136] on div at bounding box center [141, 136] width 12 height 5
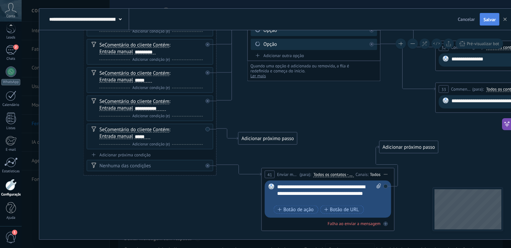
click at [495, 18] on span "Salvar" at bounding box center [489, 19] width 12 height 5
click at [138, 153] on div "Adicionar próxima condição" at bounding box center [150, 155] width 126 height 6
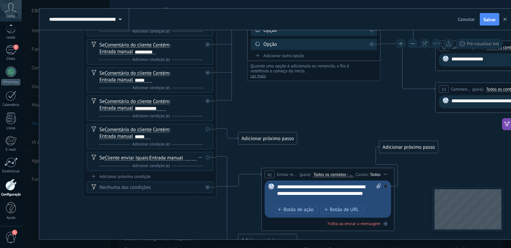
click at [128, 156] on span "Cliente enviar" at bounding box center [119, 158] width 30 height 5
click at [128, 155] on button "Cliente enviar" at bounding box center [142, 158] width 83 height 12
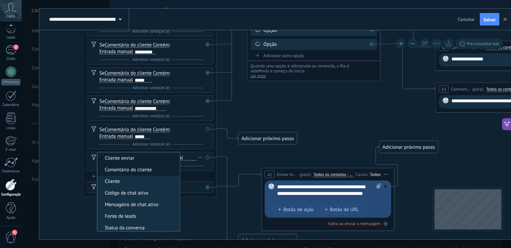
click at [125, 169] on span "Comentário do cliente" at bounding box center [137, 170] width 80 height 7
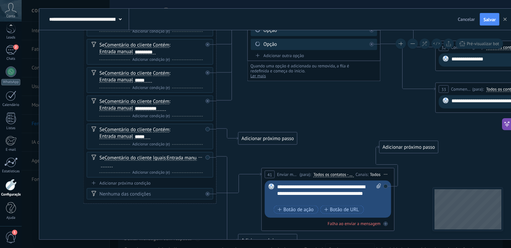
click at [161, 159] on span "Iguais" at bounding box center [159, 158] width 13 height 5
click at [161, 159] on button "Iguais" at bounding box center [191, 158] width 83 height 12
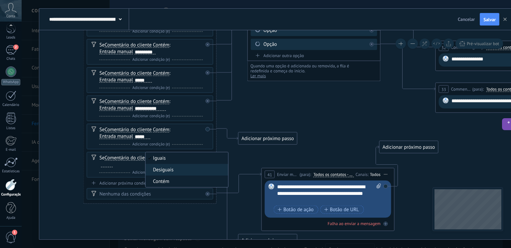
click at [160, 179] on span "Contém" at bounding box center [186, 182] width 80 height 7
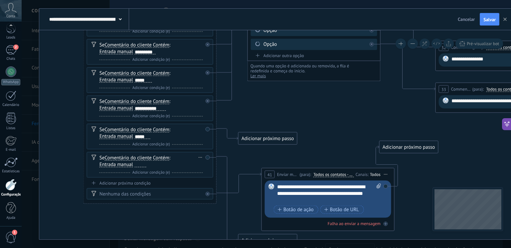
click at [133, 164] on div at bounding box center [139, 165] width 13 height 6
click at [136, 163] on div at bounding box center [141, 164] width 12 height 5
click at [496, 20] on button "Salvar" at bounding box center [489, 19] width 20 height 13
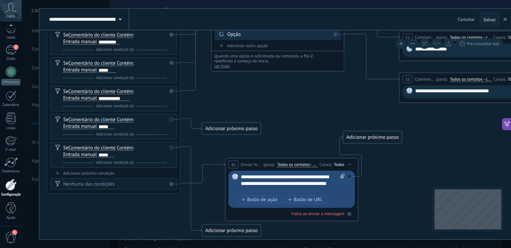
drag, startPoint x: 249, startPoint y: 204, endPoint x: 214, endPoint y: 225, distance: 41.0
click at [211, 199] on icon at bounding box center [468, 102] width 1317 height 603
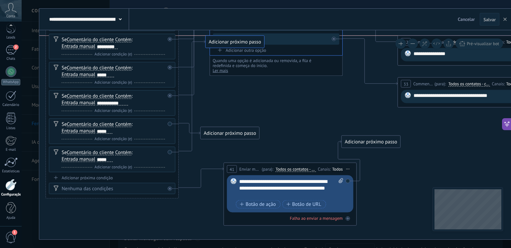
drag, startPoint x: 214, startPoint y: 236, endPoint x: 219, endPoint y: 40, distance: 195.5
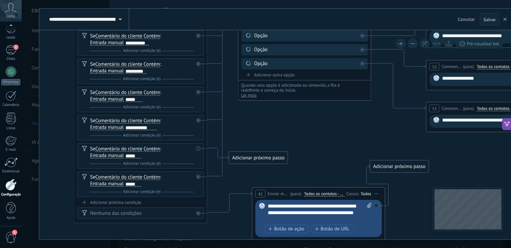
drag, startPoint x: 226, startPoint y: 97, endPoint x: 255, endPoint y: 122, distance: 37.7
click at [255, 122] on icon at bounding box center [494, 123] width 1317 height 587
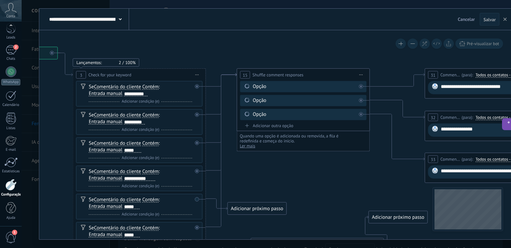
drag, startPoint x: 255, startPoint y: 127, endPoint x: 254, endPoint y: 178, distance: 50.9
click at [254, 178] on icon at bounding box center [493, 174] width 1317 height 587
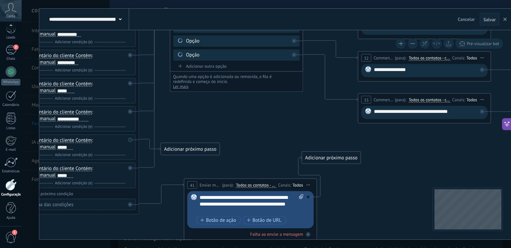
drag, startPoint x: 293, startPoint y: 171, endPoint x: 226, endPoint y: 111, distance: 89.7
click at [226, 111] on icon at bounding box center [426, 114] width 1317 height 587
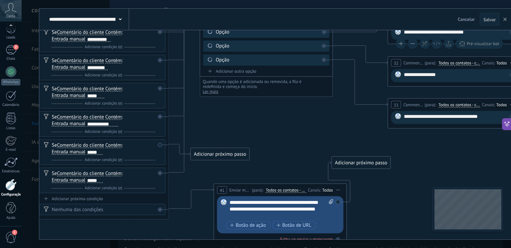
drag, startPoint x: 252, startPoint y: 134, endPoint x: 282, endPoint y: 139, distance: 30.3
click at [282, 139] on icon at bounding box center [456, 119] width 1317 height 587
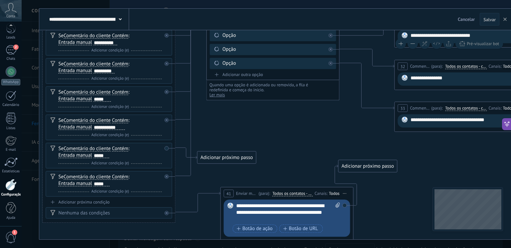
drag, startPoint x: 257, startPoint y: 131, endPoint x: 264, endPoint y: 134, distance: 7.4
click at [264, 134] on icon at bounding box center [463, 122] width 1317 height 587
drag, startPoint x: 204, startPoint y: 157, endPoint x: 197, endPoint y: 53, distance: 104.3
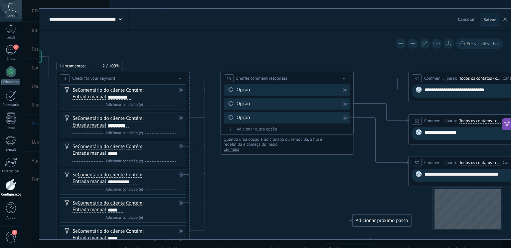
drag, startPoint x: 216, startPoint y: 131, endPoint x: 230, endPoint y: 186, distance: 56.4
click at [230, 186] on icon at bounding box center [477, 177] width 1317 height 587
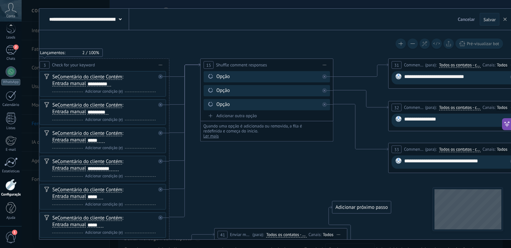
drag, startPoint x: 277, startPoint y: 190, endPoint x: 257, endPoint y: 178, distance: 23.7
click at [257, 178] on icon at bounding box center [457, 164] width 1317 height 587
click at [495, 18] on span "Salvar" at bounding box center [489, 19] width 12 height 5
click at [178, 216] on icon at bounding box center [184, 140] width 31 height 154
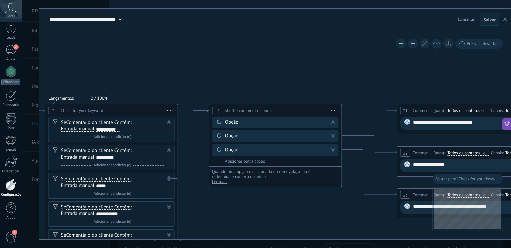
click at [401, 64] on icon at bounding box center [465, 209] width 1317 height 587
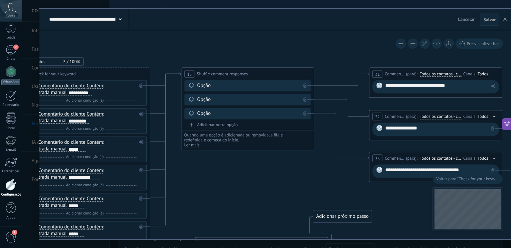
drag, startPoint x: 327, startPoint y: 74, endPoint x: 296, endPoint y: 26, distance: 57.4
click at [296, 26] on div "**********" at bounding box center [275, 124] width 472 height 231
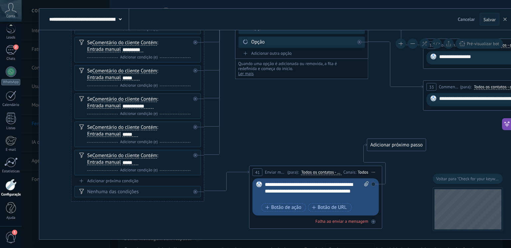
drag, startPoint x: 215, startPoint y: 170, endPoint x: 272, endPoint y: 110, distance: 82.3
click at [272, 110] on icon at bounding box center [491, 101] width 1317 height 587
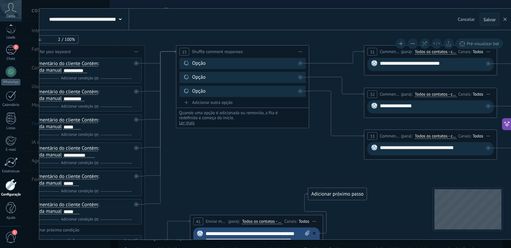
drag, startPoint x: 248, startPoint y: 120, endPoint x: 199, endPoint y: 169, distance: 68.9
click at [176, 181] on icon at bounding box center [432, 150] width 1317 height 587
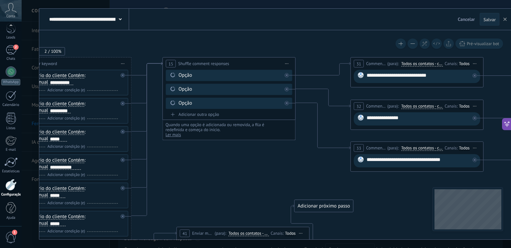
click at [488, 19] on span "Salvar" at bounding box center [489, 19] width 12 height 5
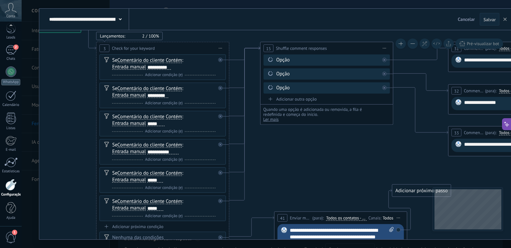
drag, startPoint x: 248, startPoint y: 168, endPoint x: 346, endPoint y: 152, distance: 98.7
click at [346, 152] on icon at bounding box center [516, 147] width 1317 height 587
click at [244, 103] on icon at bounding box center [244, 124] width 31 height 154
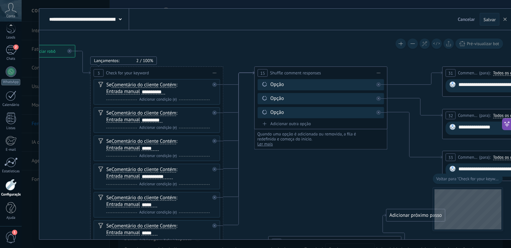
drag, startPoint x: 353, startPoint y: 86, endPoint x: 480, endPoint y: 40, distance: 135.9
click at [480, 41] on div "**********" at bounding box center [275, 134] width 472 height 209
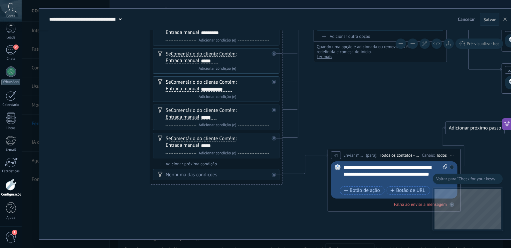
drag, startPoint x: 371, startPoint y: 202, endPoint x: 348, endPoint y: 116, distance: 89.0
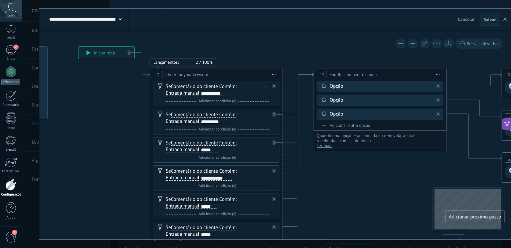
click at [216, 101] on span "Adicionar condição (e)" at bounding box center [217, 101] width 41 height 5
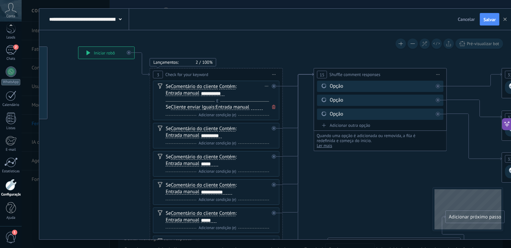
click at [180, 109] on span "Cliente enviar" at bounding box center [186, 107] width 30 height 5
click at [180, 109] on button "Cliente enviar" at bounding box center [209, 107] width 83 height 12
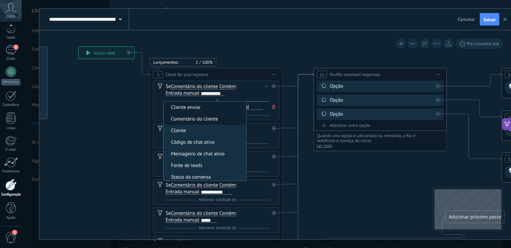
click at [188, 119] on span "Comentário do cliente" at bounding box center [204, 119] width 80 height 7
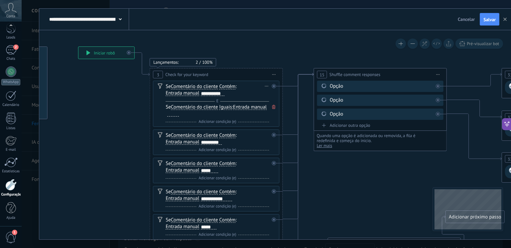
click at [225, 106] on span "Iguais" at bounding box center [225, 107] width 13 height 5
click at [225, 106] on button "Iguais" at bounding box center [257, 107] width 83 height 12
click at [232, 132] on span "Contém" at bounding box center [252, 131] width 80 height 7
click at [201, 115] on div at bounding box center [207, 113] width 12 height 5
drag, startPoint x: 222, startPoint y: 141, endPoint x: 199, endPoint y: 143, distance: 23.4
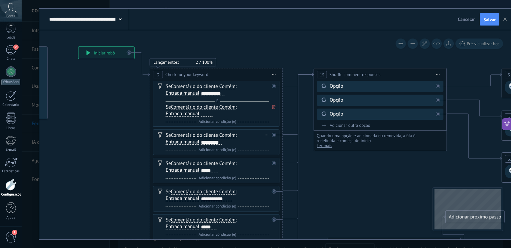
click at [199, 143] on div "Se Comentário do cliente Cliente enviar Comentário do cliente Cliente Código de…" at bounding box center [217, 138] width 103 height 13
drag, startPoint x: 221, startPoint y: 142, endPoint x: 199, endPoint y: 143, distance: 22.3
click at [199, 143] on div "*********" at bounding box center [210, 143] width 23 height 6
copy div "*********"
click at [201, 112] on div at bounding box center [207, 113] width 12 height 5
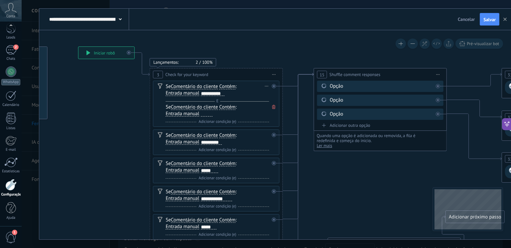
paste div
click at [275, 135] on div at bounding box center [274, 135] width 4 height 4
click at [266, 133] on div "Excluir" at bounding box center [266, 135] width 7 height 10
click at [278, 145] on div "Se Comentário do cliente Cliente enviar Comentário do cliente Cliente Código de…" at bounding box center [216, 143] width 126 height 26
click at [265, 135] on div "Excluir" at bounding box center [266, 135] width 7 height 10
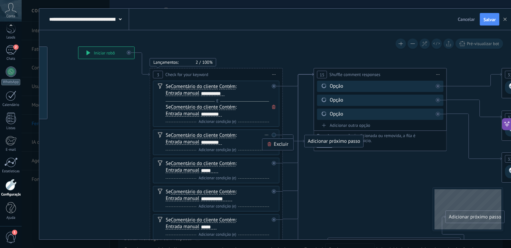
click at [267, 147] on div "Excluir" at bounding box center [277, 144] width 31 height 11
click at [267, 136] on div "Excluir" at bounding box center [266, 135] width 7 height 10
click at [272, 147] on div "Excluir" at bounding box center [277, 144] width 31 height 11
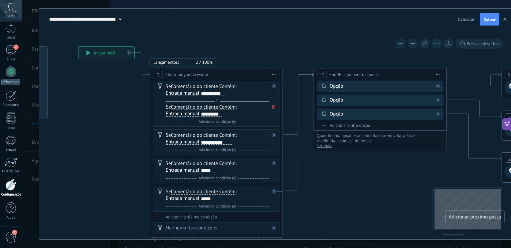
click at [262, 133] on div "Se Comentário do cliente Cliente enviar Comentário do cliente Cliente Código de…" at bounding box center [217, 138] width 103 height 13
click at [265, 133] on div "Excluir" at bounding box center [266, 135] width 7 height 10
click at [270, 144] on icon at bounding box center [269, 144] width 3 height 4
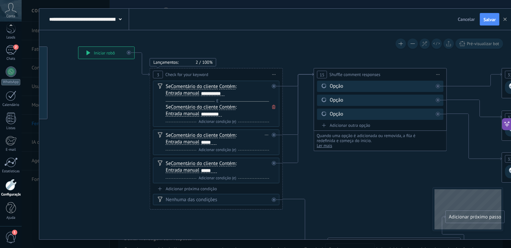
click at [265, 134] on div "Excluir" at bounding box center [266, 135] width 7 height 10
click at [267, 147] on div "Excluir" at bounding box center [277, 144] width 31 height 11
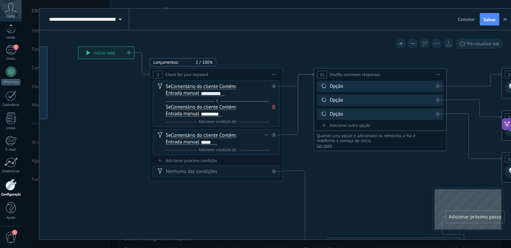
click at [264, 135] on div "Excluir" at bounding box center [266, 135] width 7 height 10
click at [267, 147] on div "Excluir" at bounding box center [277, 144] width 31 height 11
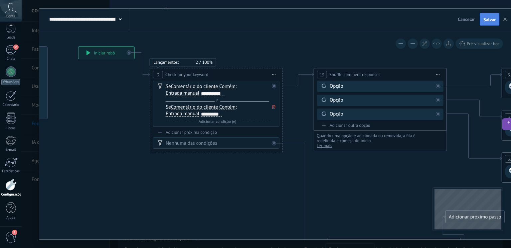
click at [492, 19] on span "Salvar" at bounding box center [489, 19] width 12 height 5
click at [203, 115] on div "*********" at bounding box center [211, 114] width 21 height 5
click at [488, 16] on button "Salvar" at bounding box center [489, 19] width 20 height 13
click at [273, 106] on icon at bounding box center [273, 107] width 3 height 4
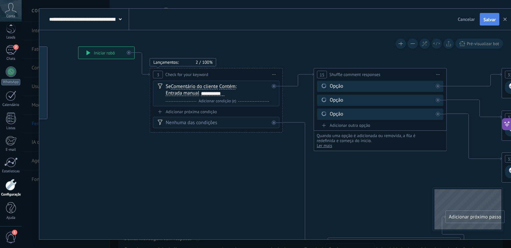
click at [495, 18] on span "Salvar" at bounding box center [489, 19] width 12 height 5
click at [201, 112] on div "Adicionar próxima condição" at bounding box center [216, 112] width 126 height 6
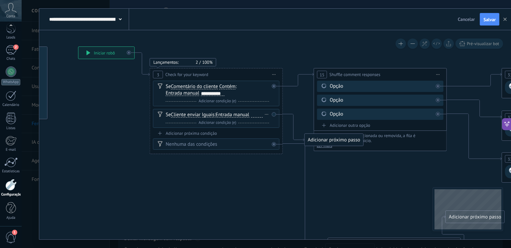
click at [186, 114] on span "Cliente enviar" at bounding box center [186, 114] width 30 height 5
click at [186, 114] on button "Cliente enviar" at bounding box center [209, 115] width 83 height 12
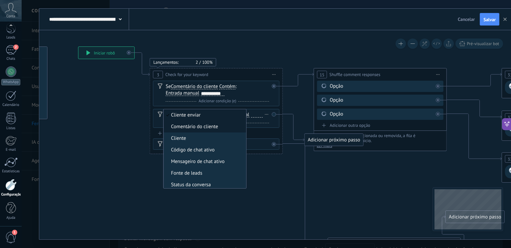
click at [187, 125] on span "Comentário do cliente" at bounding box center [204, 127] width 80 height 7
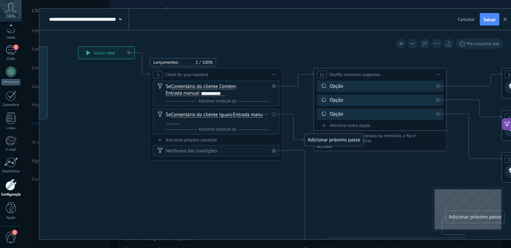
click at [229, 115] on span "Iguais" at bounding box center [225, 114] width 13 height 5
click at [229, 115] on button "Iguais" at bounding box center [257, 115] width 83 height 12
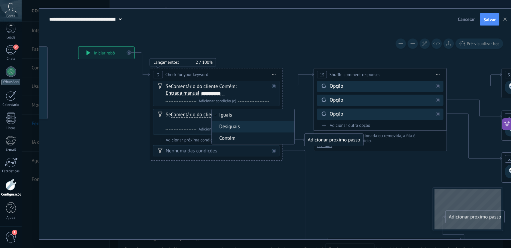
click at [223, 139] on span "Contém" at bounding box center [252, 138] width 80 height 7
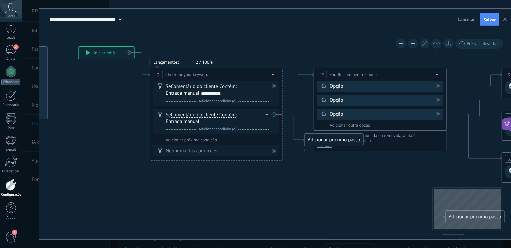
click at [203, 120] on div at bounding box center [207, 121] width 12 height 5
click at [490, 19] on span "Salvar" at bounding box center [489, 19] width 12 height 5
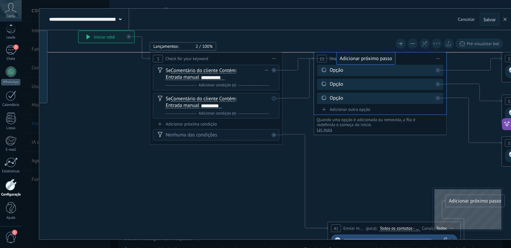
drag, startPoint x: 326, startPoint y: 109, endPoint x: 355, endPoint y: 60, distance: 57.4
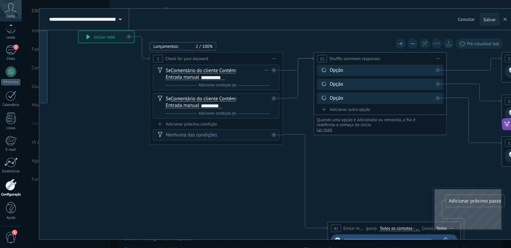
click at [491, 21] on span "Salvar" at bounding box center [489, 19] width 12 height 5
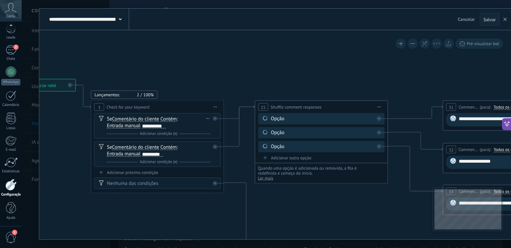
drag, startPoint x: 301, startPoint y: 50, endPoint x: 242, endPoint y: 99, distance: 76.0
click at [242, 99] on icon at bounding box center [511, 206] width 1317 height 587
click at [239, 127] on icon at bounding box center [239, 126] width 31 height 41
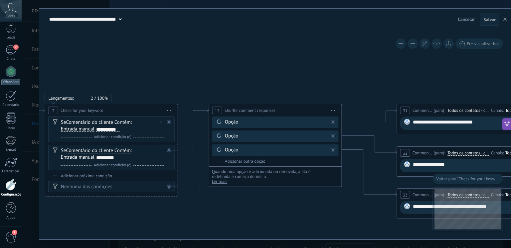
click at [334, 110] on span "Iniciar pré-visualização aqui [GEOGRAPHIC_DATA] Duplicar Excluir" at bounding box center [333, 111] width 11 height 10
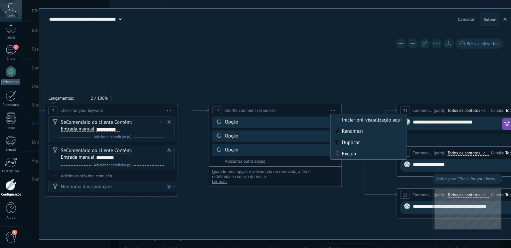
click at [357, 81] on icon at bounding box center [465, 209] width 1317 height 587
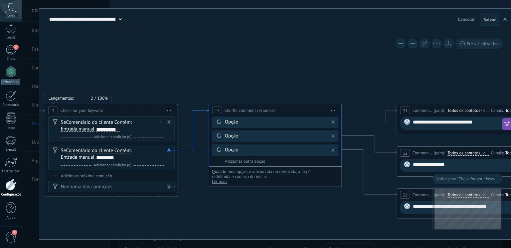
click at [187, 150] on icon at bounding box center [193, 129] width 31 height 41
click at [188, 150] on icon at bounding box center [193, 129] width 31 height 41
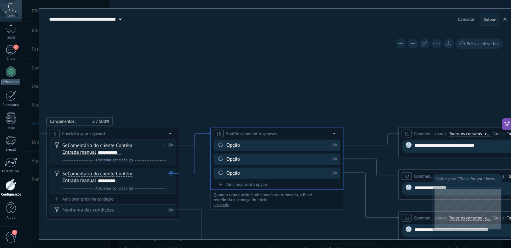
drag, startPoint x: 188, startPoint y: 150, endPoint x: 190, endPoint y: 173, distance: 23.0
click at [172, 174] on icon at bounding box center [171, 174] width 2 height 2
drag, startPoint x: 220, startPoint y: 199, endPoint x: 270, endPoint y: 134, distance: 82.5
click at [492, 22] on span "Salvar" at bounding box center [489, 19] width 12 height 5
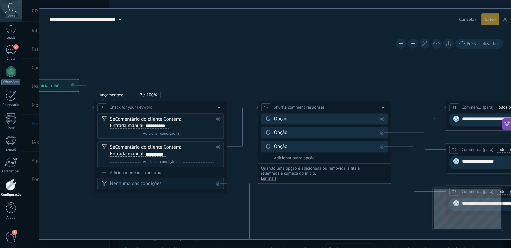
drag, startPoint x: 191, startPoint y: 95, endPoint x: 247, endPoint y: 55, distance: 68.4
click at [247, 55] on icon at bounding box center [514, 206] width 1317 height 587
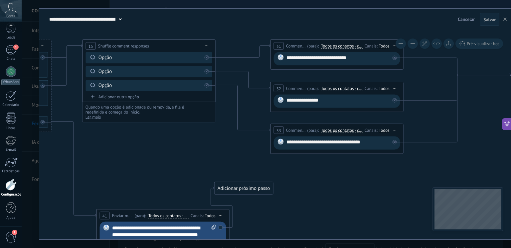
drag, startPoint x: 343, startPoint y: 194, endPoint x: 156, endPoint y: 142, distance: 194.3
click at [156, 142] on icon at bounding box center [339, 145] width 1317 height 587
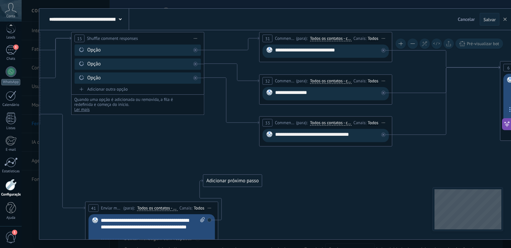
drag, startPoint x: 311, startPoint y: 196, endPoint x: 260, endPoint y: 189, distance: 50.6
click at [185, 187] on icon at bounding box center [328, 137] width 1317 height 587
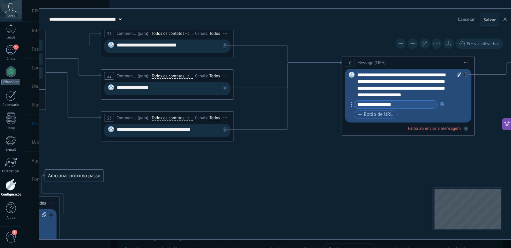
drag, startPoint x: 351, startPoint y: 182, endPoint x: 178, endPoint y: 189, distance: 173.4
click at [180, 188] on icon at bounding box center [169, 132] width 1317 height 587
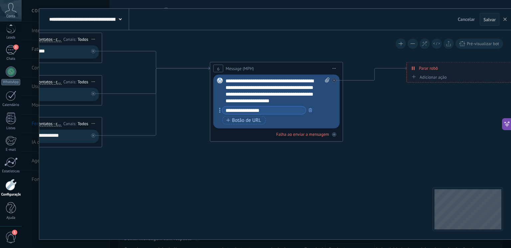
click at [233, 81] on div "**********" at bounding box center [277, 91] width 104 height 27
click at [283, 81] on div "**********" at bounding box center [277, 91] width 104 height 27
click at [281, 79] on div "**********" at bounding box center [277, 91] width 104 height 27
click at [239, 96] on div "**********" at bounding box center [277, 91] width 104 height 27
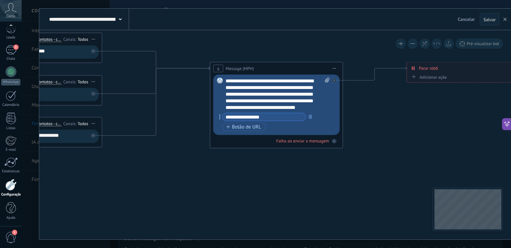
click at [274, 103] on div "**********" at bounding box center [277, 94] width 104 height 33
click at [303, 104] on div "**********" at bounding box center [277, 94] width 104 height 33
click at [396, 139] on icon at bounding box center [38, 138] width 1317 height 587
click at [494, 20] on span "Salvar" at bounding box center [489, 19] width 12 height 5
